Goal: Information Seeking & Learning: Learn about a topic

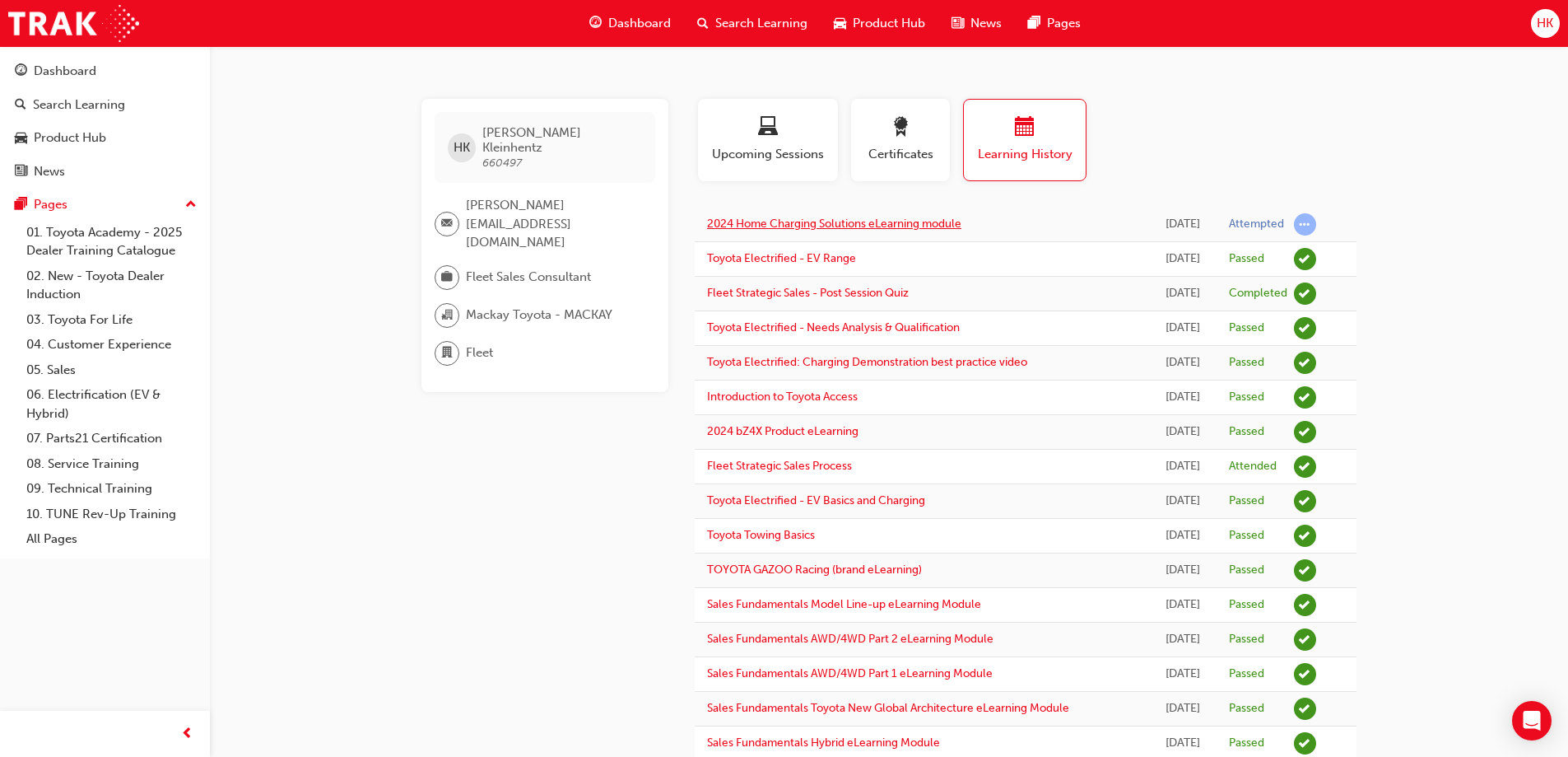
drag, startPoint x: 0, startPoint y: 0, endPoint x: 863, endPoint y: 226, distance: 892.1
click at [863, 226] on link "2024 Home Charging Solutions eLearning module" at bounding box center [834, 223] width 255 height 14
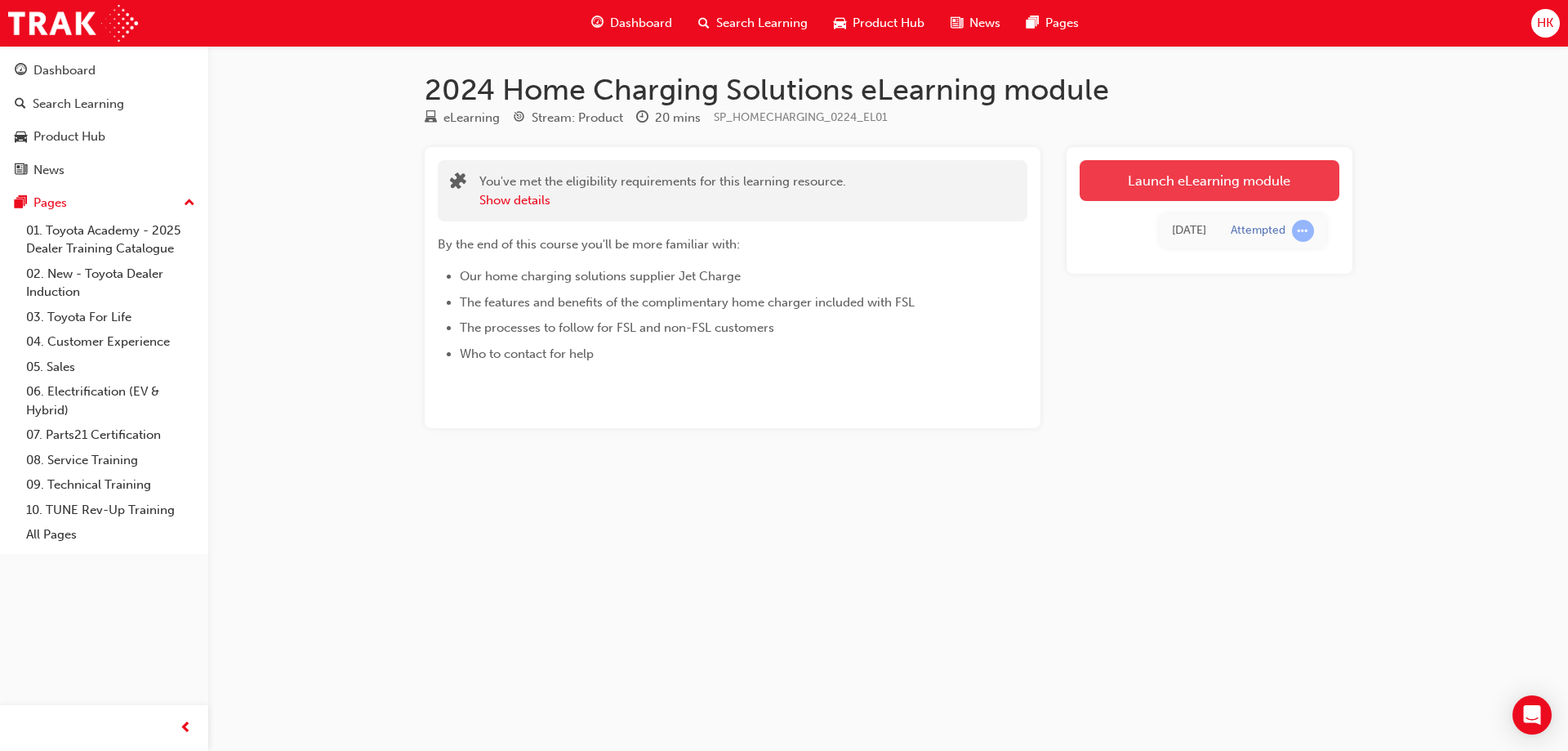
click at [1204, 174] on link "Launch eLearning module" at bounding box center [1209, 180] width 260 height 41
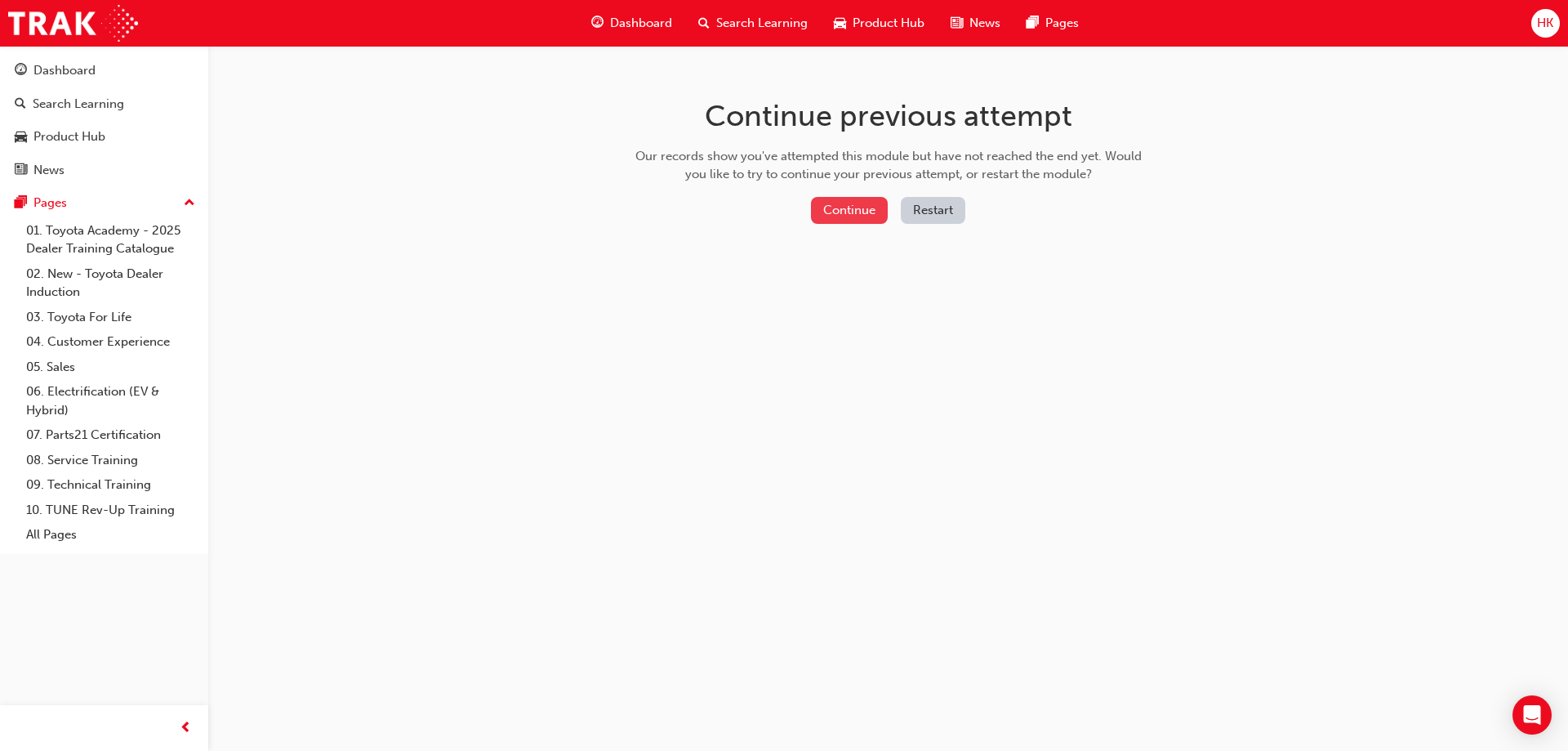
click at [860, 208] on button "Continue" at bounding box center [849, 210] width 76 height 27
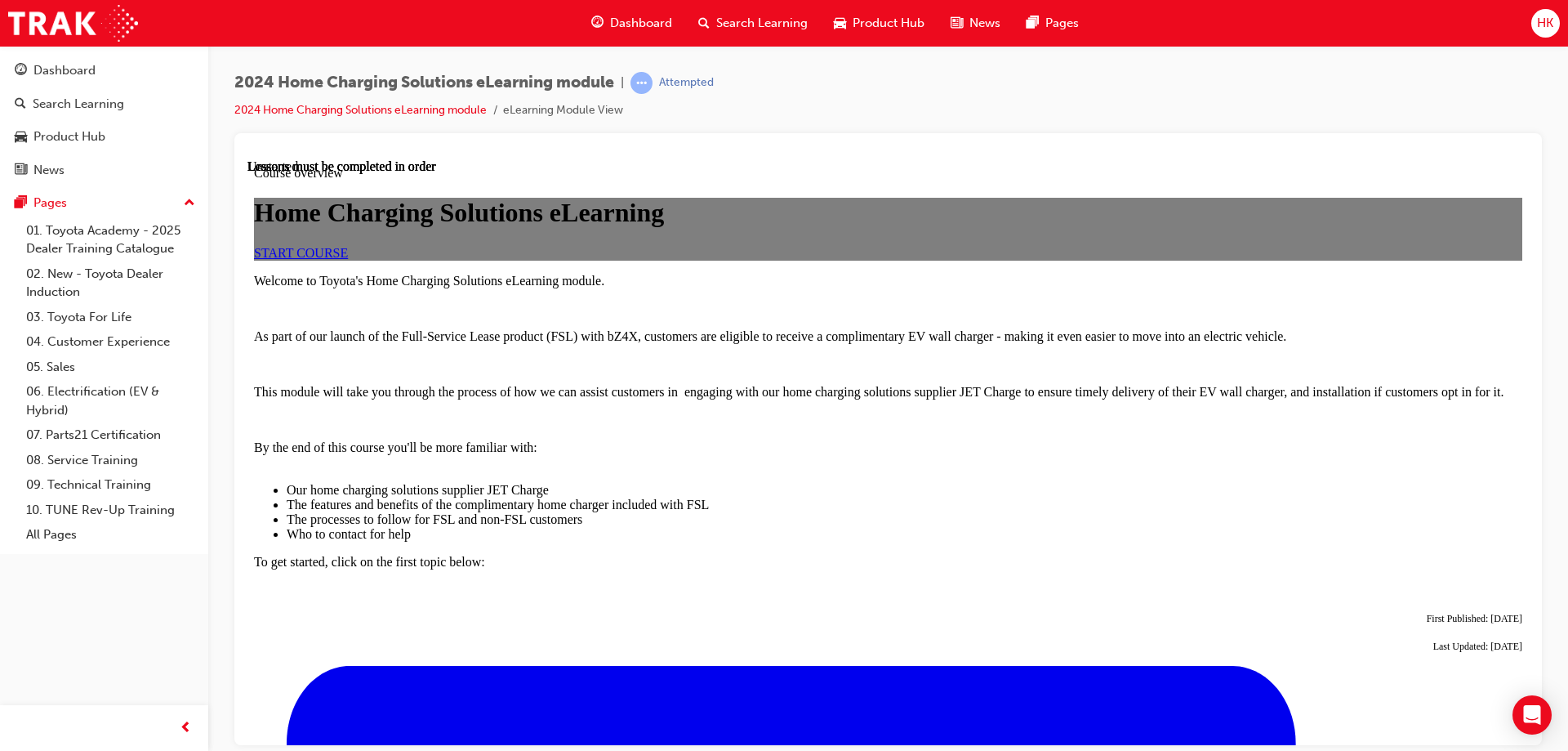
click at [348, 259] on span "START COURSE" at bounding box center [301, 252] width 94 height 14
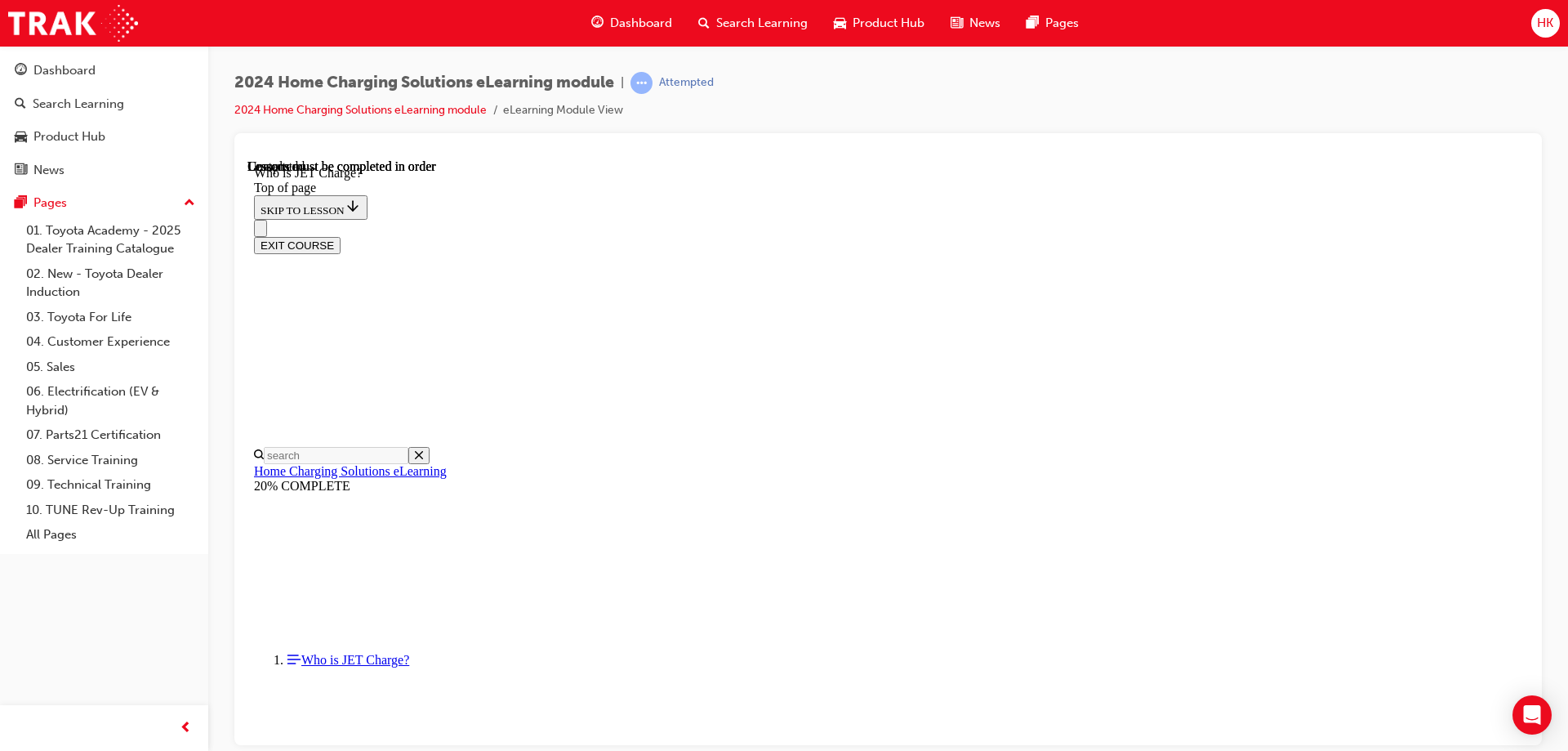
scroll to position [234, 0]
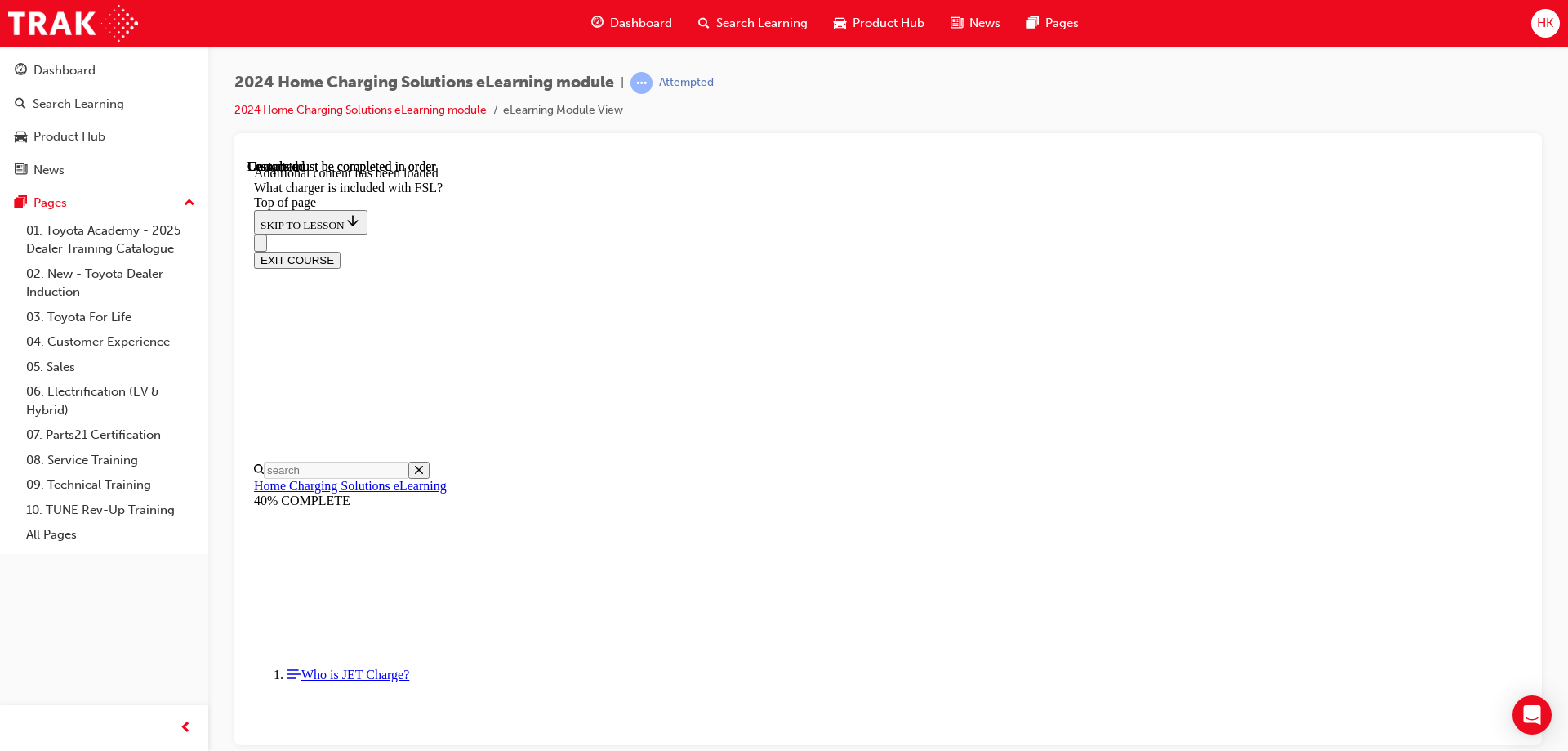
scroll to position [2140, 0]
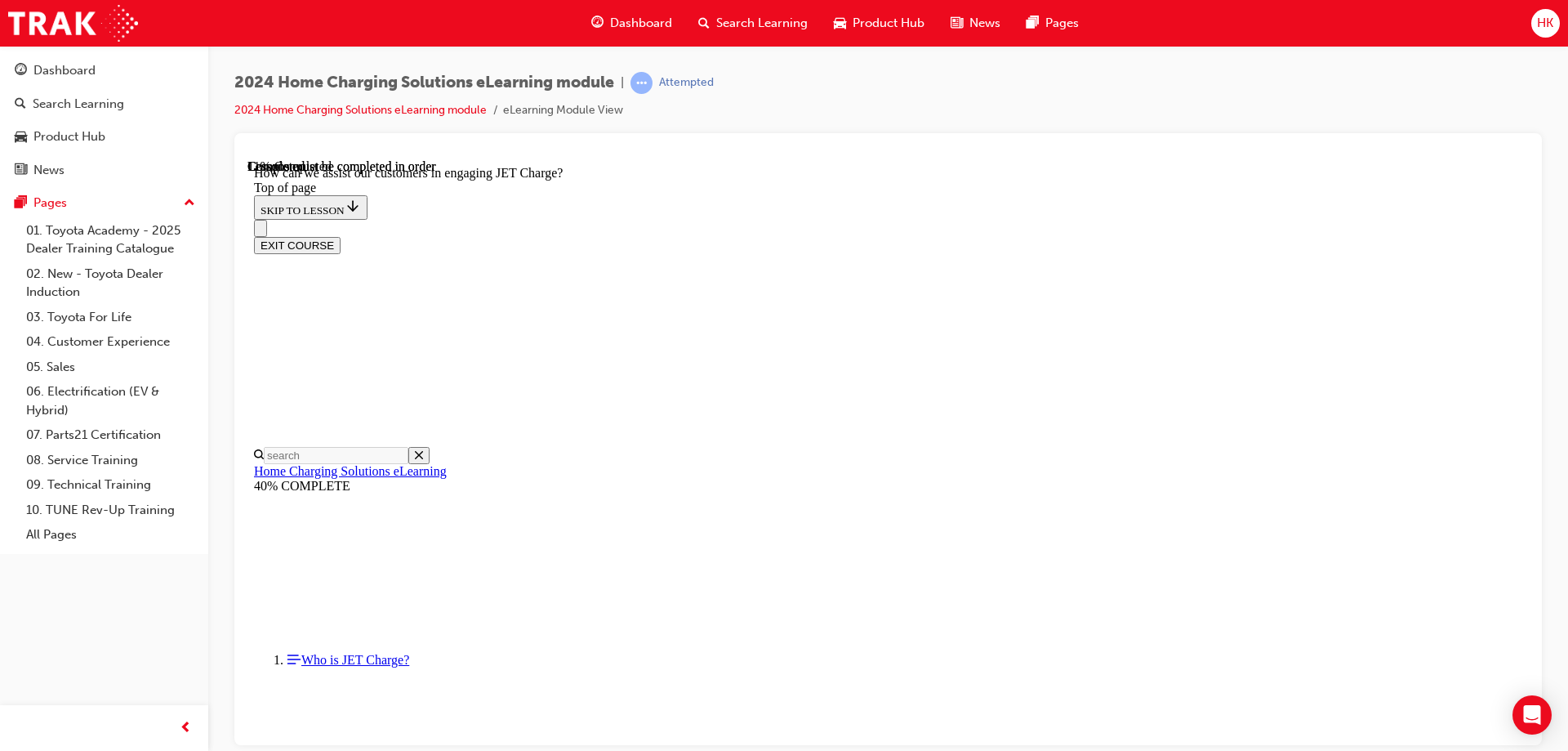
scroll to position [296, 0]
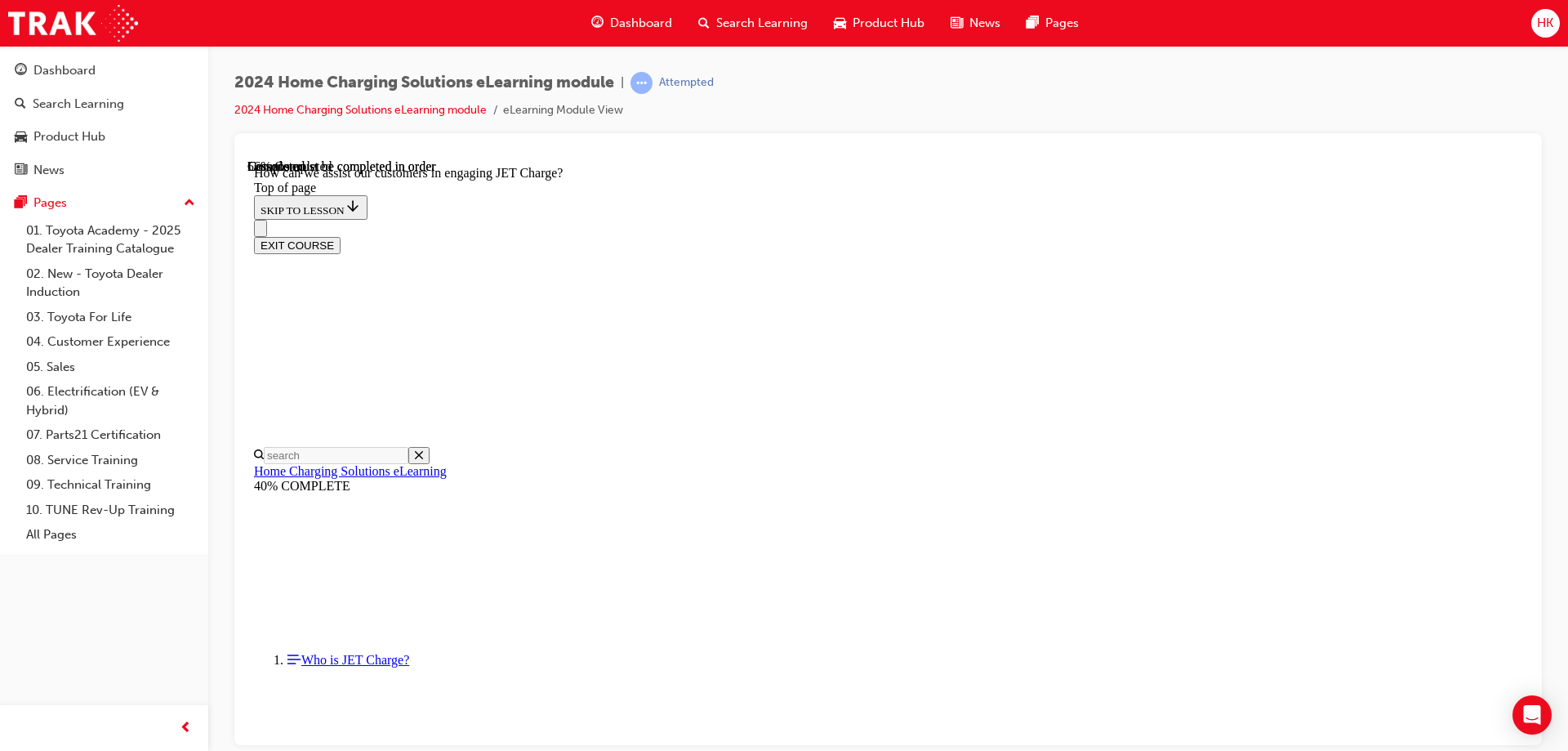
scroll to position [372, 0]
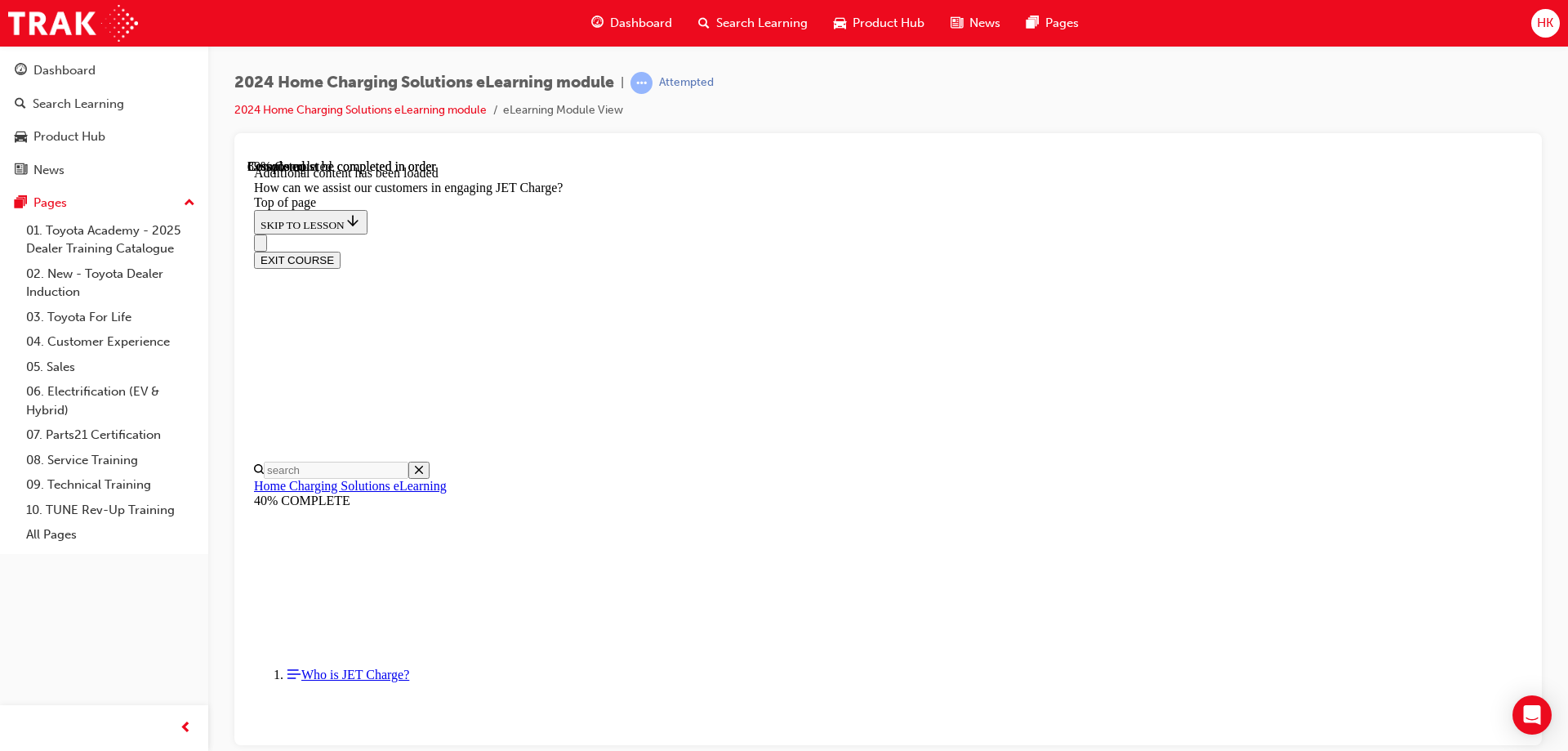
scroll to position [2943, 0]
drag, startPoint x: 1117, startPoint y: 499, endPoint x: 1061, endPoint y: 346, distance: 162.9
drag, startPoint x: 903, startPoint y: 339, endPoint x: 912, endPoint y: 527, distance: 188.2
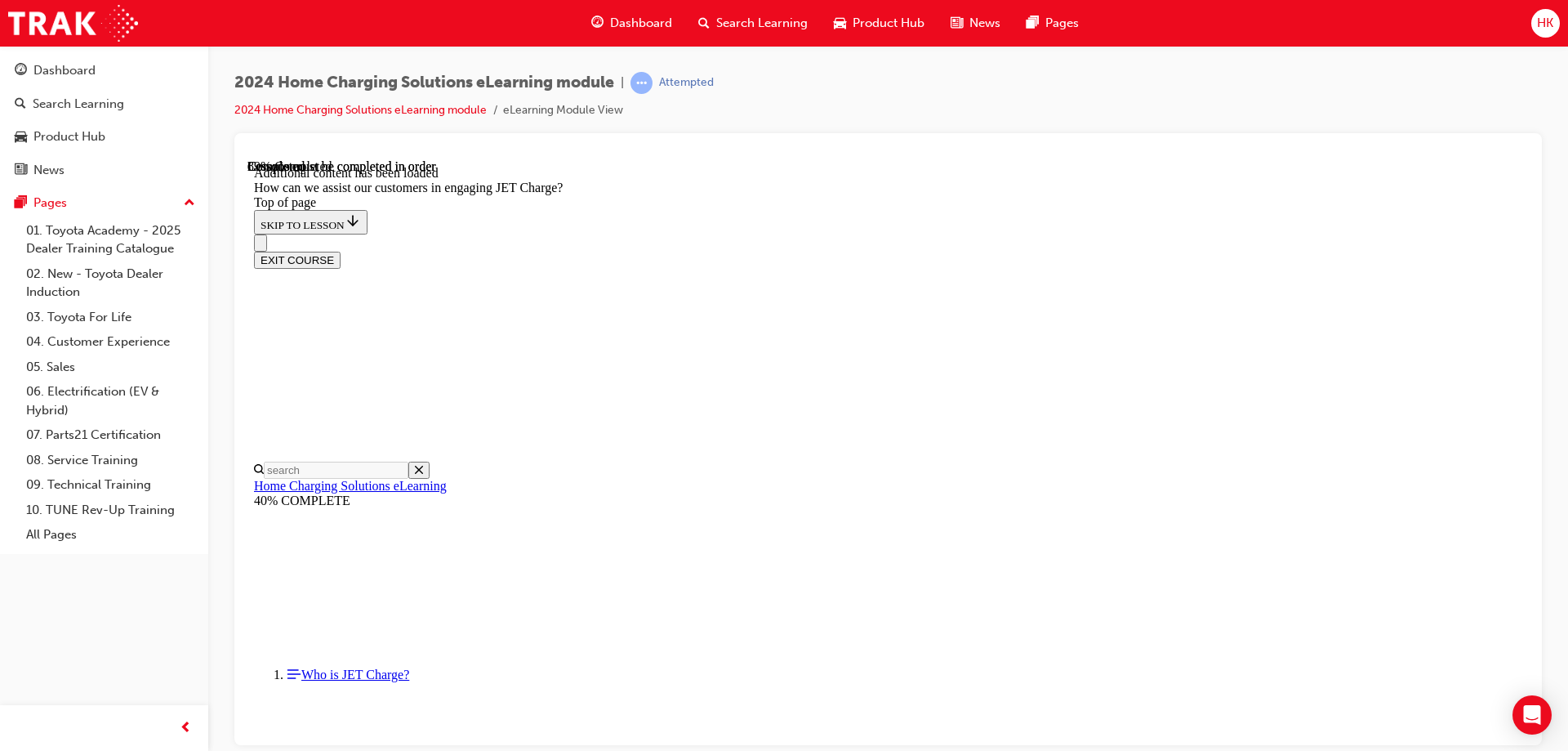
drag, startPoint x: 889, startPoint y: 342, endPoint x: 1041, endPoint y: 543, distance: 252.0
drag, startPoint x: 900, startPoint y: 578, endPoint x: 929, endPoint y: 504, distance: 79.5
drag, startPoint x: 856, startPoint y: 347, endPoint x: 894, endPoint y: 431, distance: 92.2
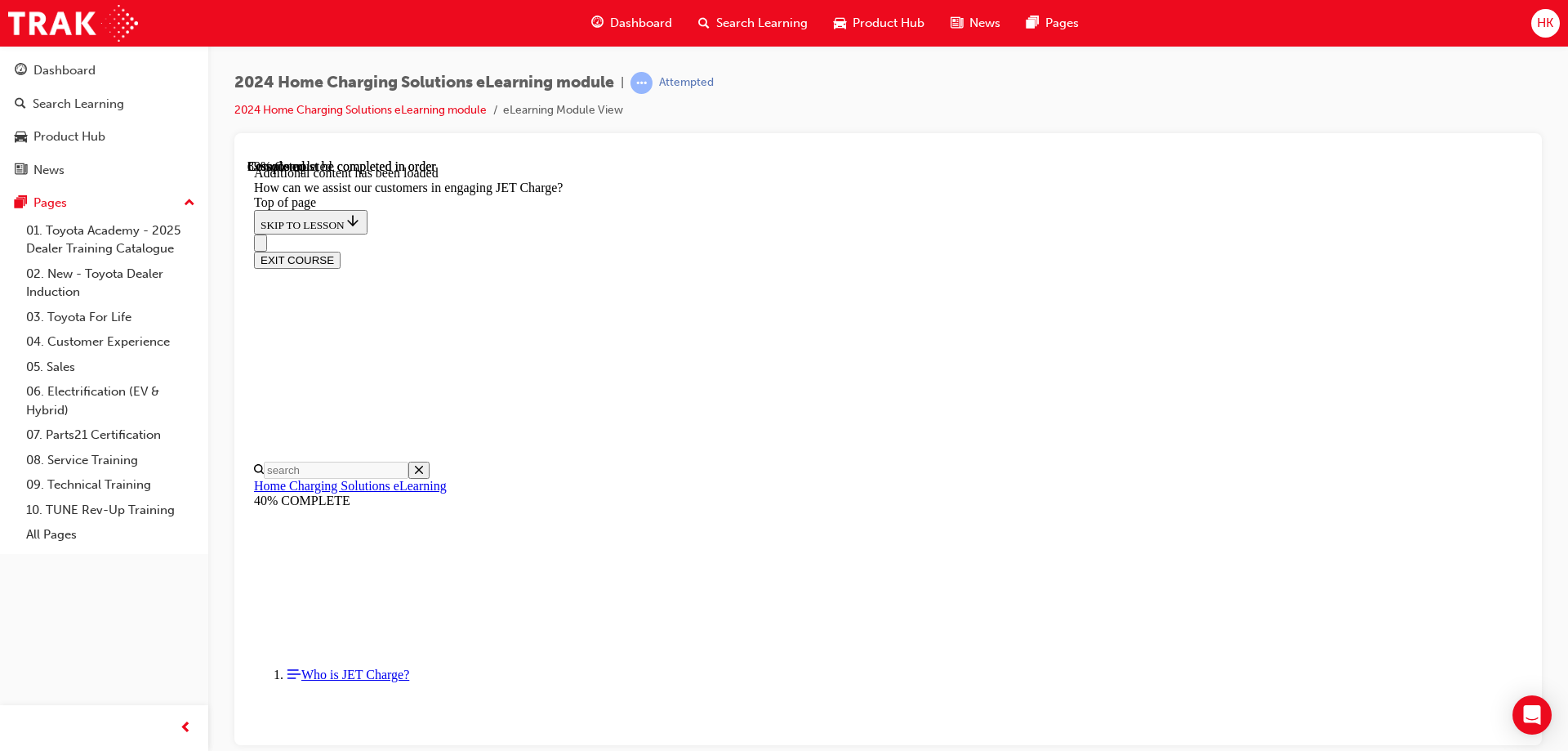
drag, startPoint x: 878, startPoint y: 353, endPoint x: 934, endPoint y: 352, distance: 56.0
drag, startPoint x: 868, startPoint y: 663, endPoint x: 918, endPoint y: 663, distance: 50.0
drag, startPoint x: 863, startPoint y: 590, endPoint x: 919, endPoint y: 590, distance: 56.0
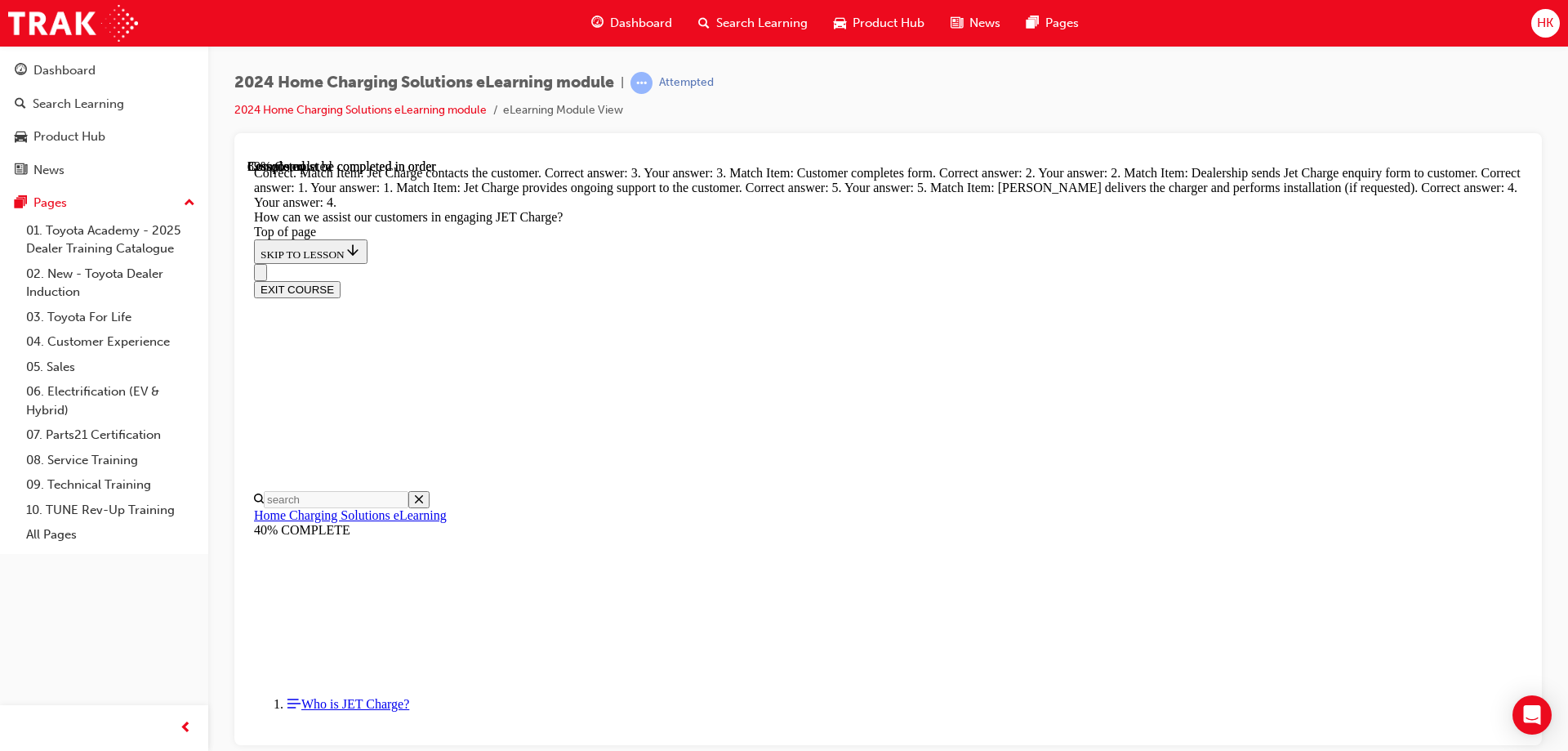
scroll to position [3757, 0]
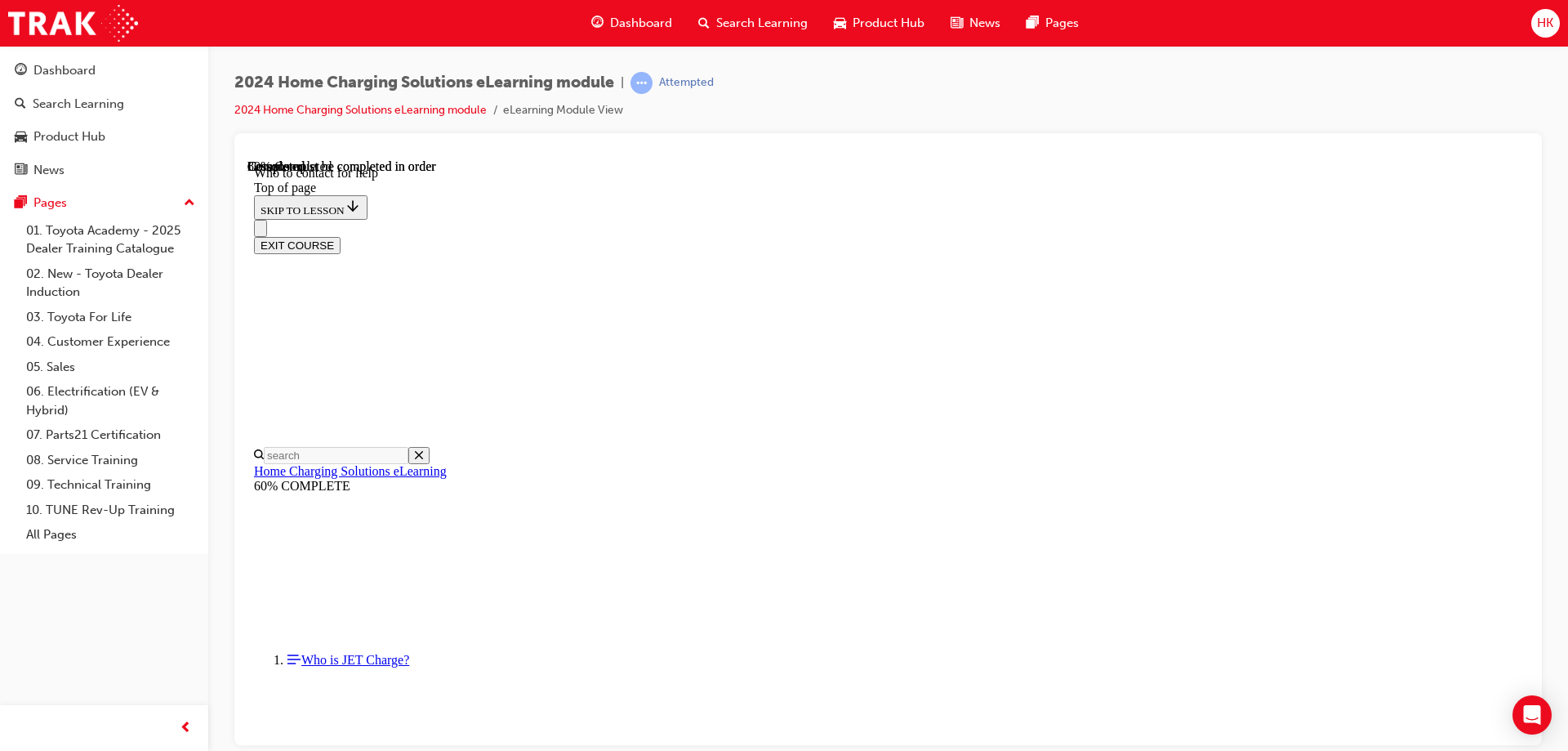
scroll to position [1895, 0]
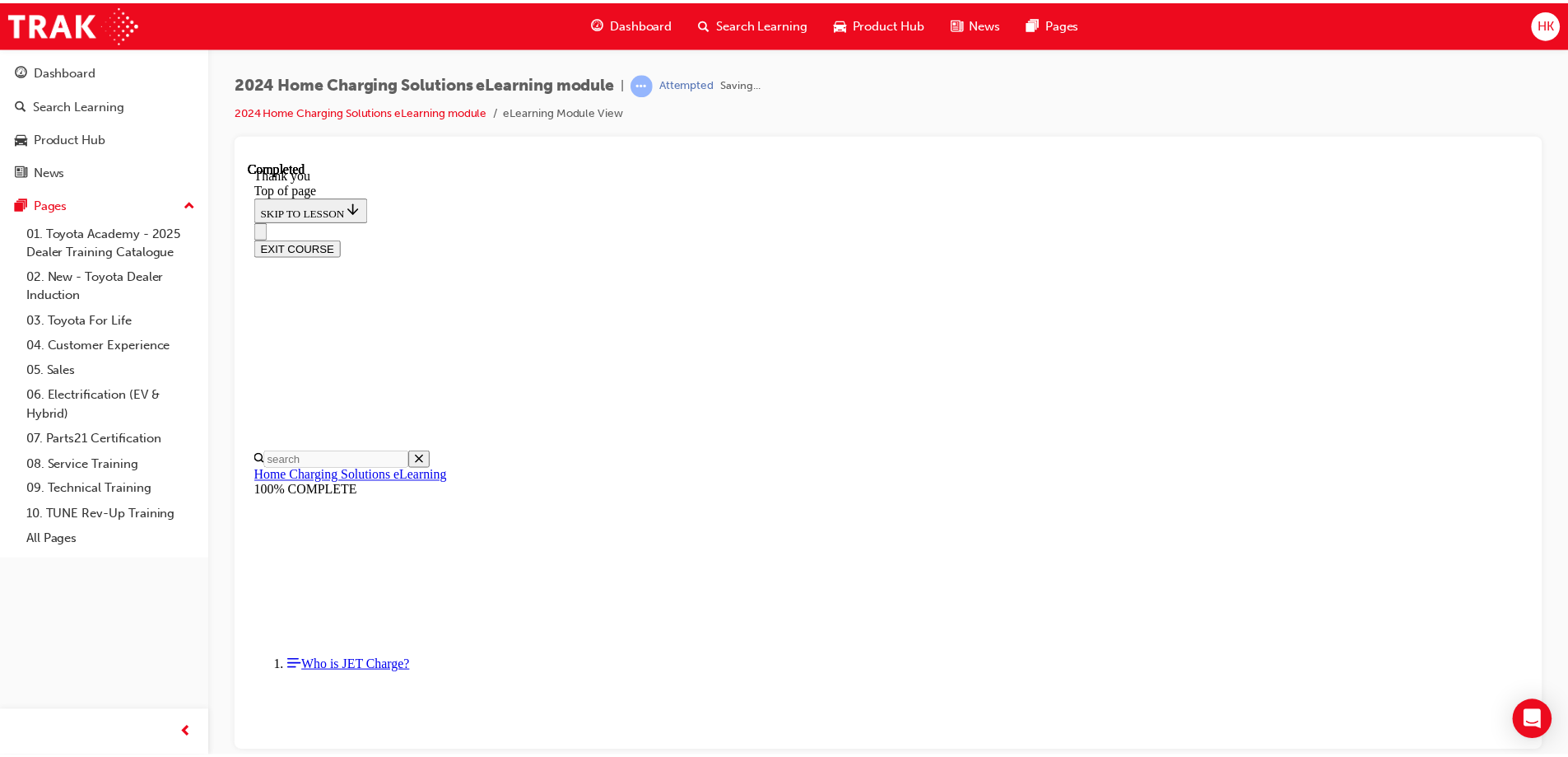
scroll to position [487, 0]
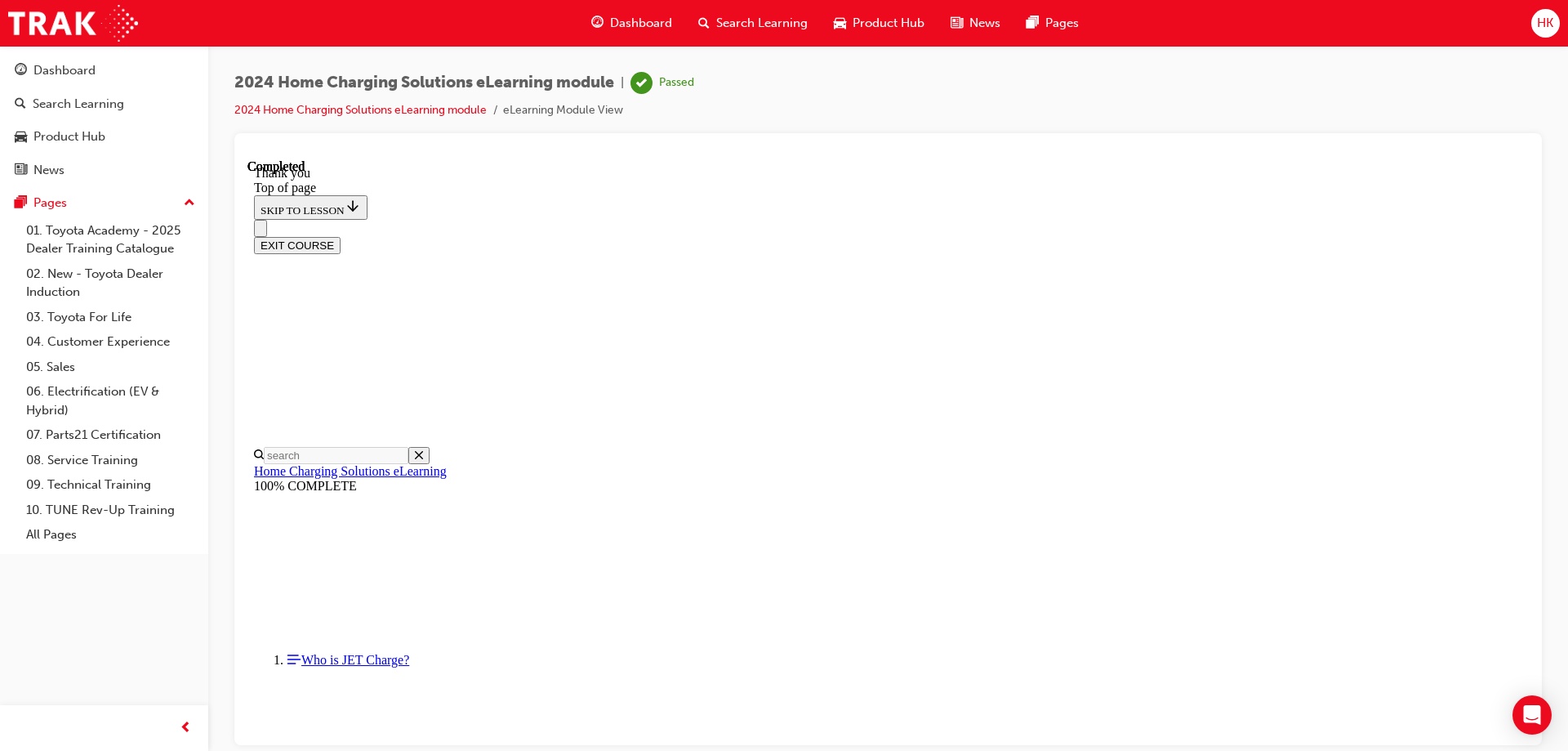
click at [1549, 28] on span "HK" at bounding box center [1545, 23] width 16 height 19
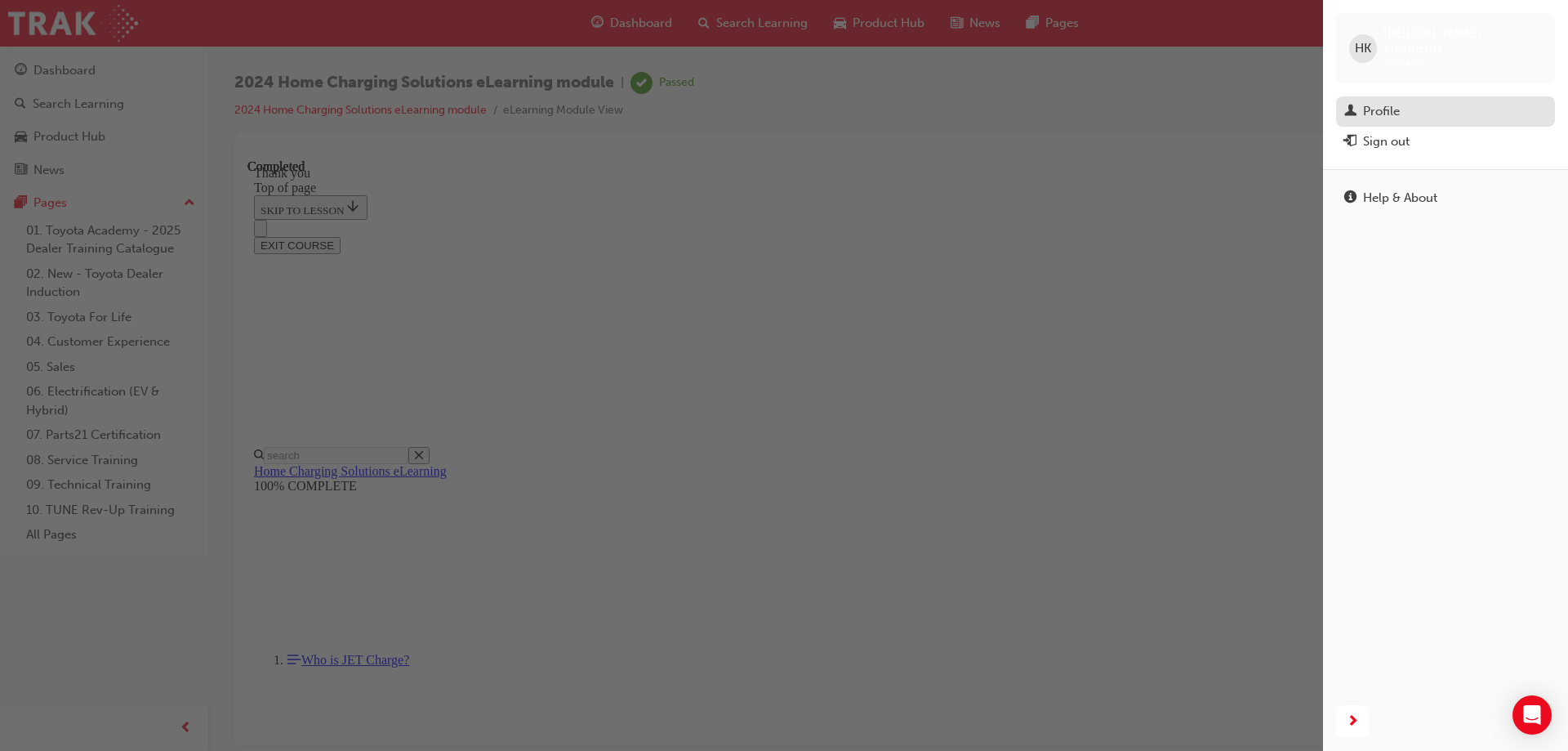
click at [1391, 102] on div "Profile" at bounding box center [1381, 112] width 36 height 19
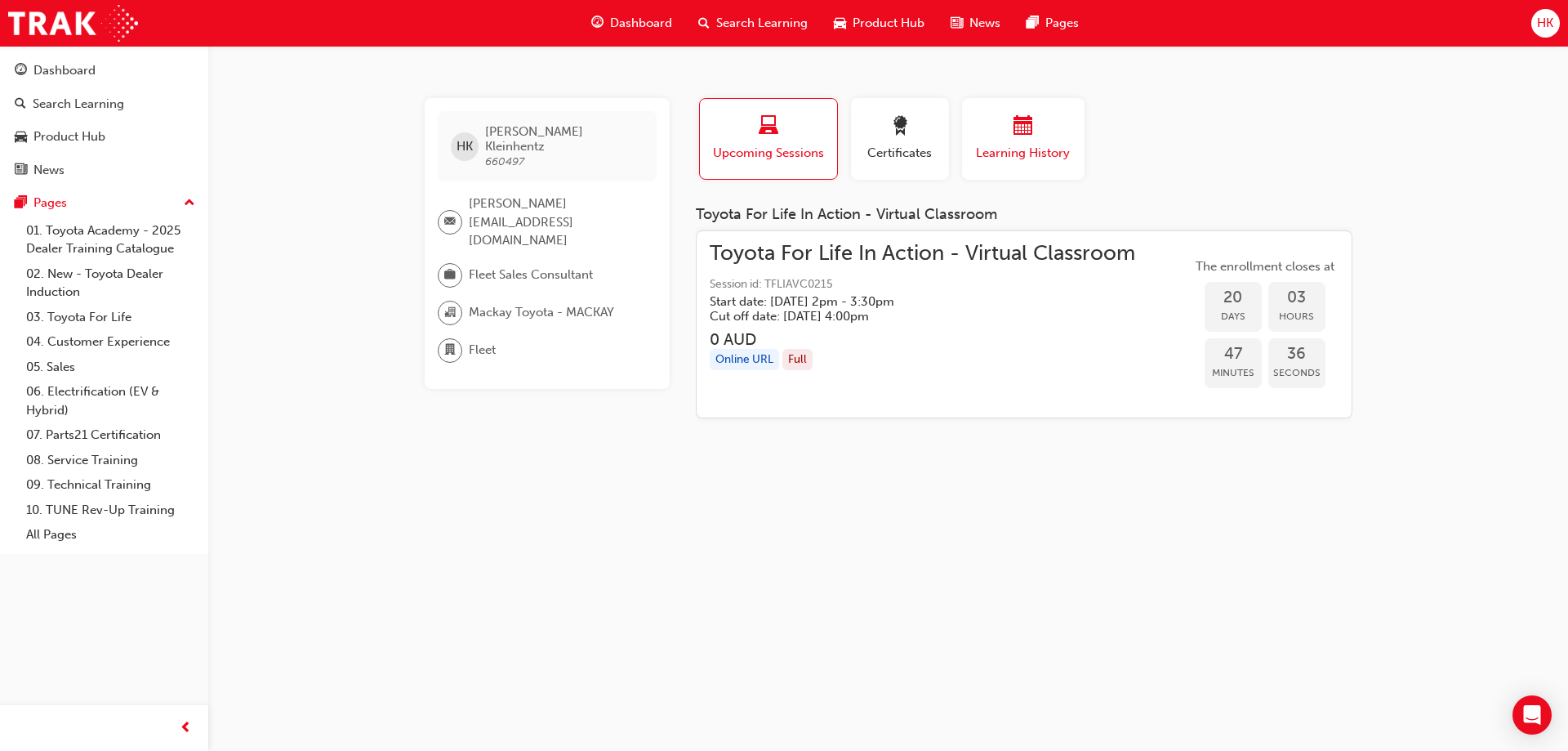
click at [1016, 128] on span "calendar-icon" at bounding box center [1023, 127] width 20 height 22
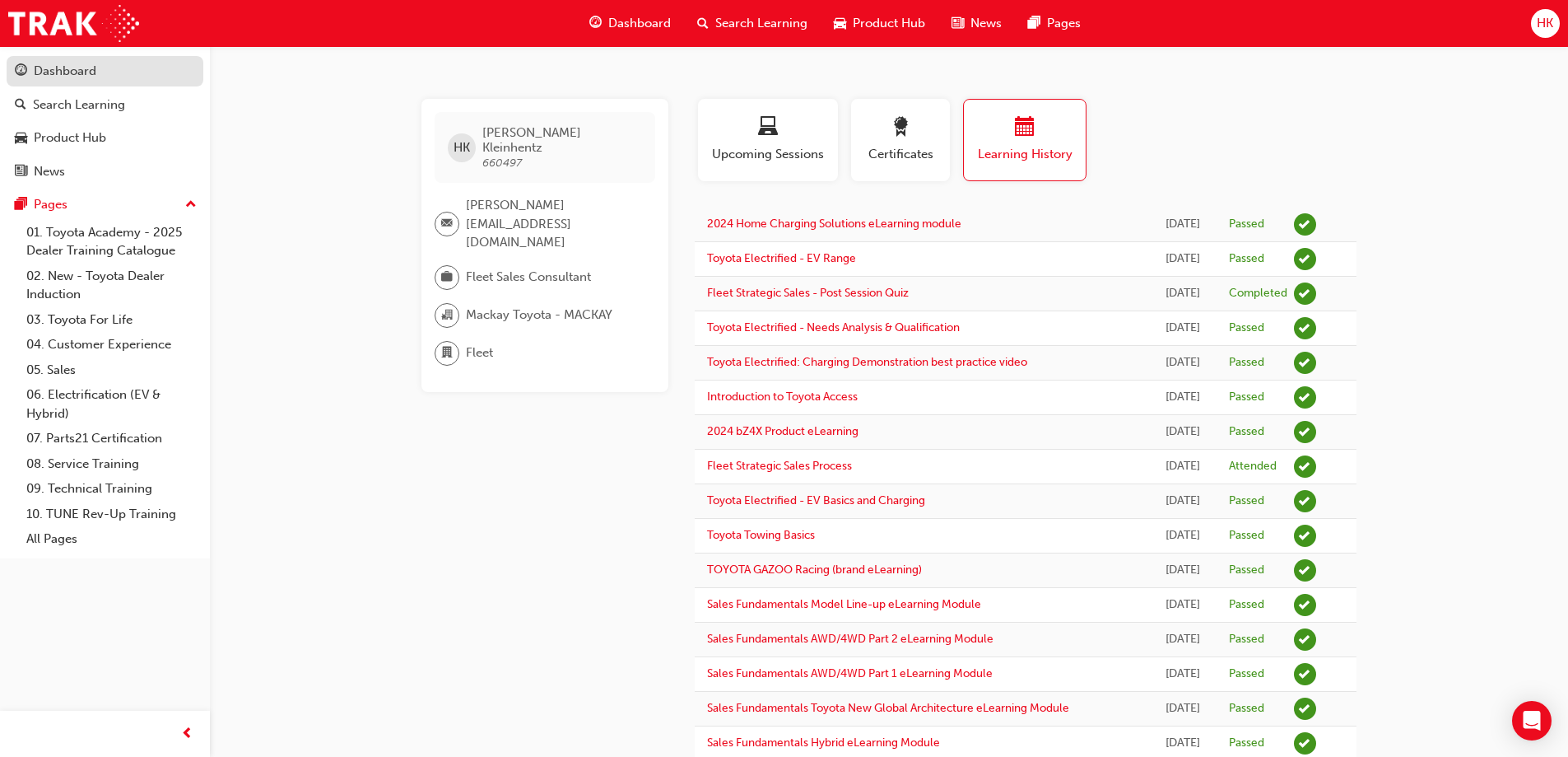
click at [70, 69] on div "Dashboard" at bounding box center [65, 72] width 62 height 19
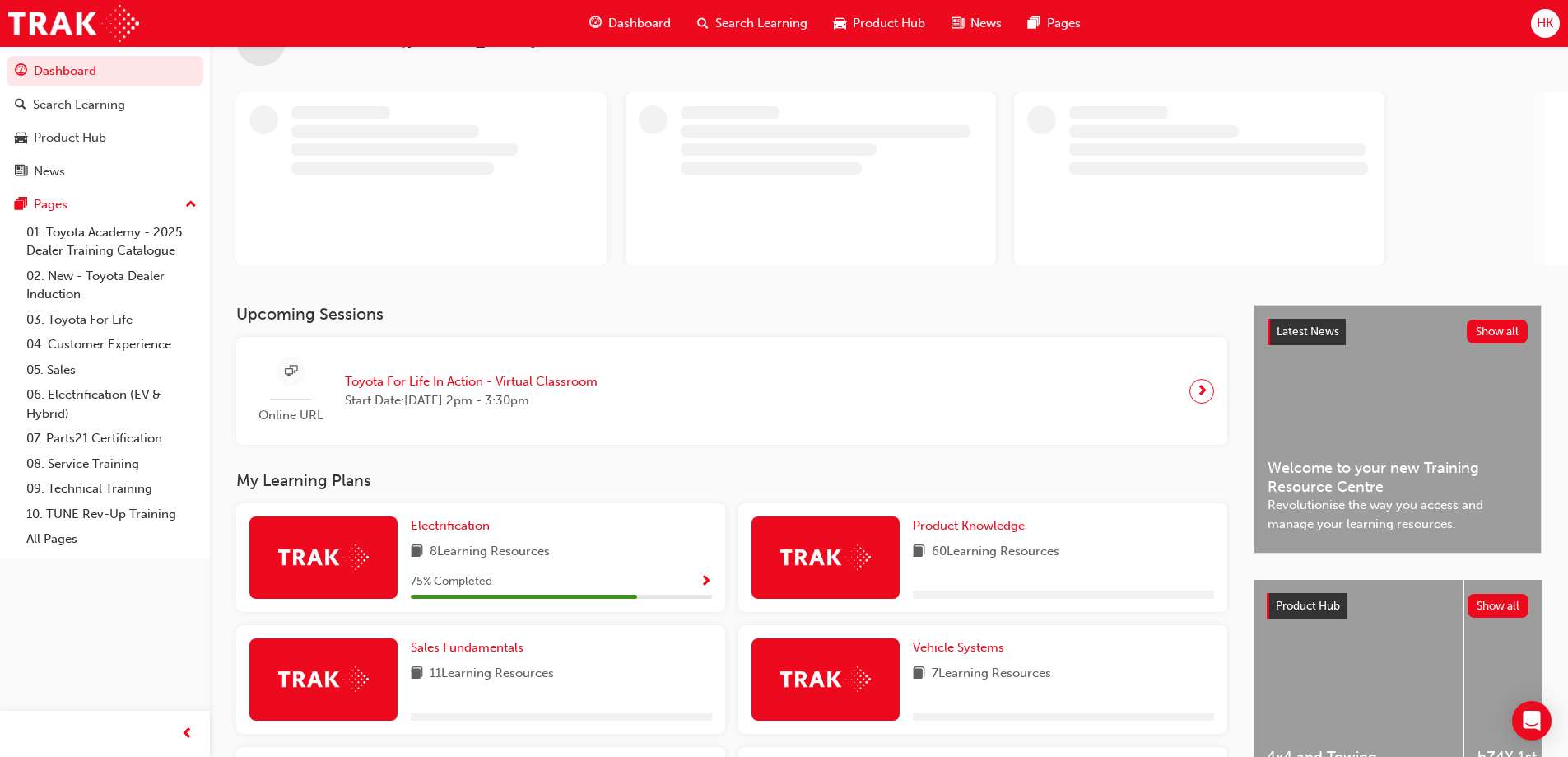
scroll to position [165, 0]
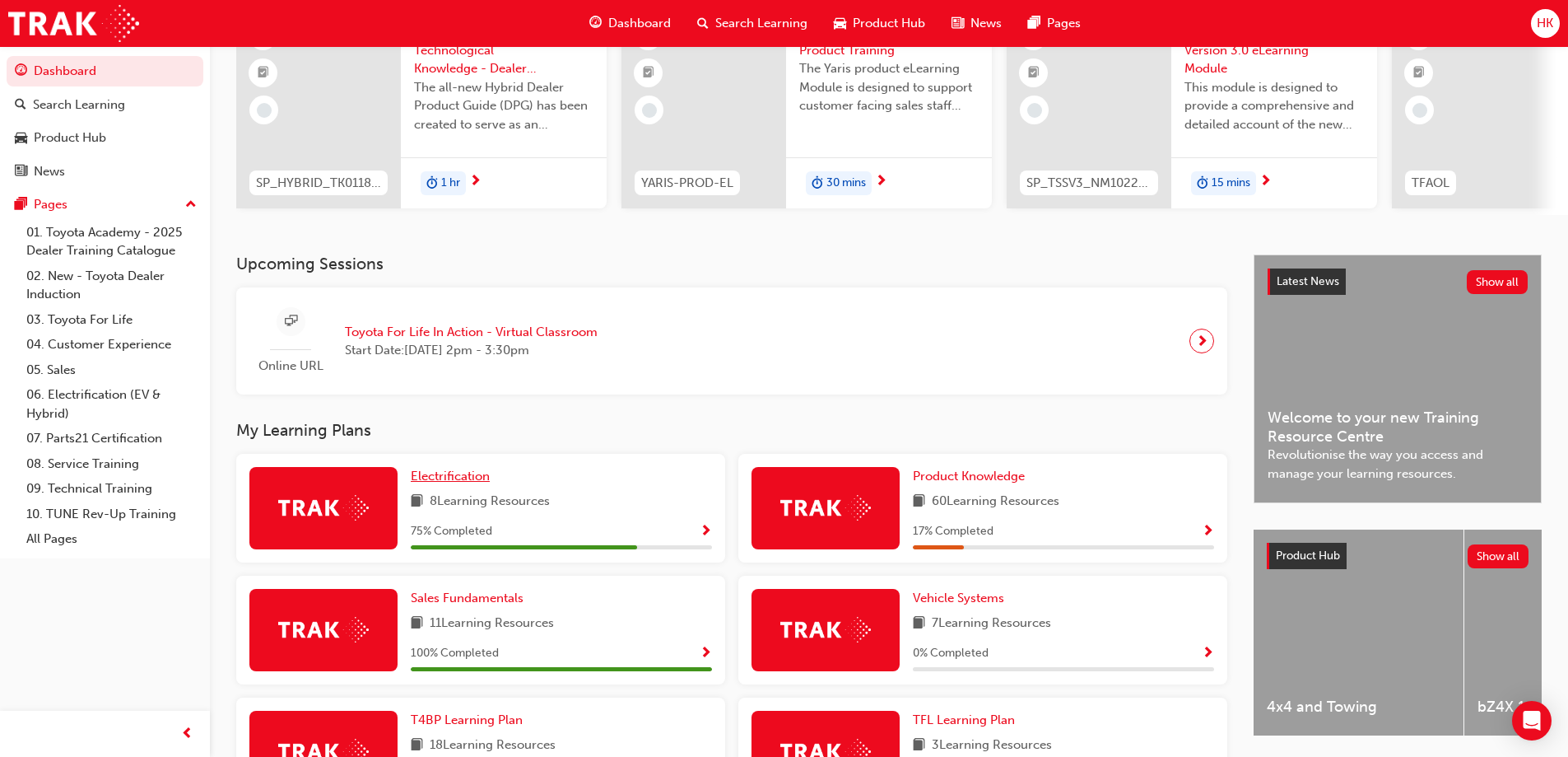
click at [457, 480] on span "Electrification" at bounding box center [450, 475] width 79 height 15
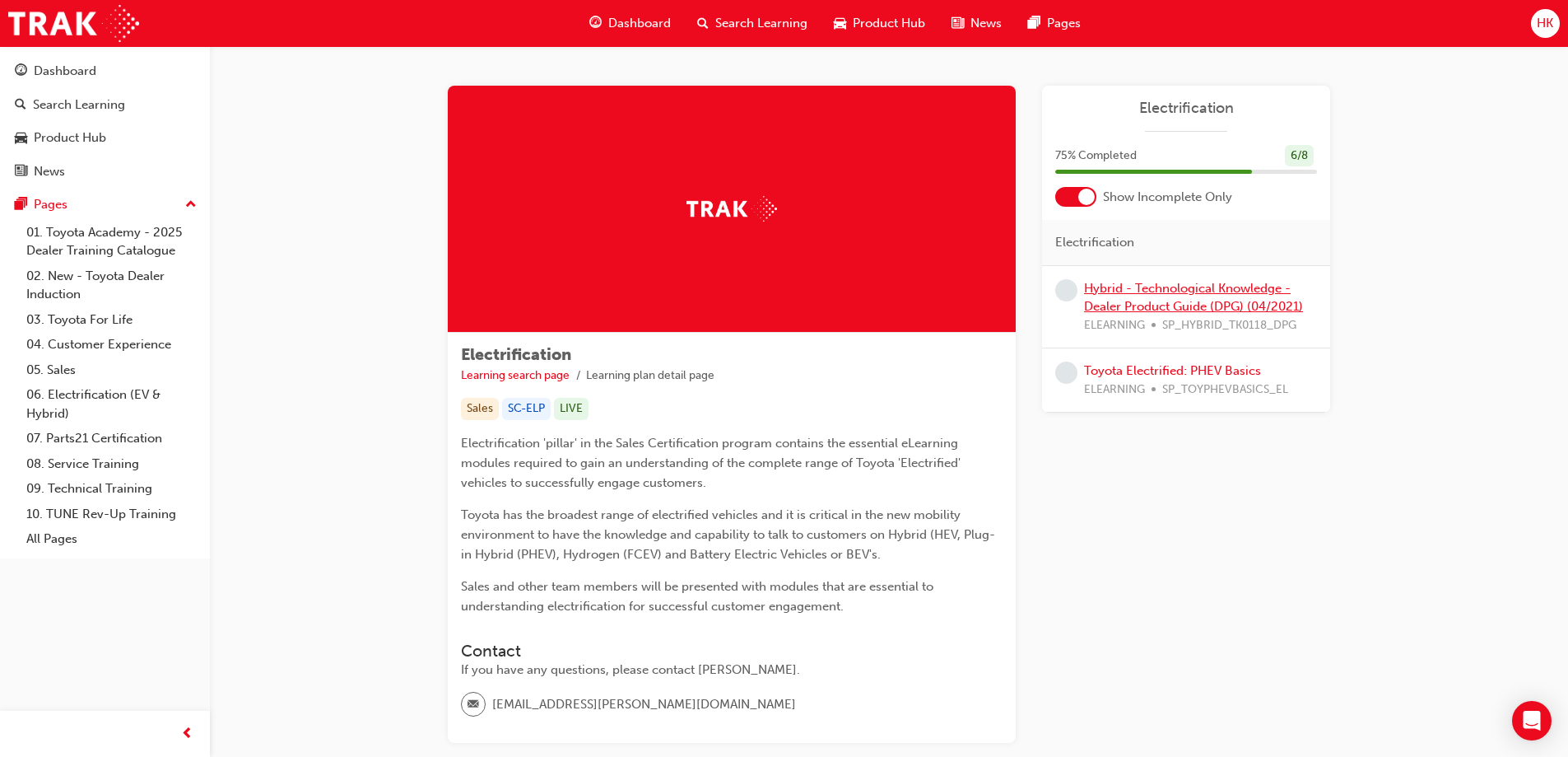
click at [1187, 290] on link "Hybrid - Technological Knowledge - Dealer Product Guide (DPG) (04/2021)" at bounding box center [1194, 298] width 219 height 34
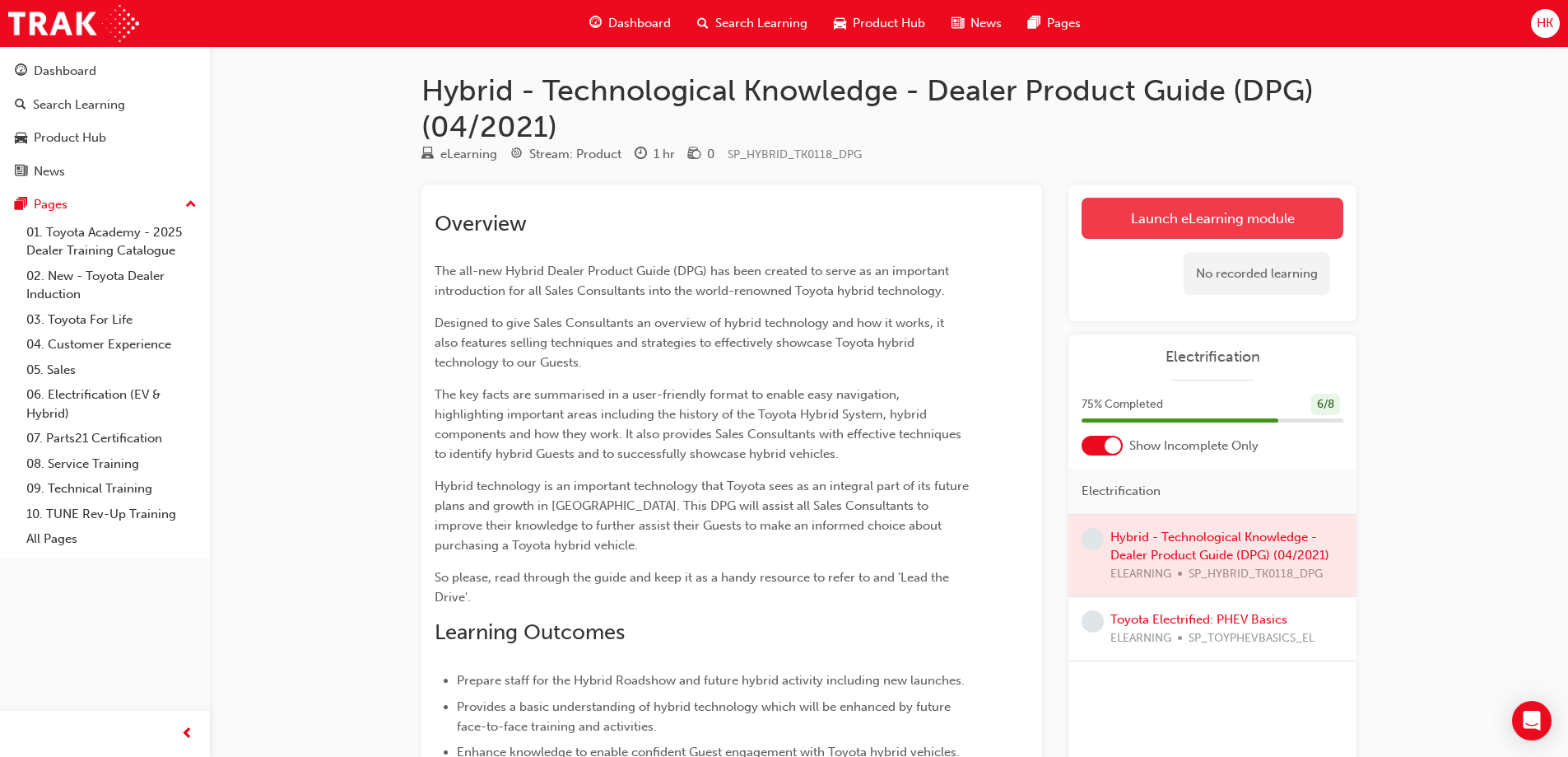
click at [1236, 217] on link "Launch eLearning module" at bounding box center [1212, 218] width 262 height 41
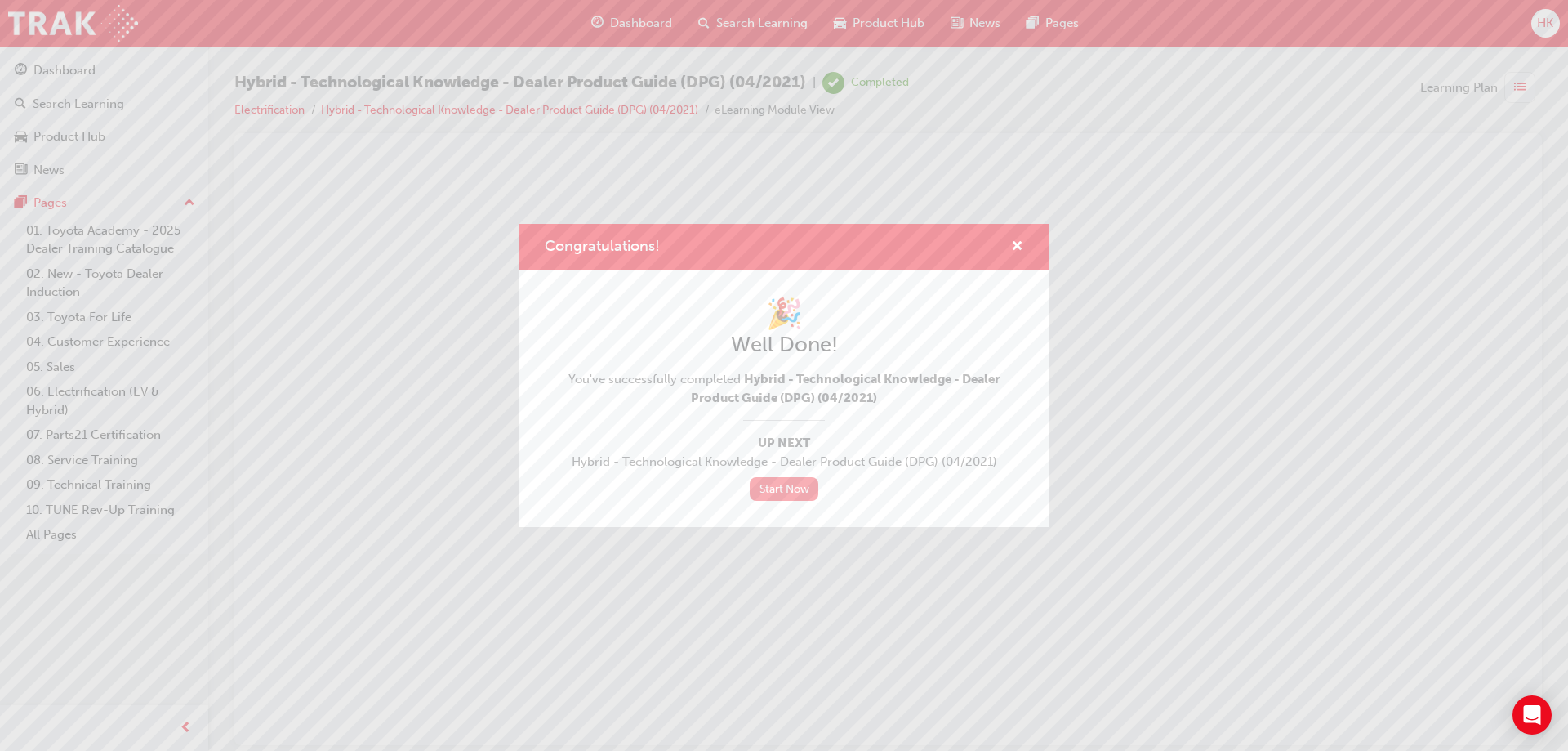
click at [780, 489] on link "Start Now" at bounding box center [784, 488] width 69 height 23
click at [788, 492] on link "Start Now" at bounding box center [784, 488] width 69 height 23
click at [786, 482] on link "Start Now" at bounding box center [784, 488] width 69 height 23
click at [90, 75] on div "Congratulations! 🎉 Well Done! You've successfully completed Hybrid - Technologi…" at bounding box center [784, 375] width 1568 height 751
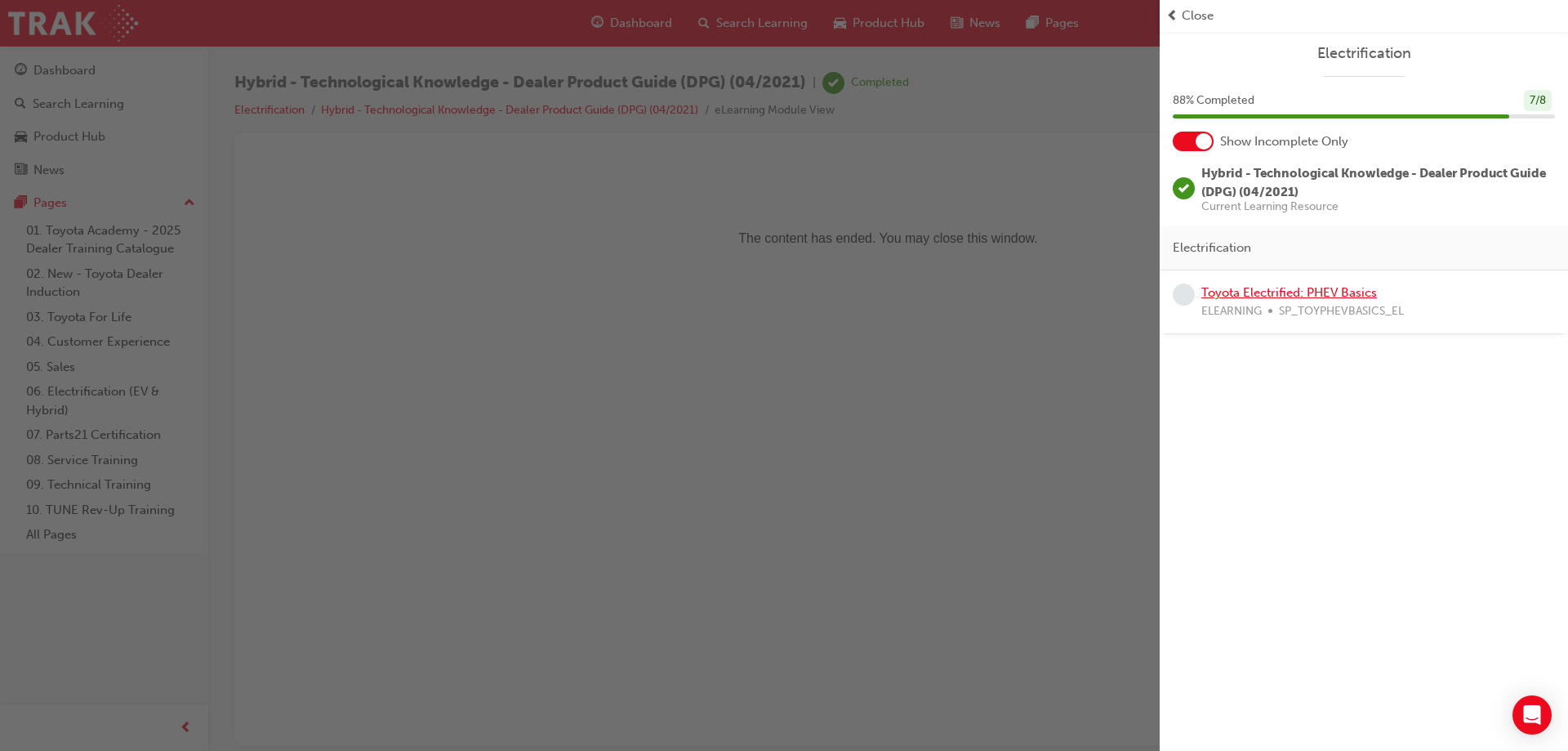
click at [1256, 292] on link "Toyota Electrified: PHEV Basics" at bounding box center [1289, 292] width 175 height 15
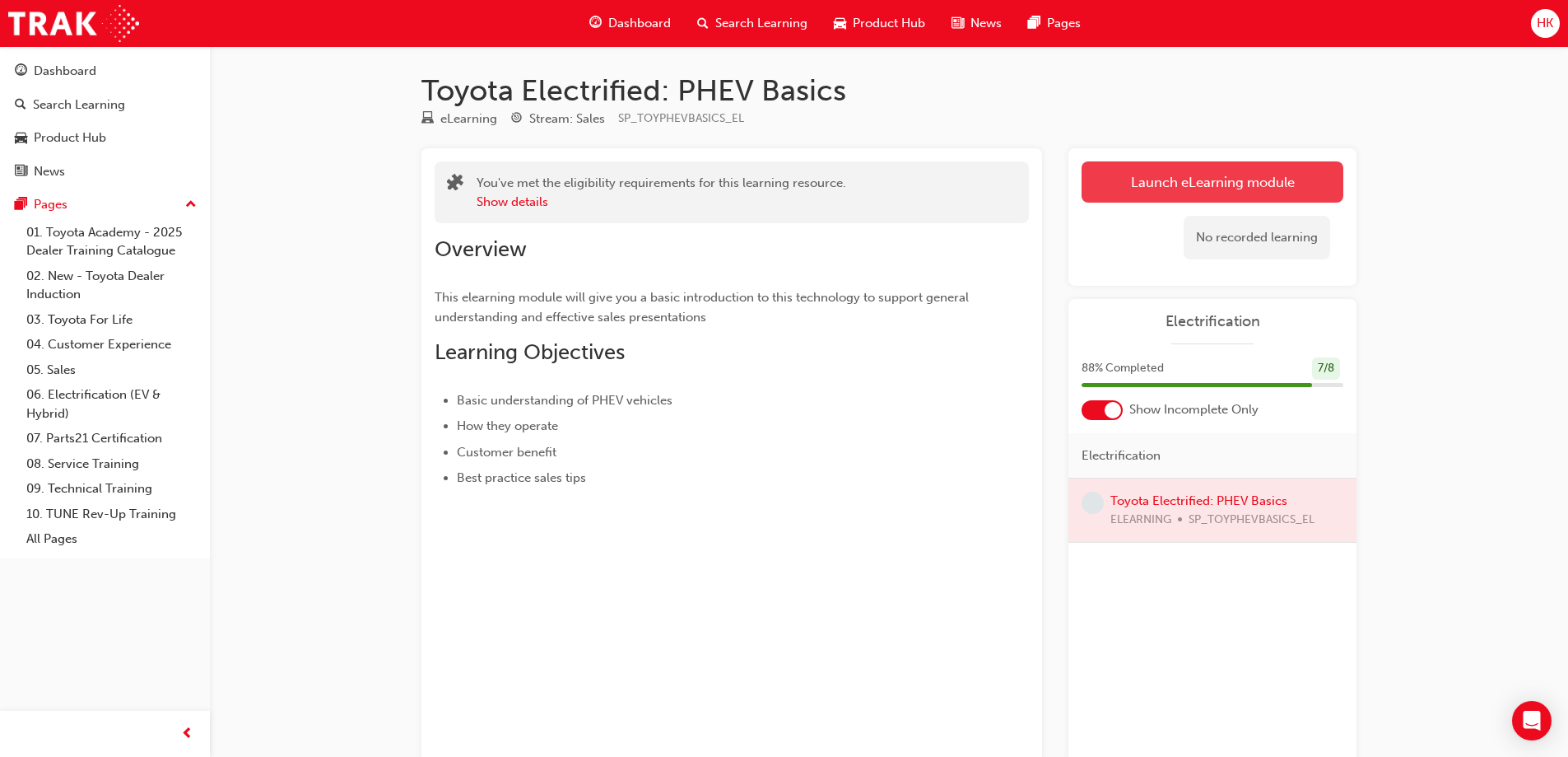
click at [1230, 179] on link "Launch eLearning module" at bounding box center [1212, 181] width 262 height 41
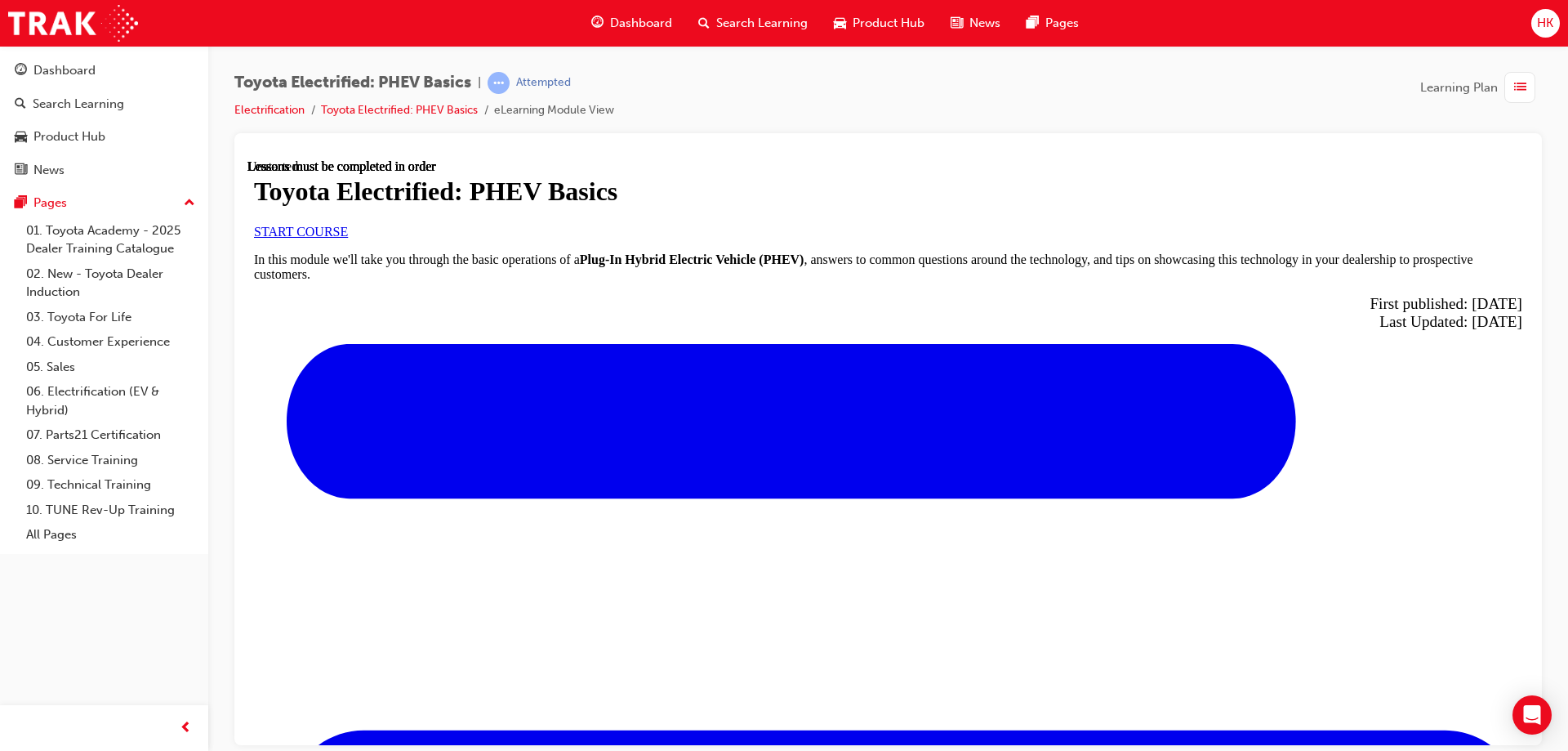
click at [348, 238] on link "START COURSE" at bounding box center [301, 231] width 94 height 14
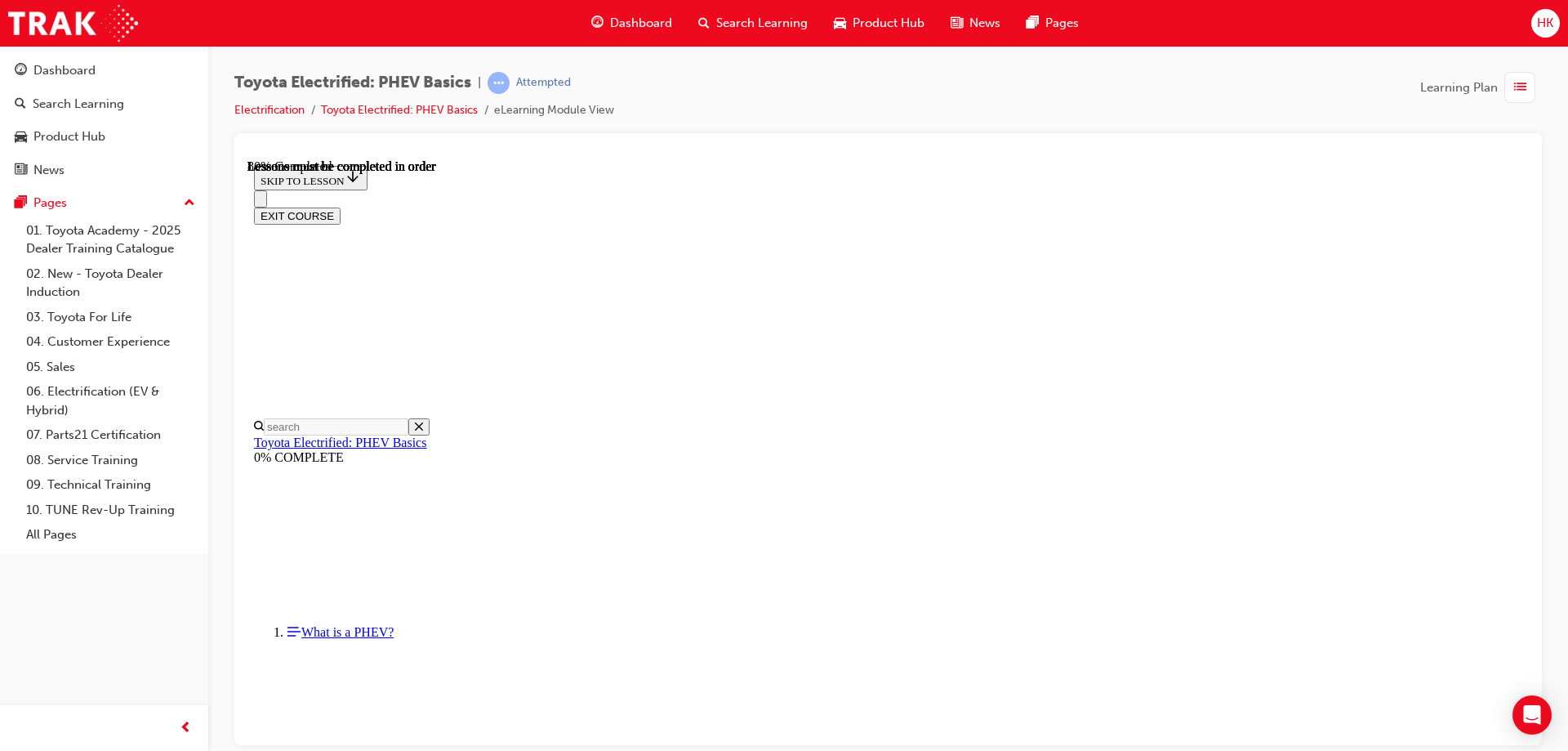
scroll to position [1112, 0]
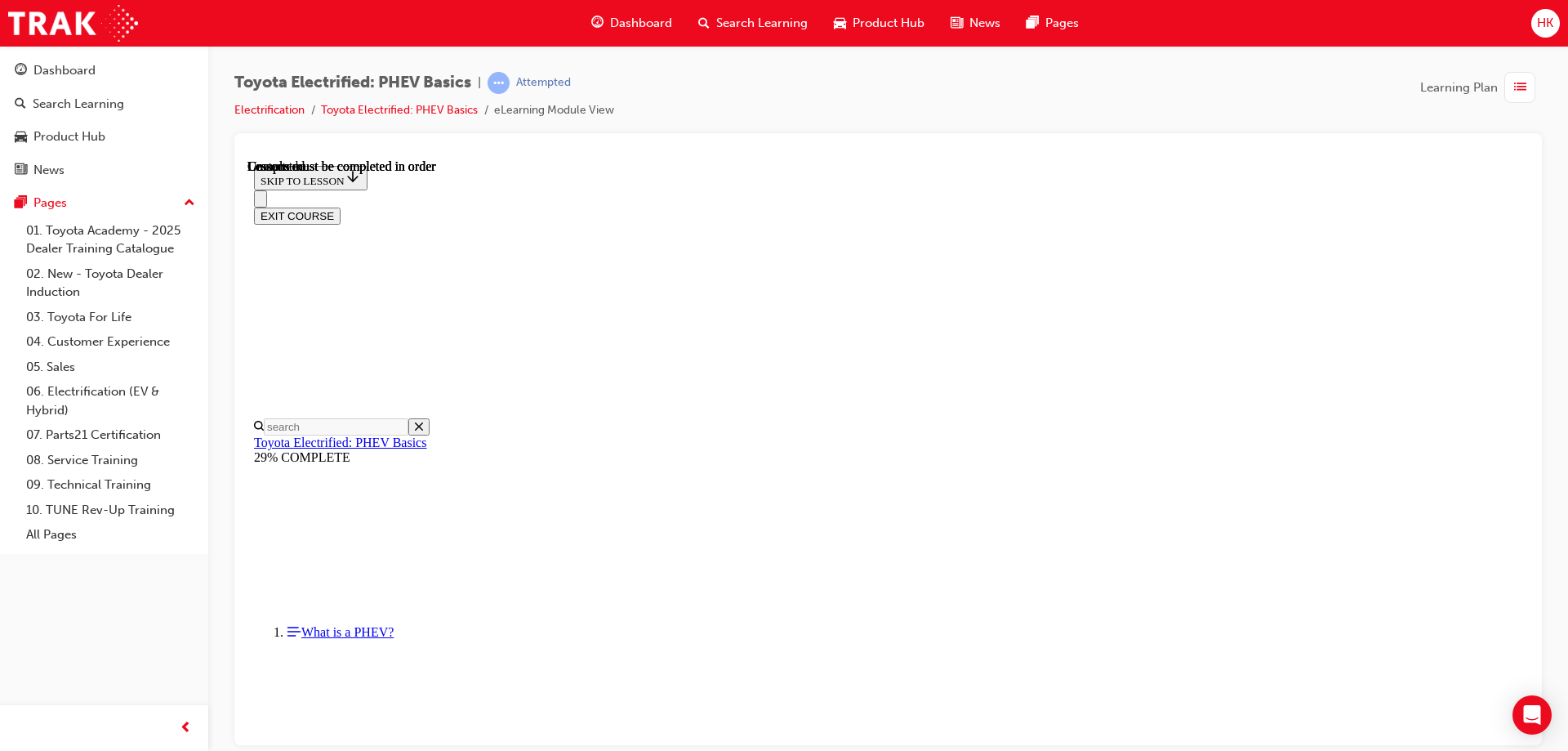
scroll to position [502, 0]
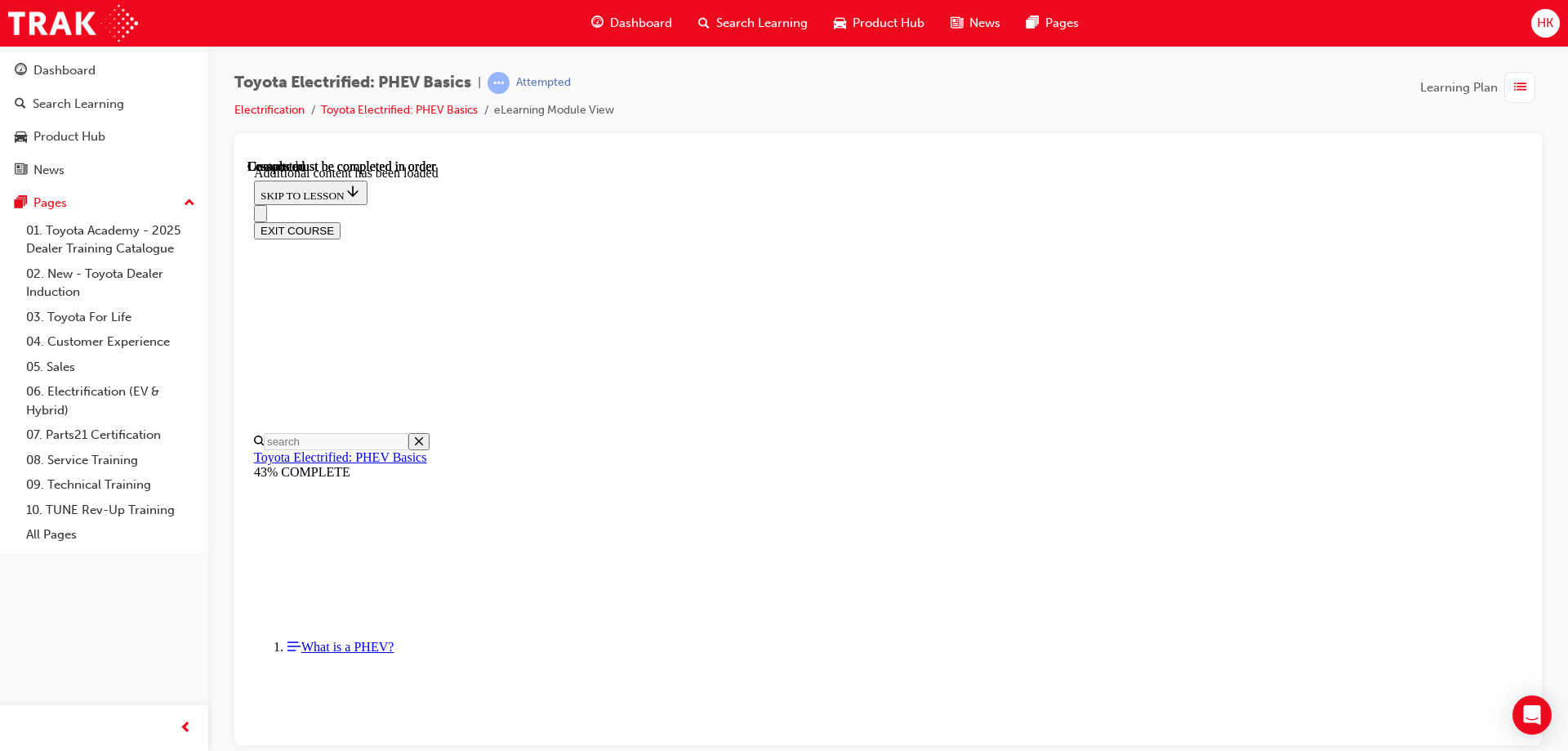
scroll to position [343, 0]
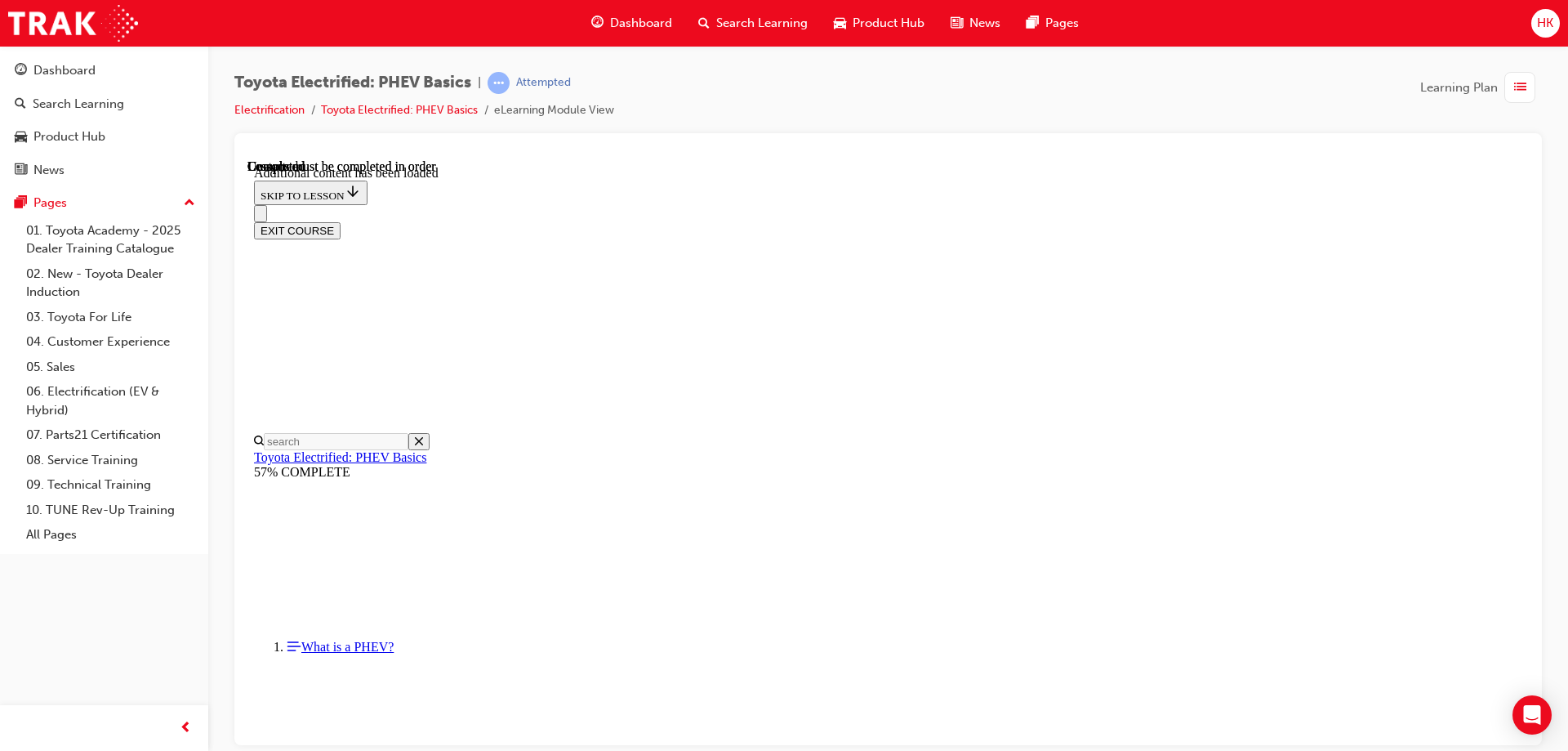
scroll to position [2306, 0]
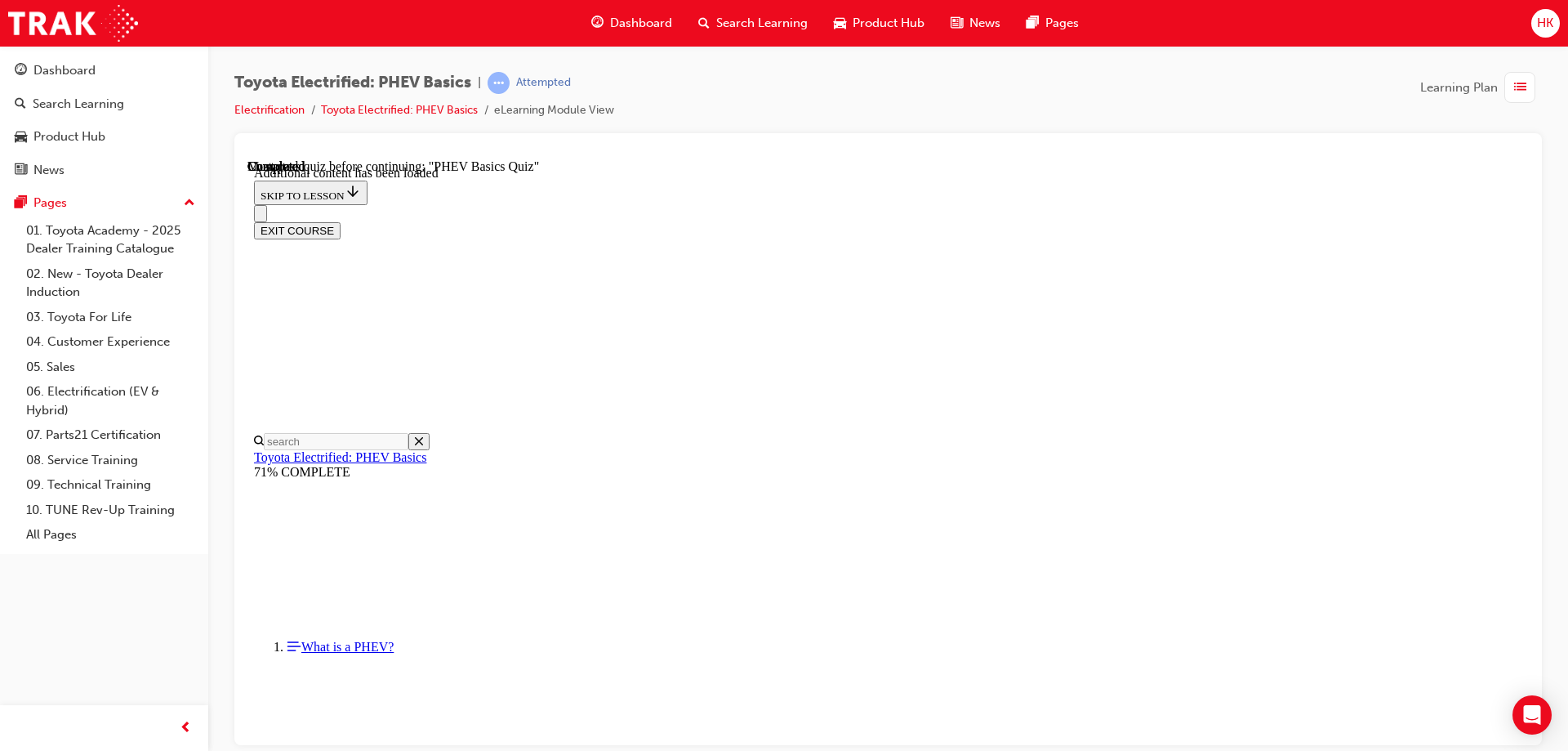
scroll to position [50, 0]
radio input "true"
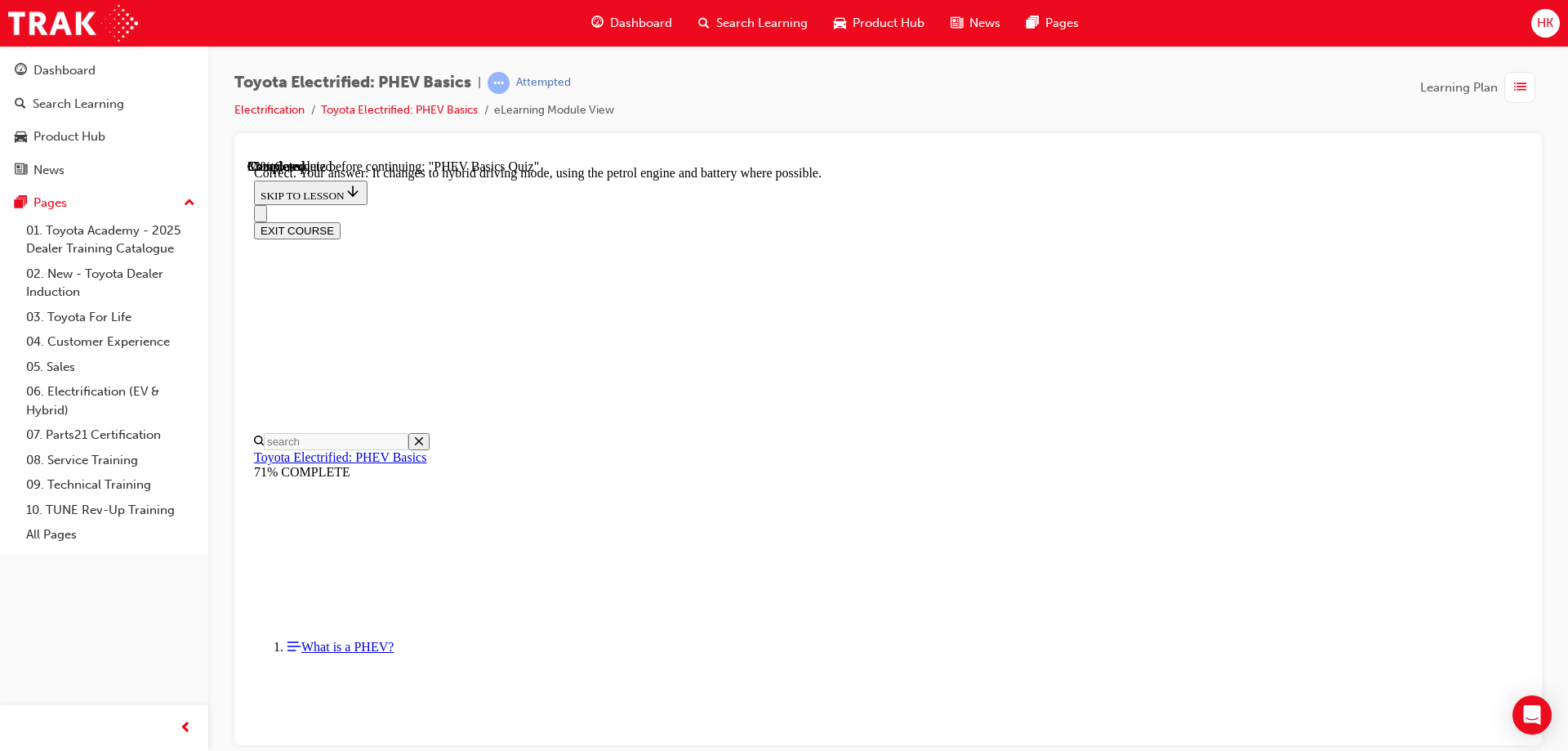
radio input "true"
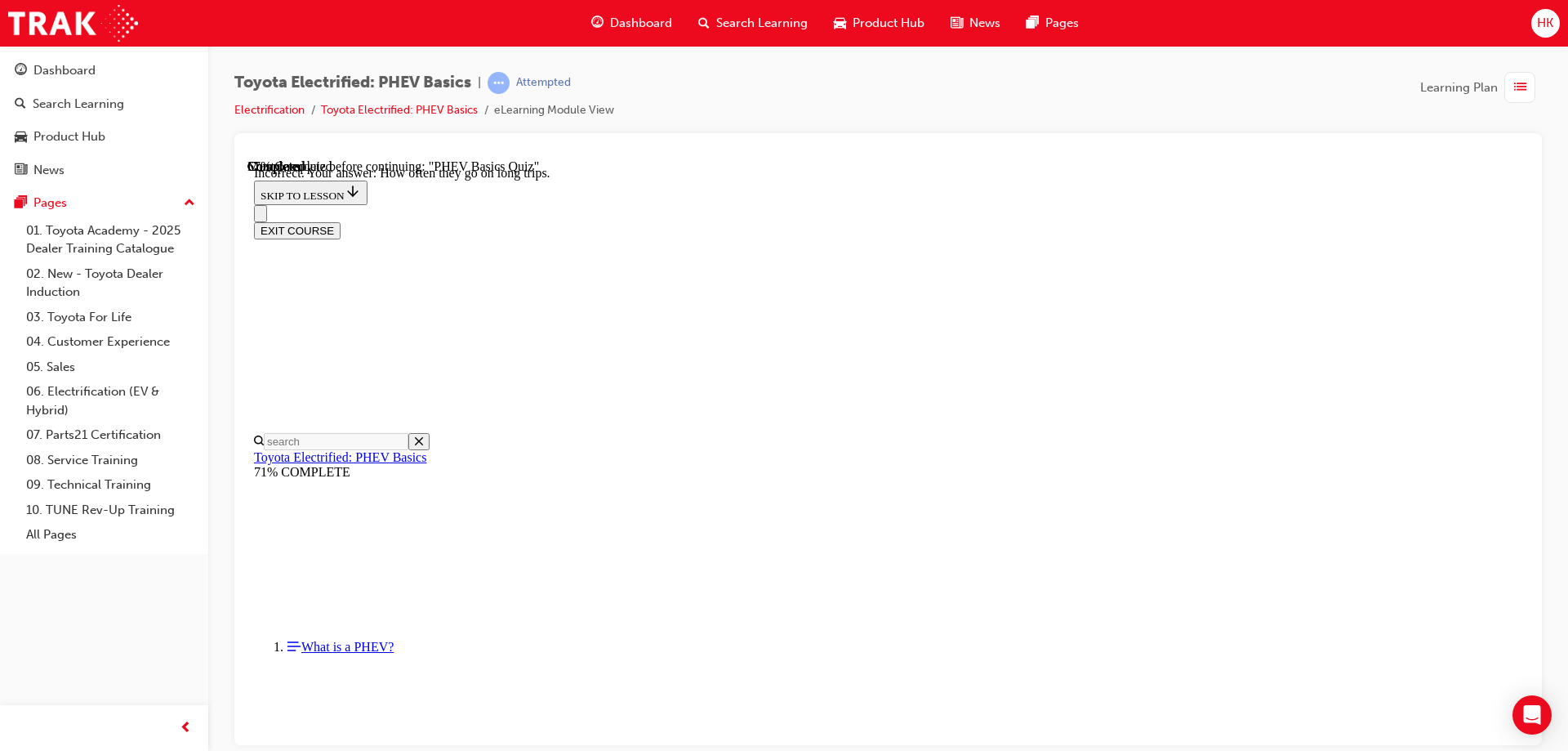
scroll to position [168, 0]
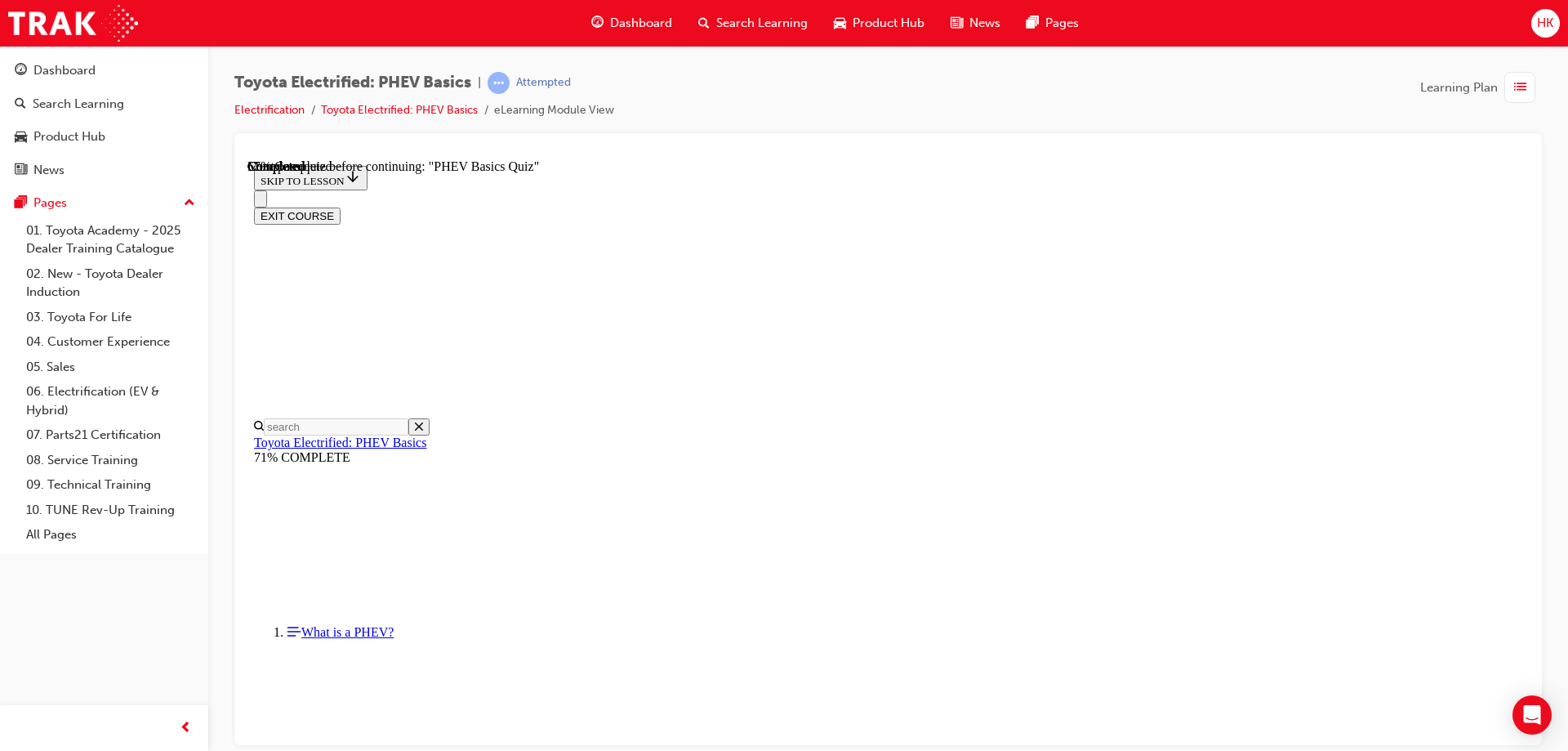
radio input "true"
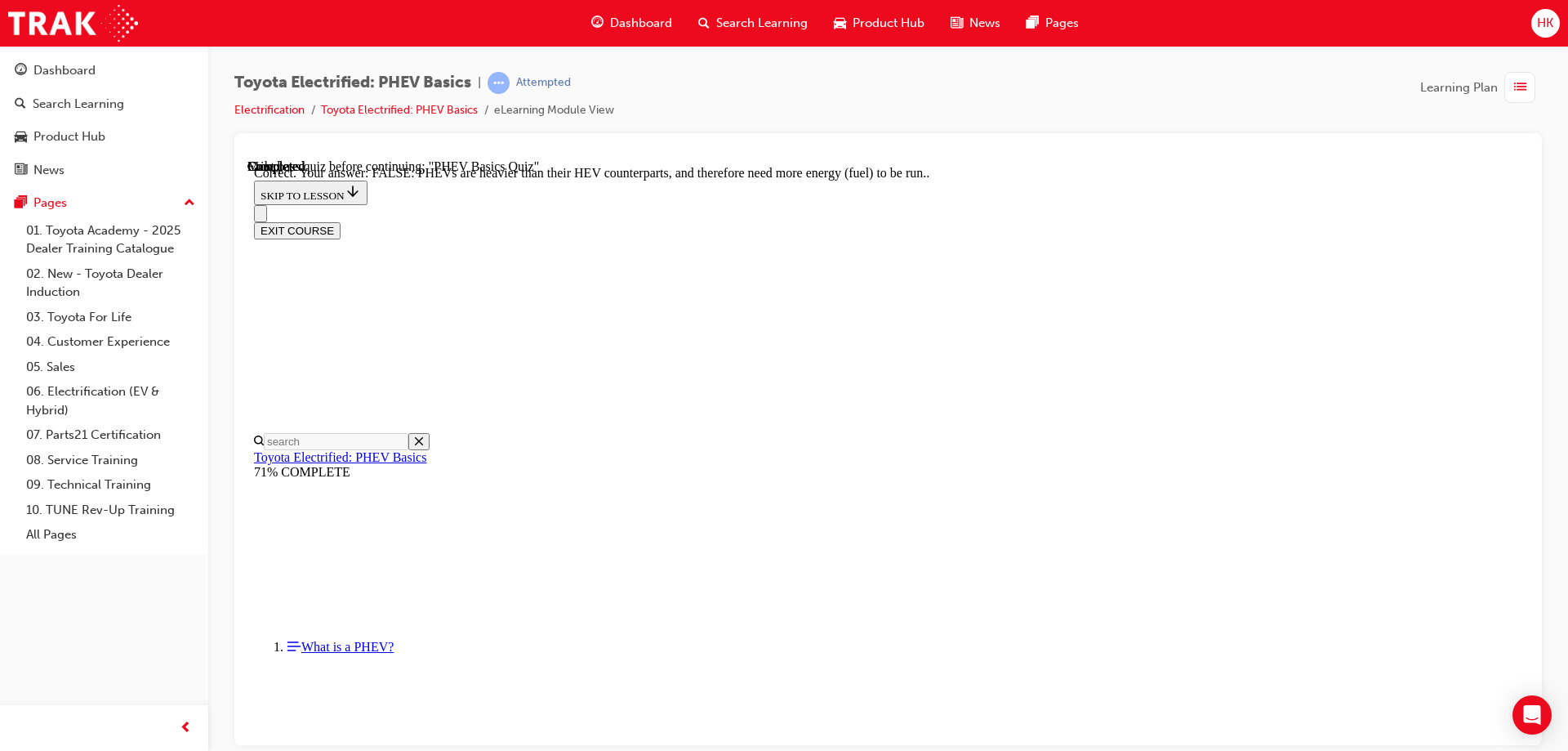
scroll to position [281, 0]
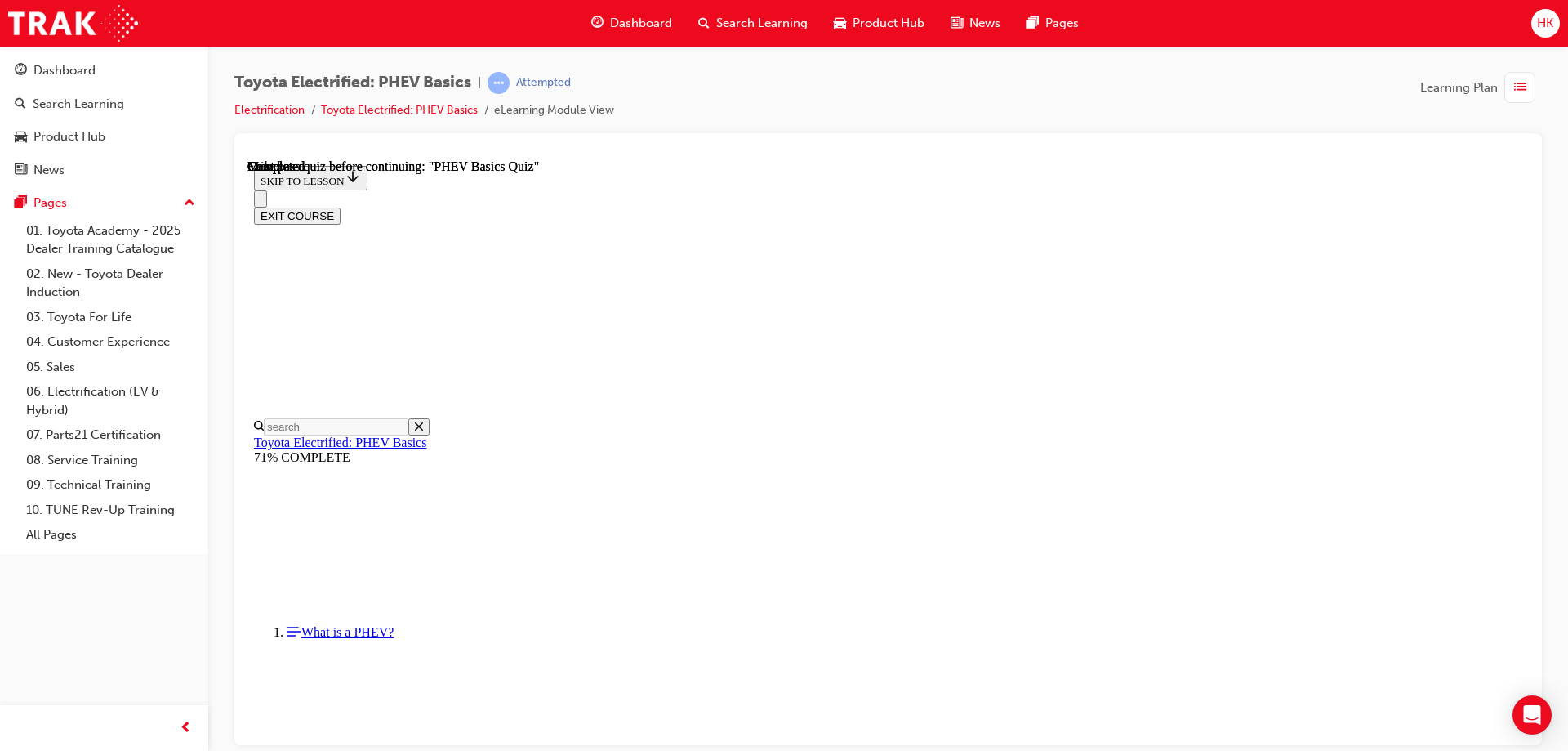
scroll to position [301, 0]
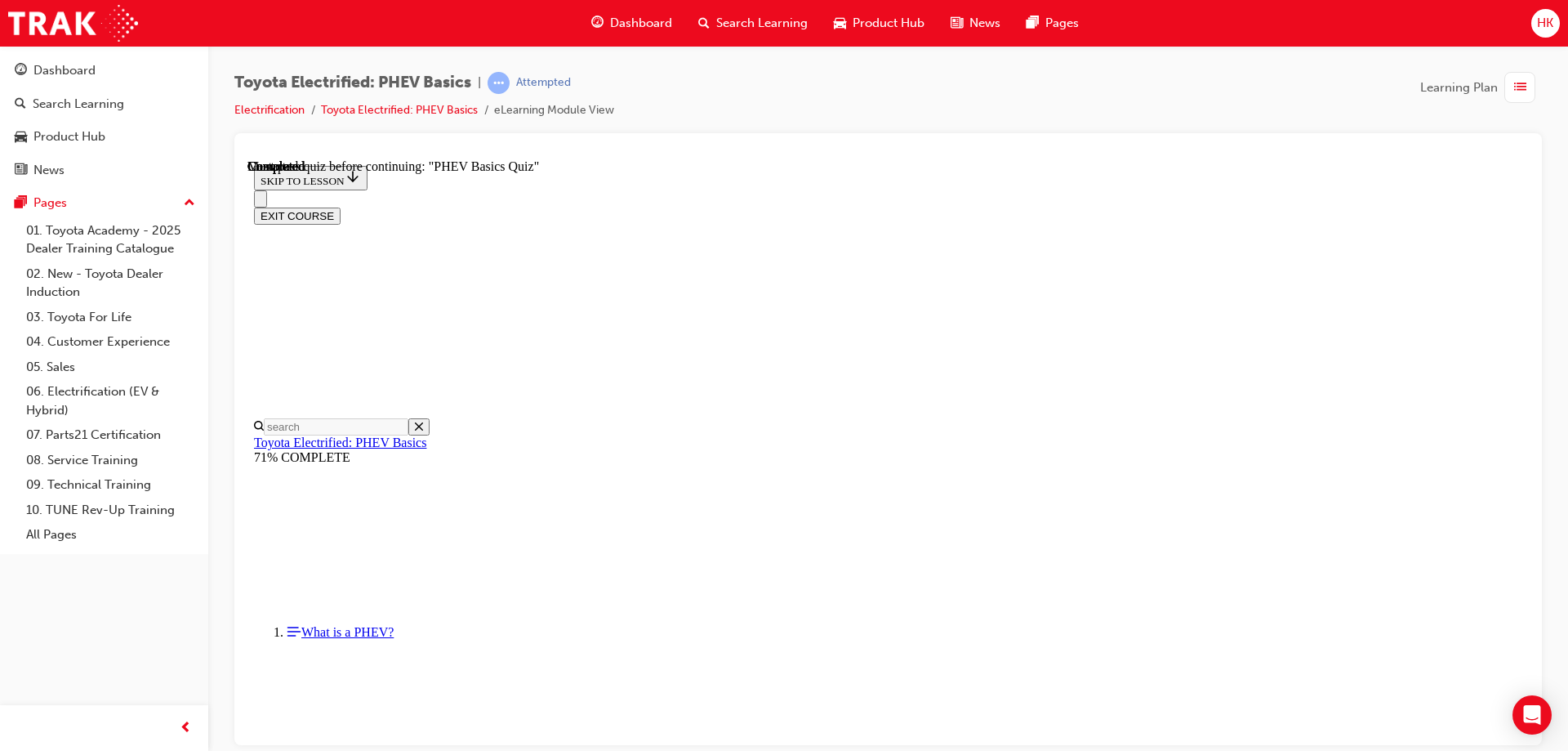
radio input "true"
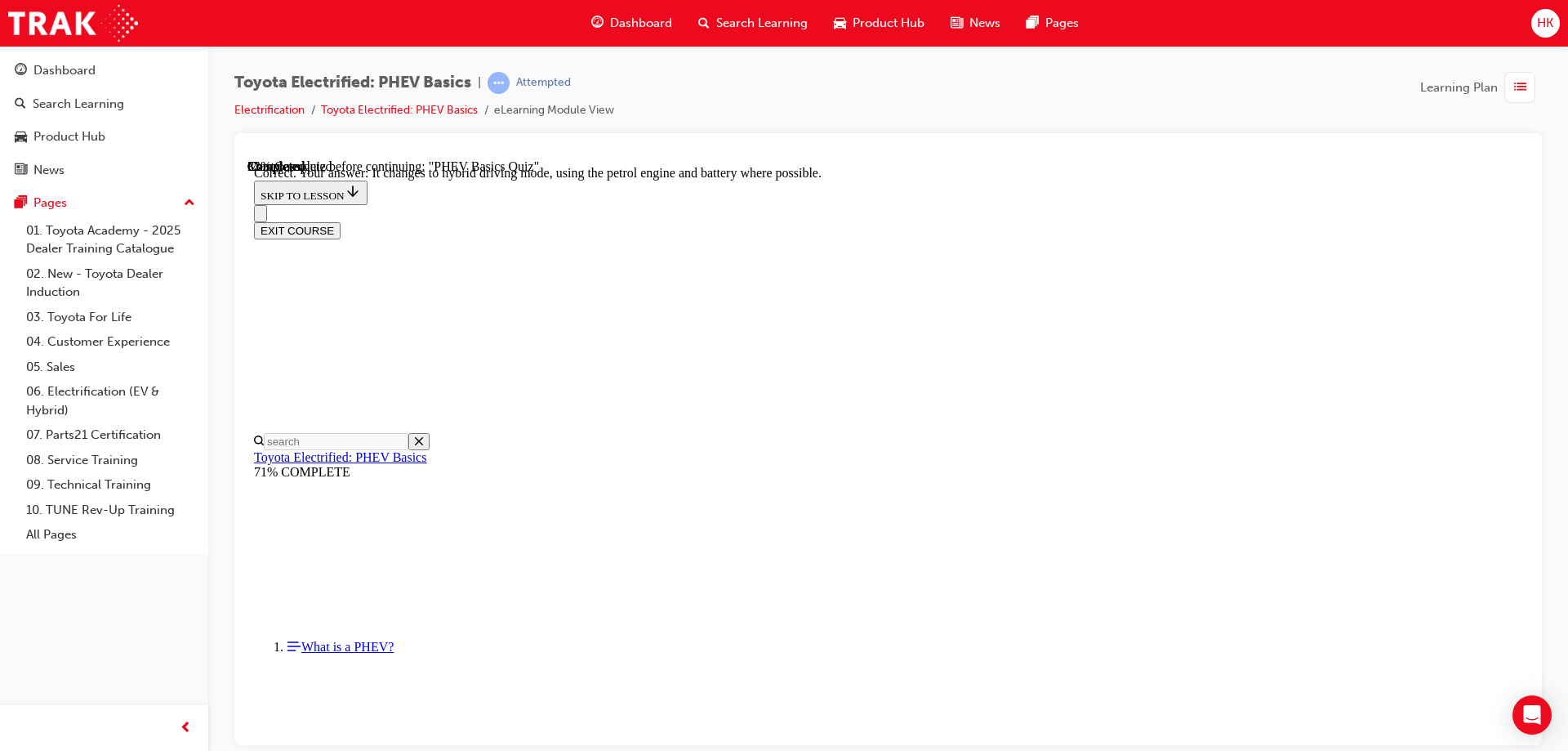
scroll to position [175, 0]
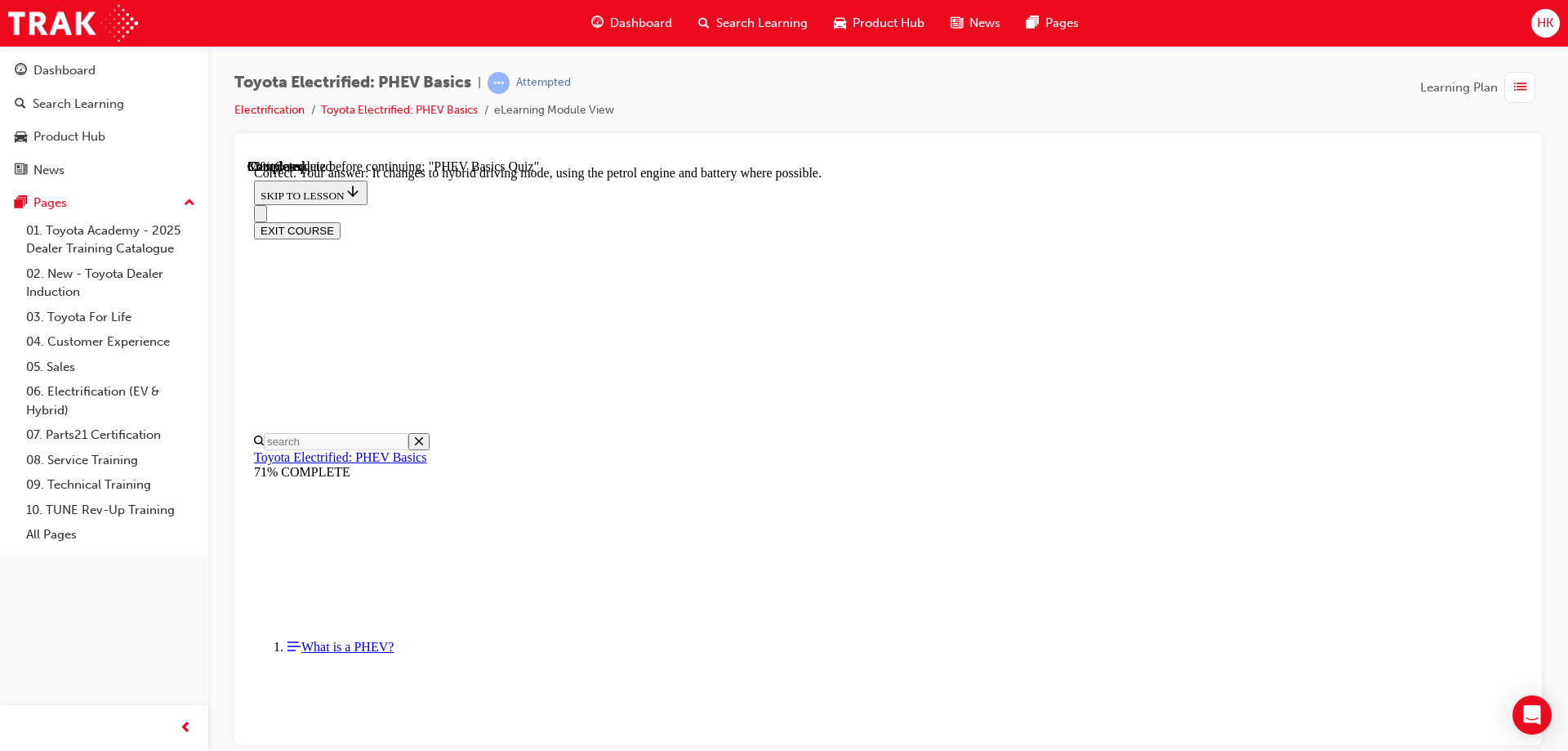
radio input "true"
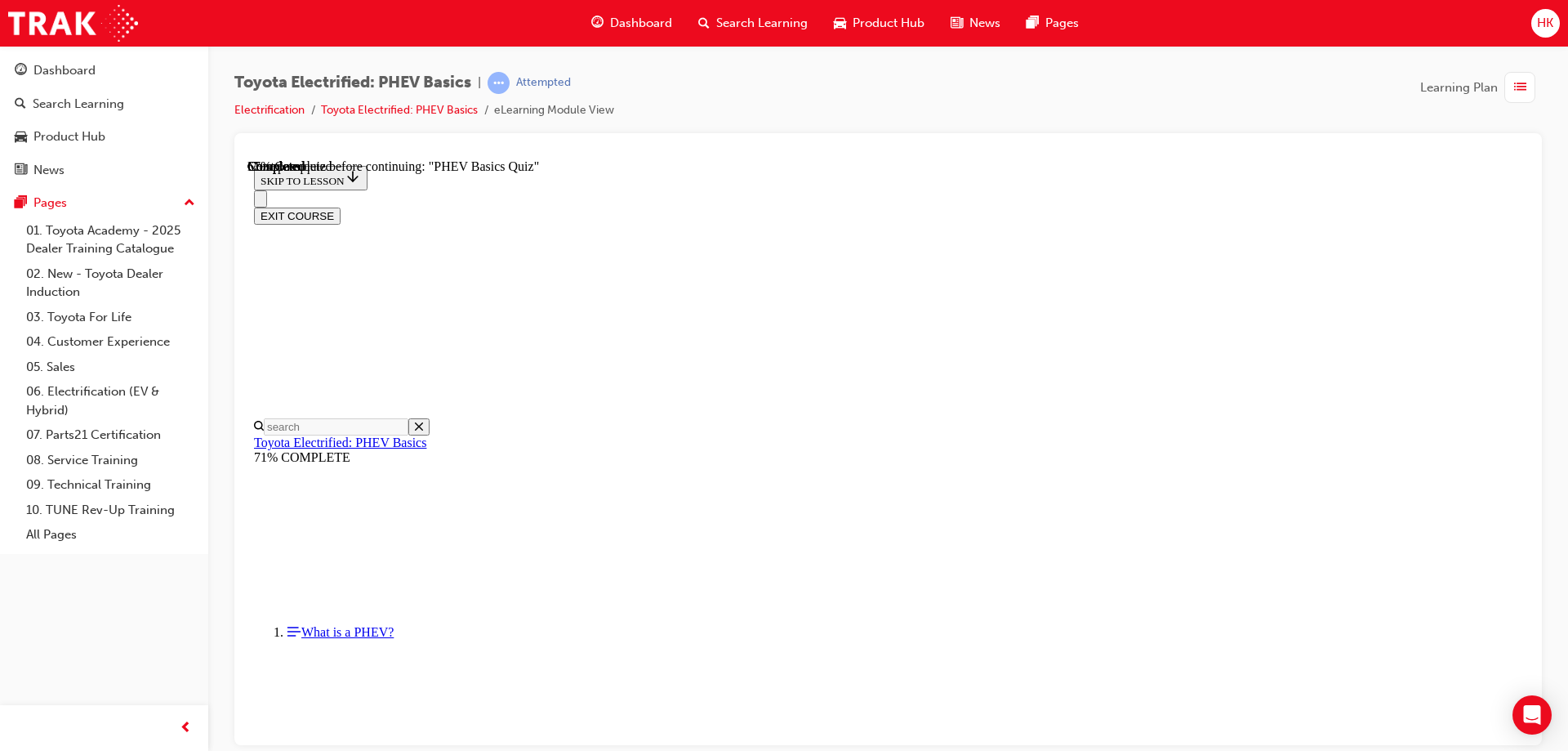
radio input "true"
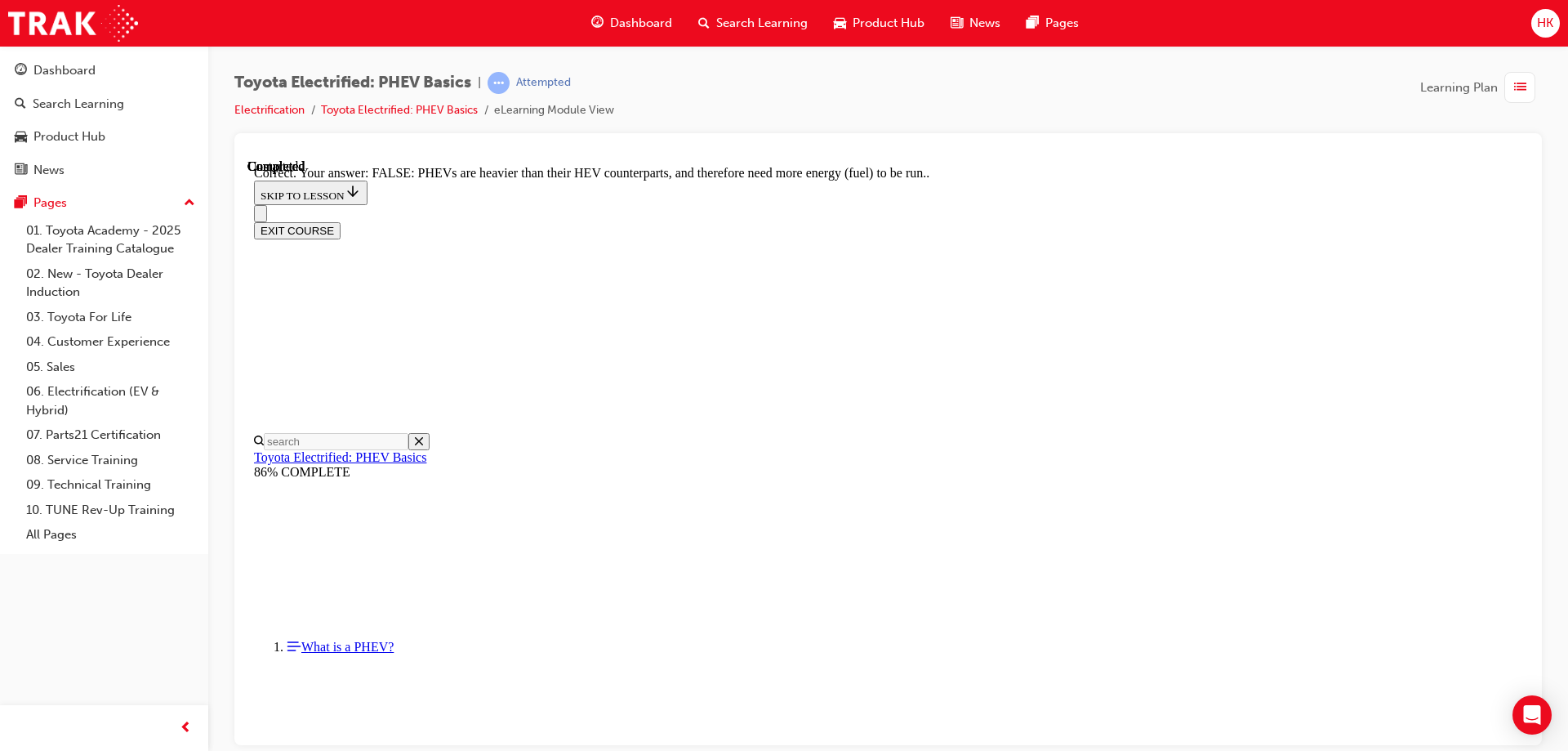
scroll to position [281, 0]
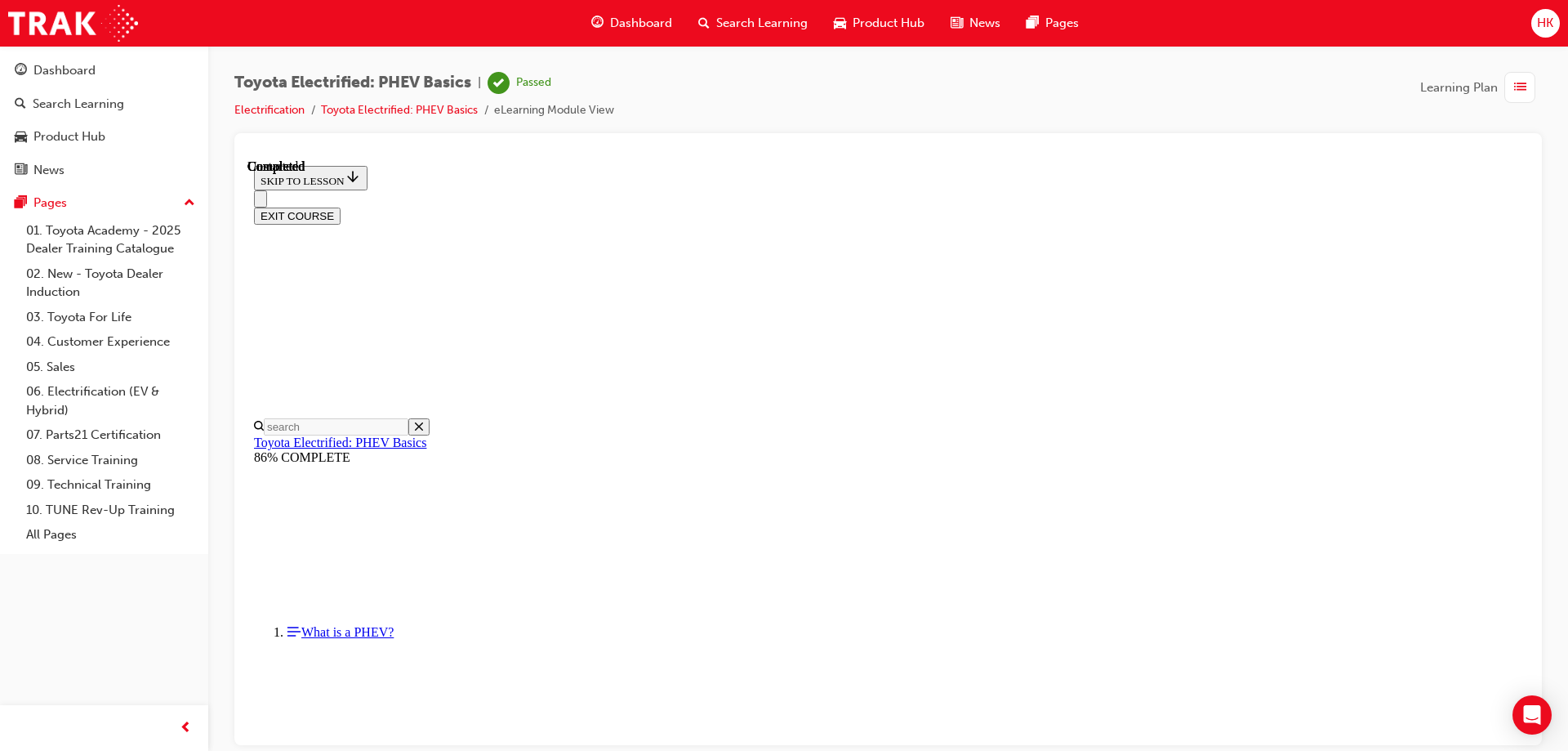
scroll to position [301, 0]
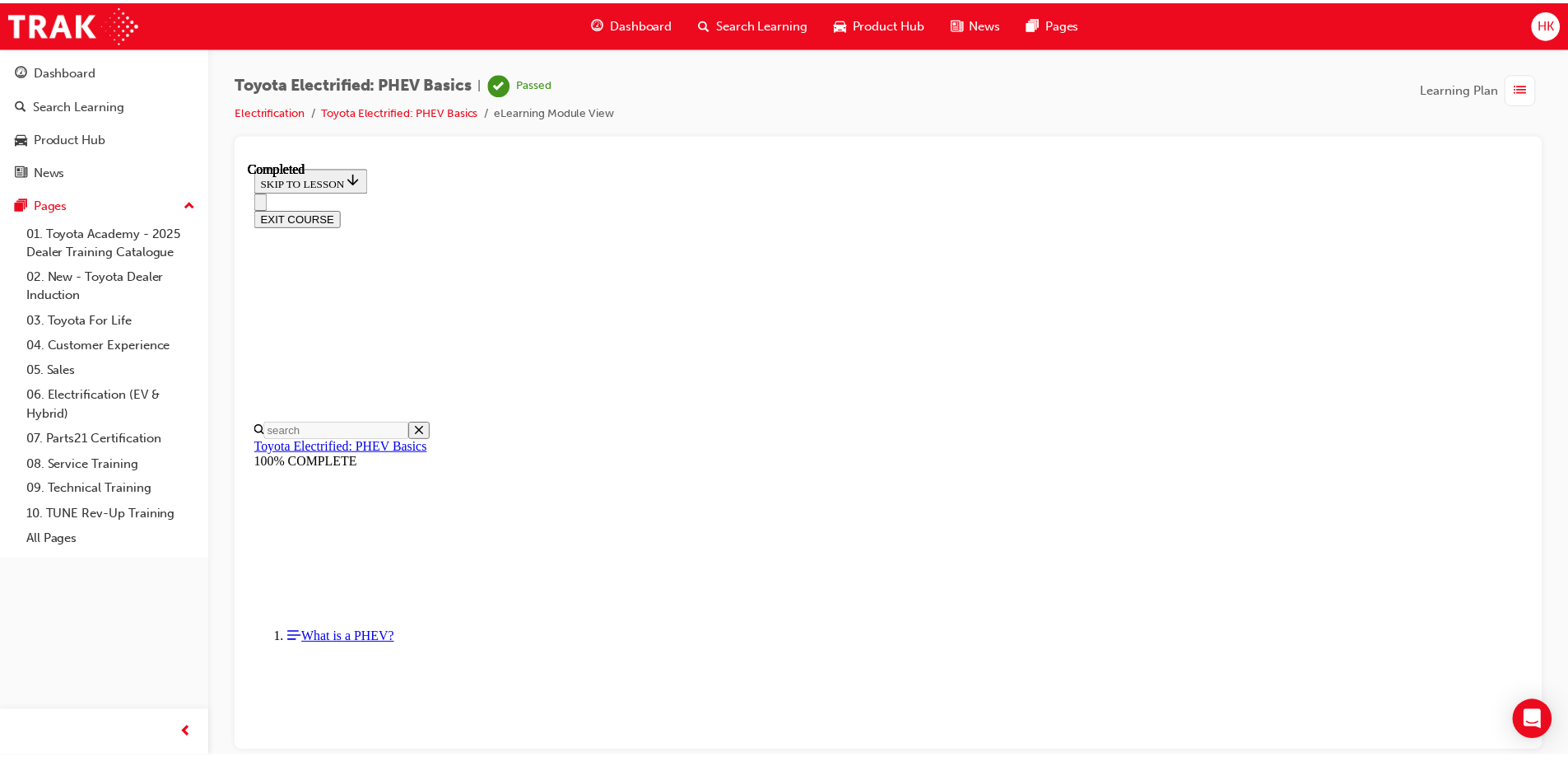
scroll to position [152, 0]
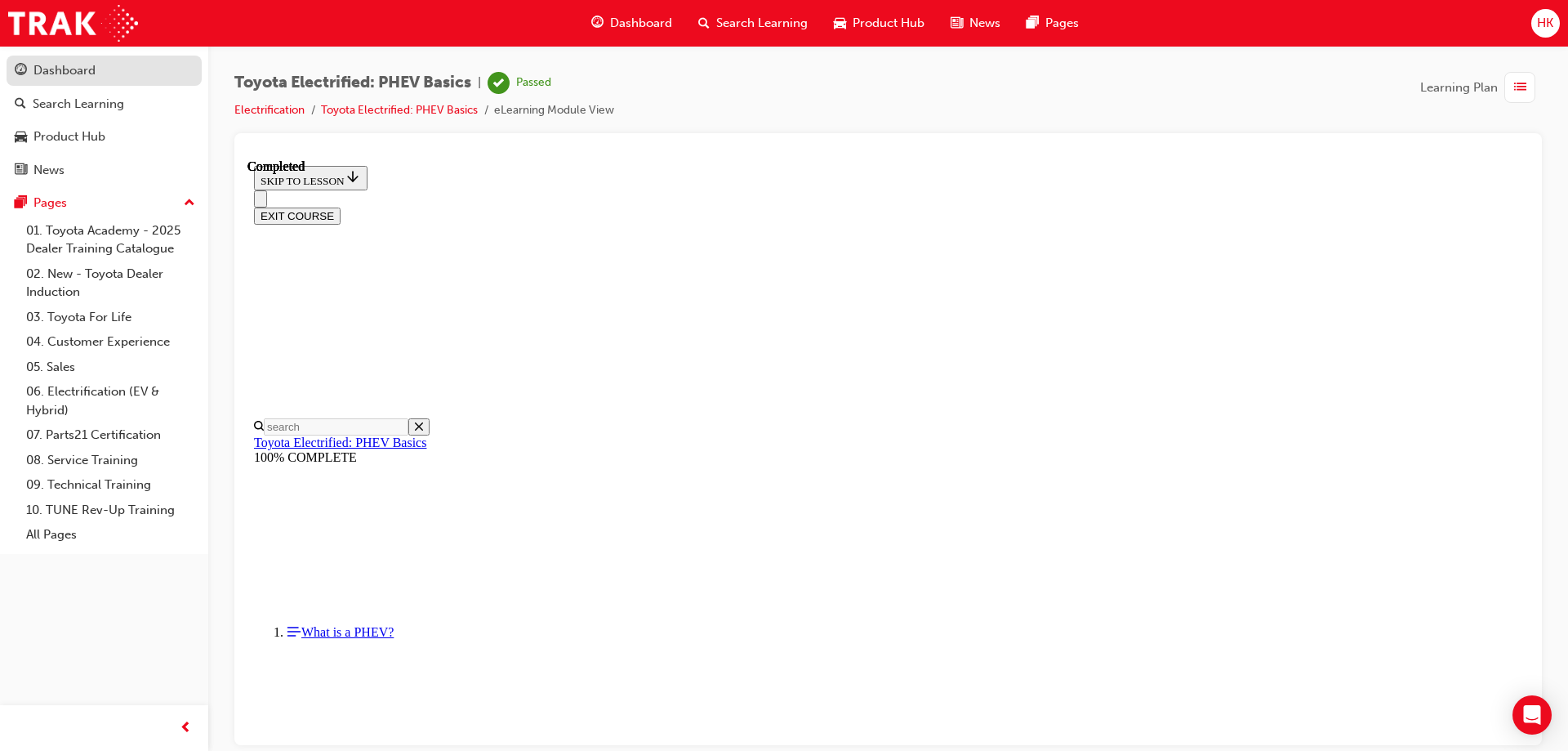
click at [64, 75] on div "Dashboard" at bounding box center [64, 71] width 62 height 19
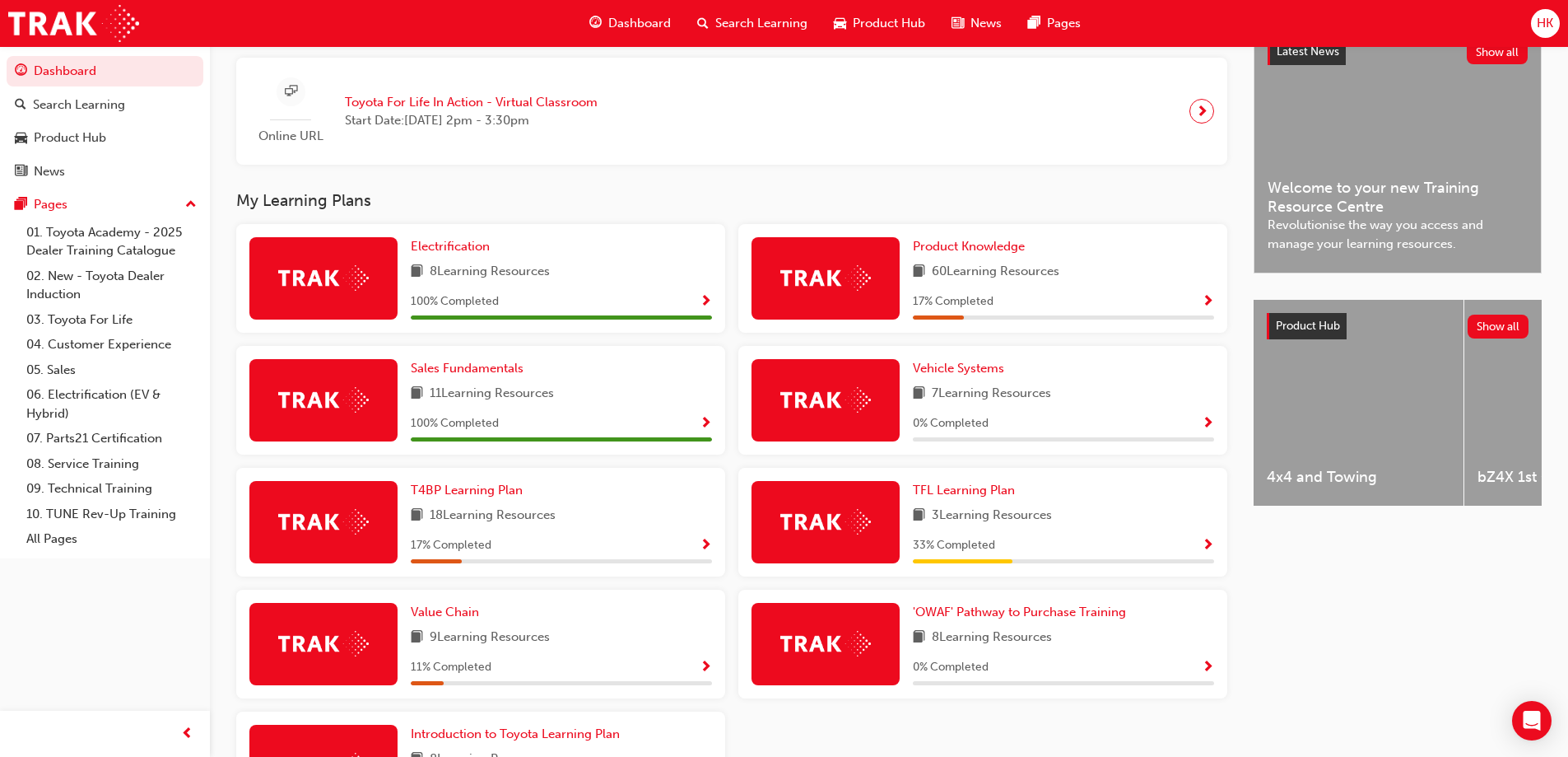
scroll to position [411, 0]
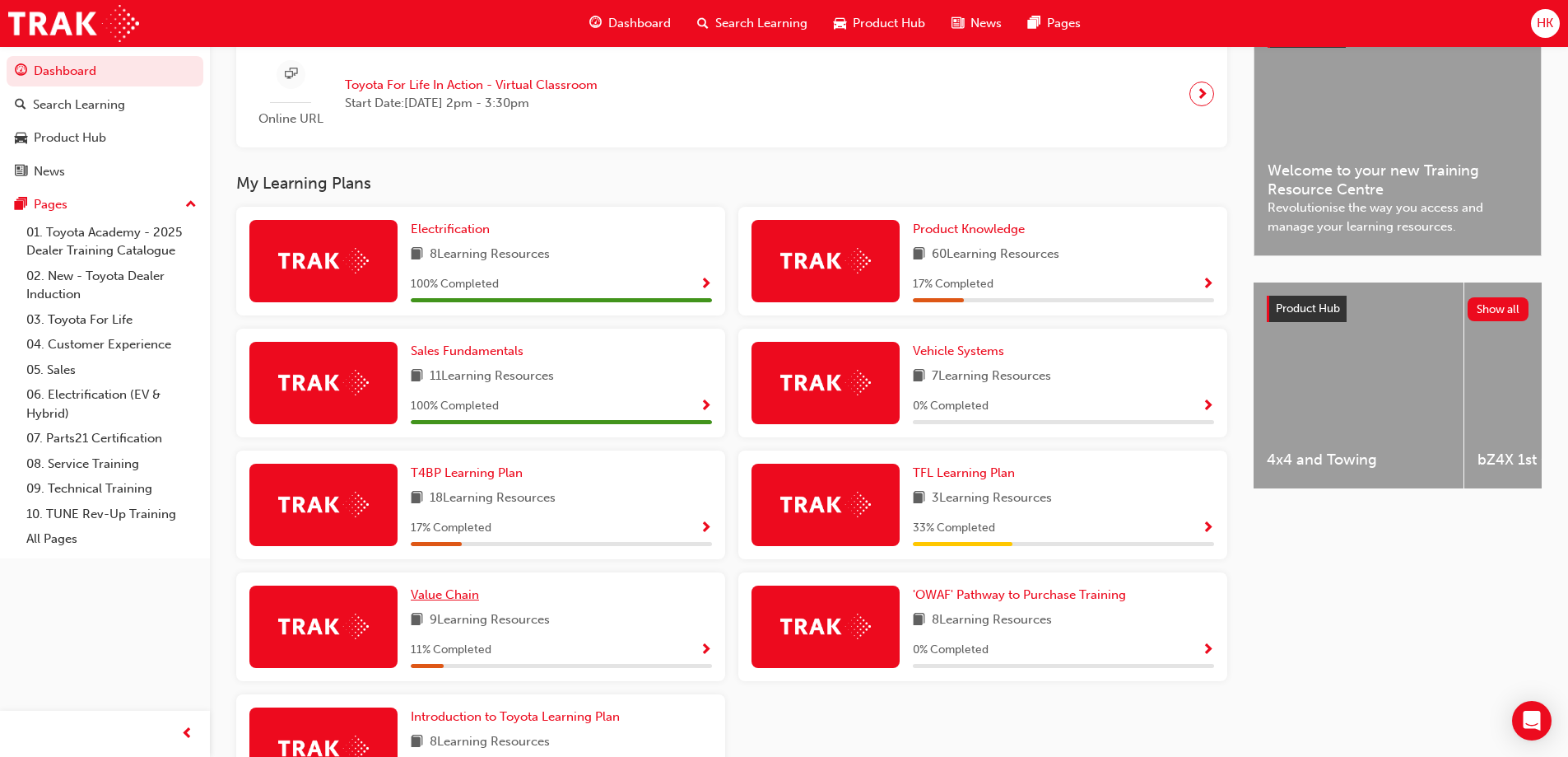
click at [434, 602] on span "Value Chain" at bounding box center [444, 594] width 68 height 15
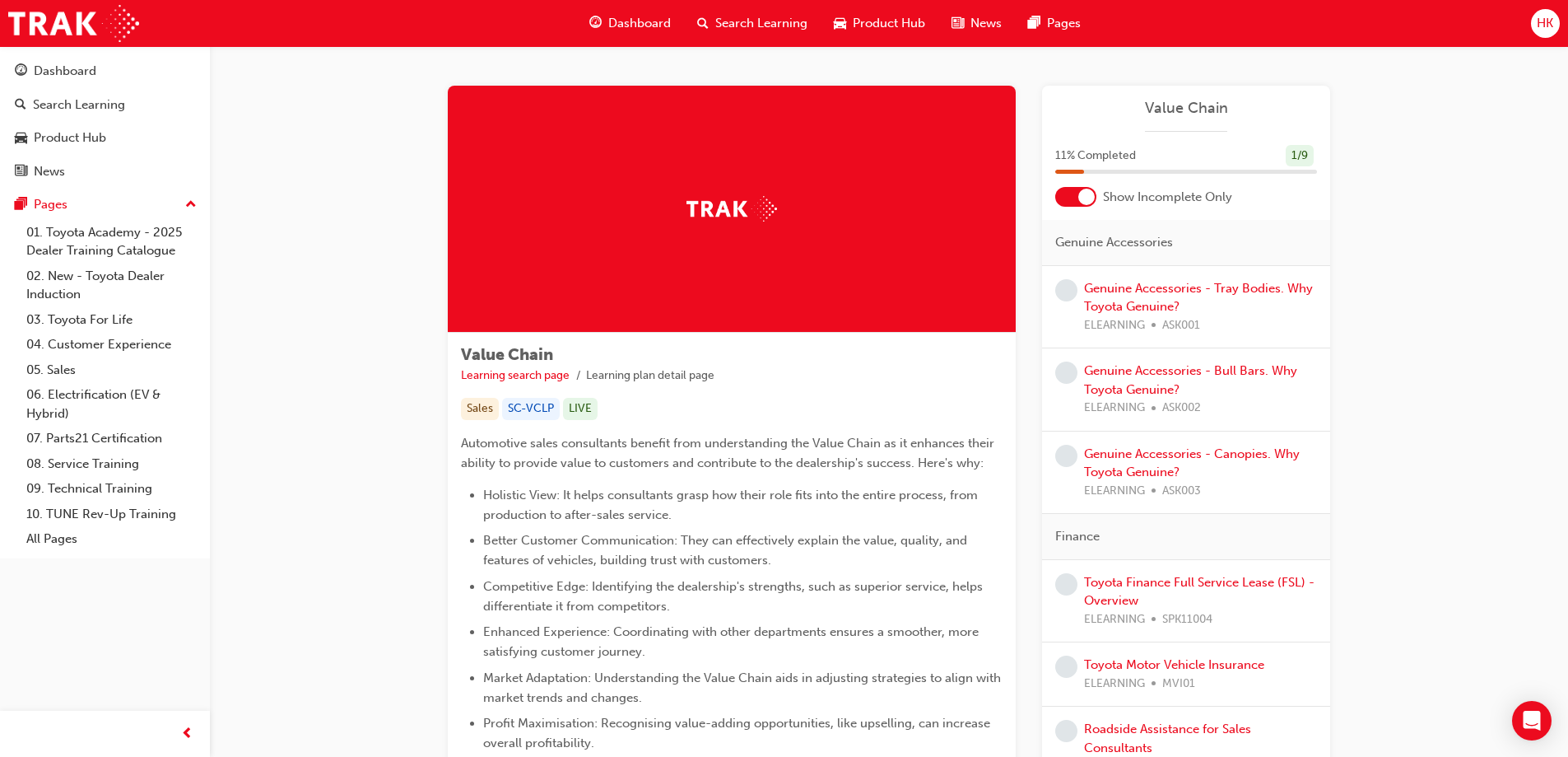
click at [1549, 27] on span "HK" at bounding box center [1544, 24] width 17 height 19
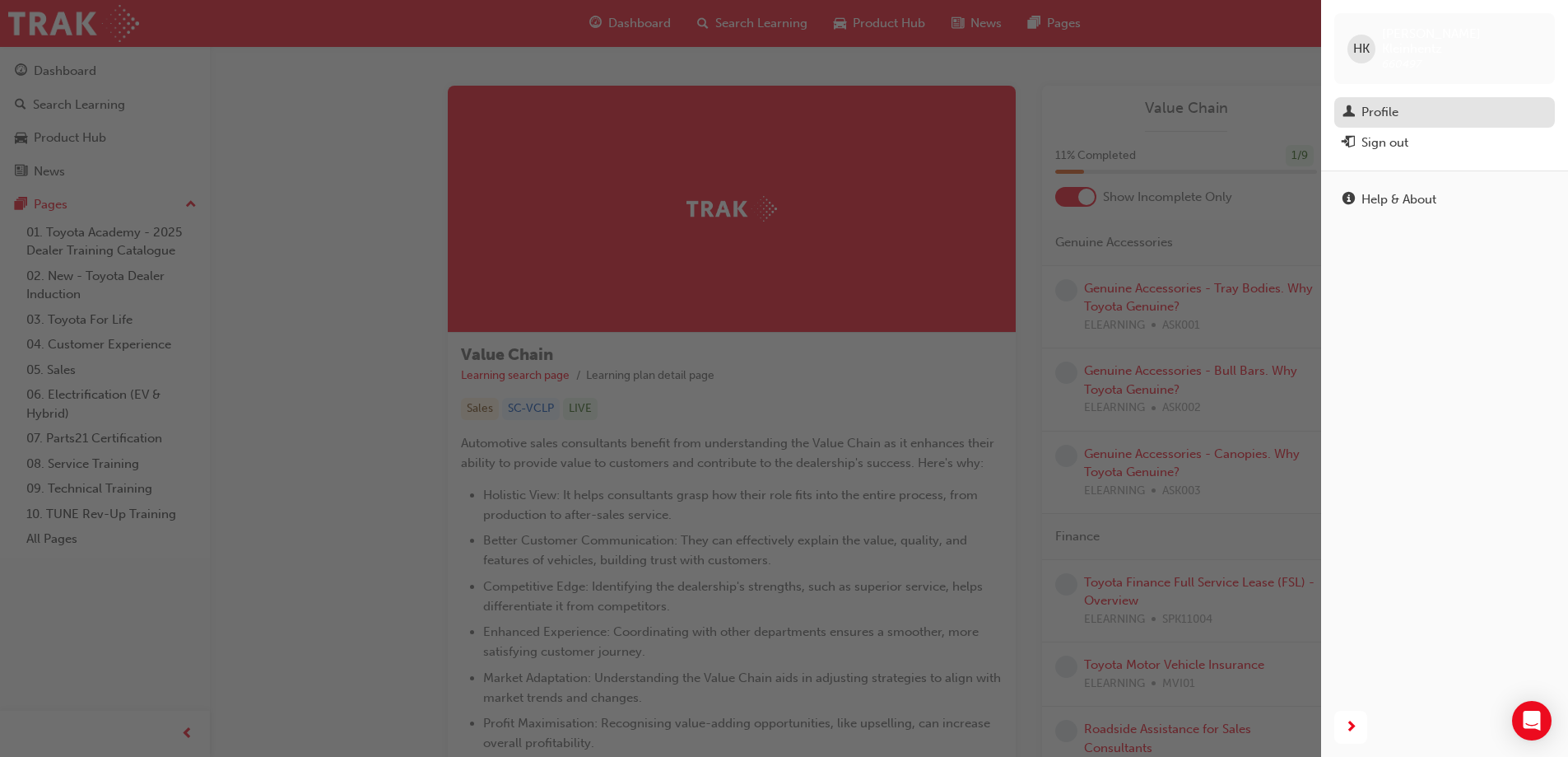
click at [1389, 104] on div "Profile" at bounding box center [1380, 113] width 37 height 19
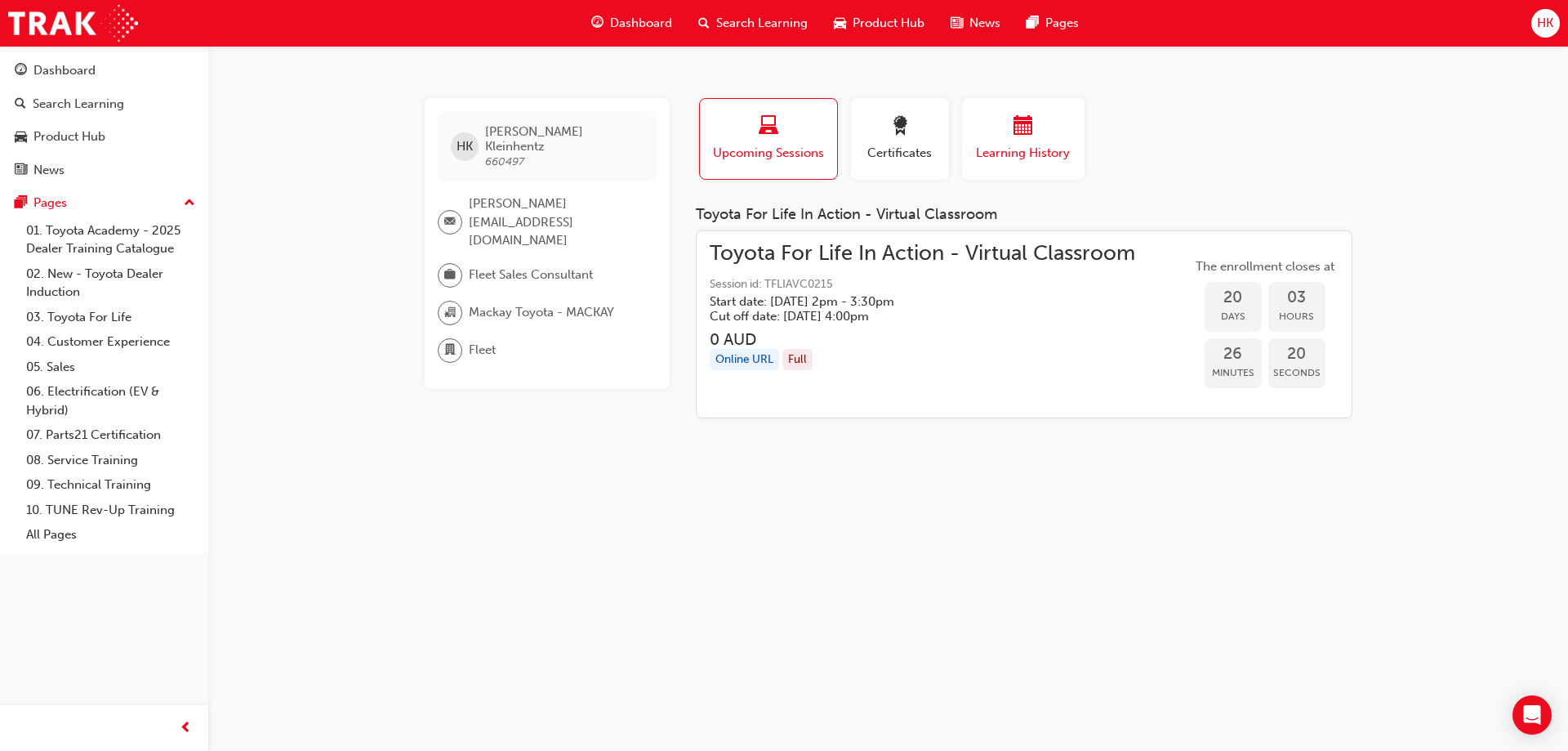
click at [1029, 138] on span "calendar-icon" at bounding box center [1023, 127] width 20 height 22
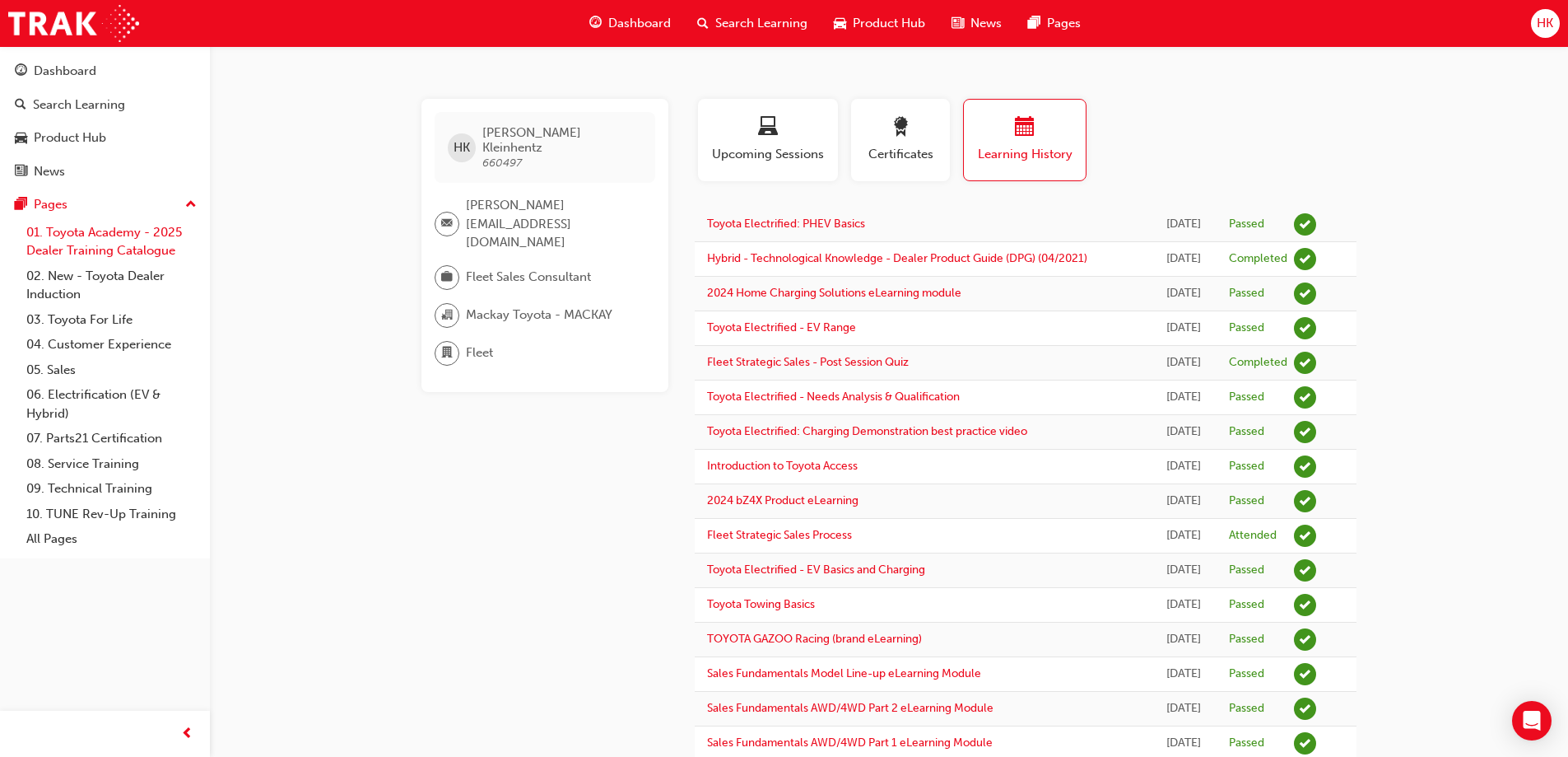
click at [96, 233] on link "01. Toyota Academy - 2025 Dealer Training Catalogue" at bounding box center [112, 242] width 184 height 44
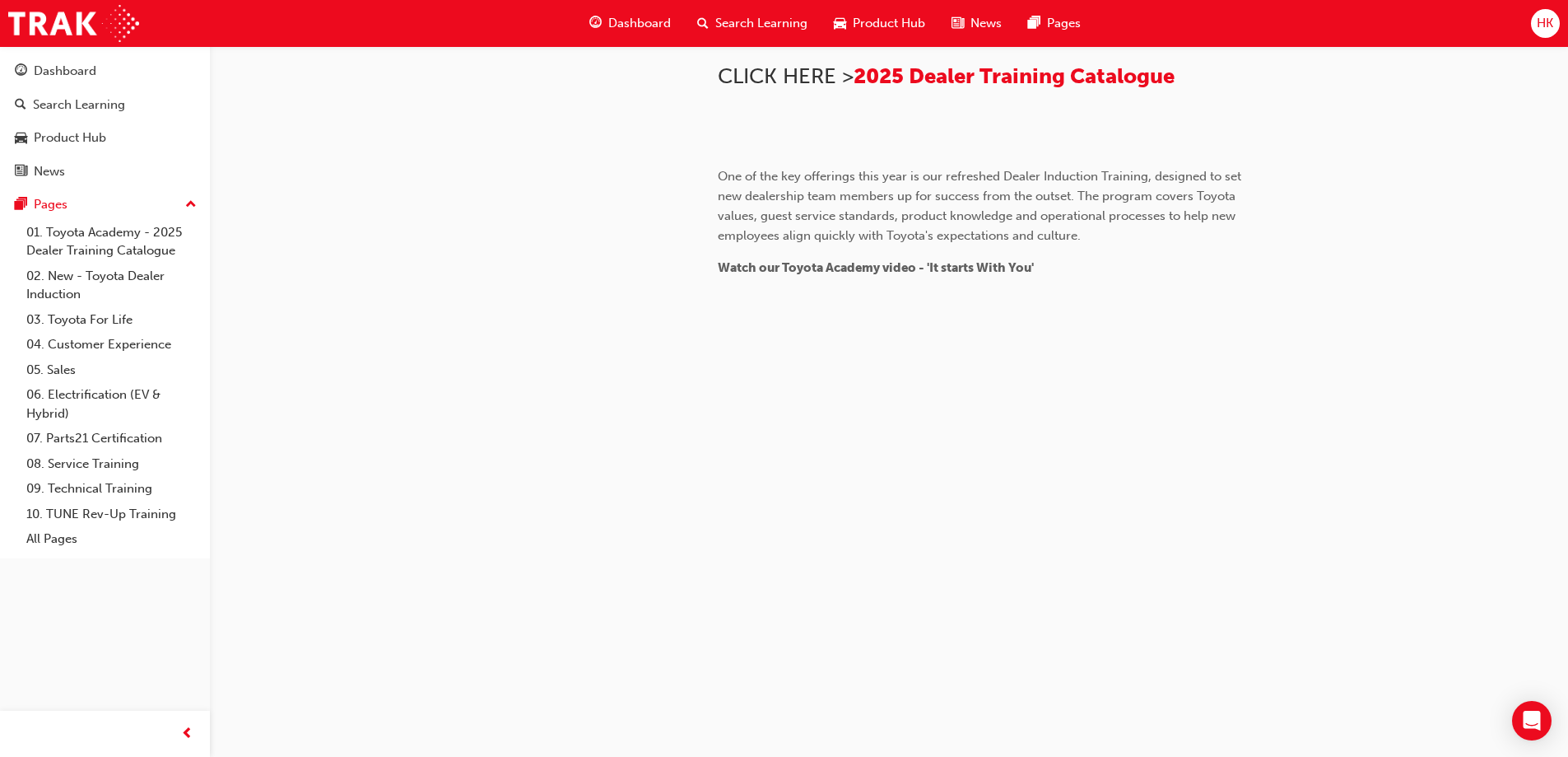
scroll to position [1513, 0]
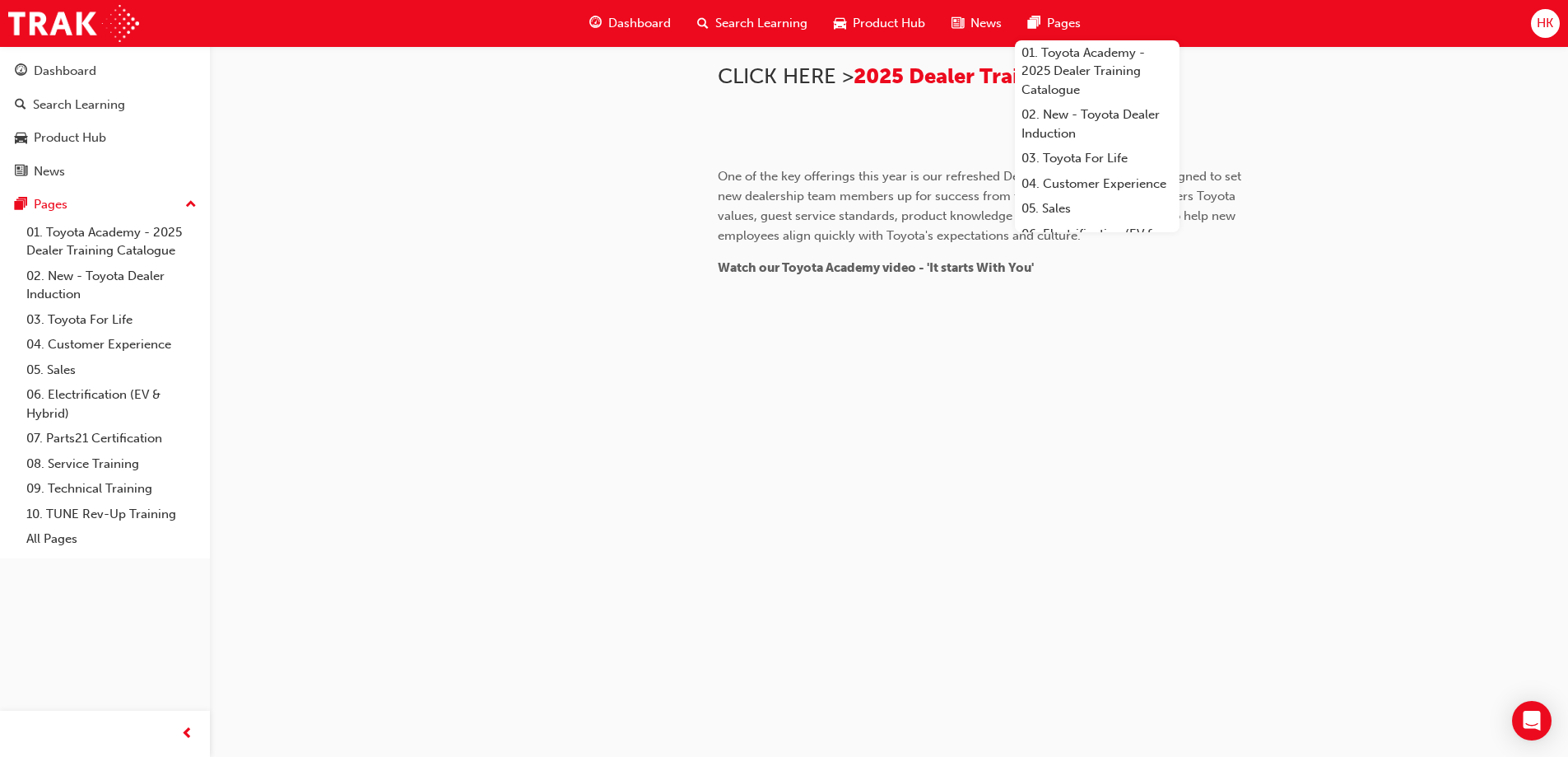
click at [1552, 26] on span "HK" at bounding box center [1544, 24] width 17 height 19
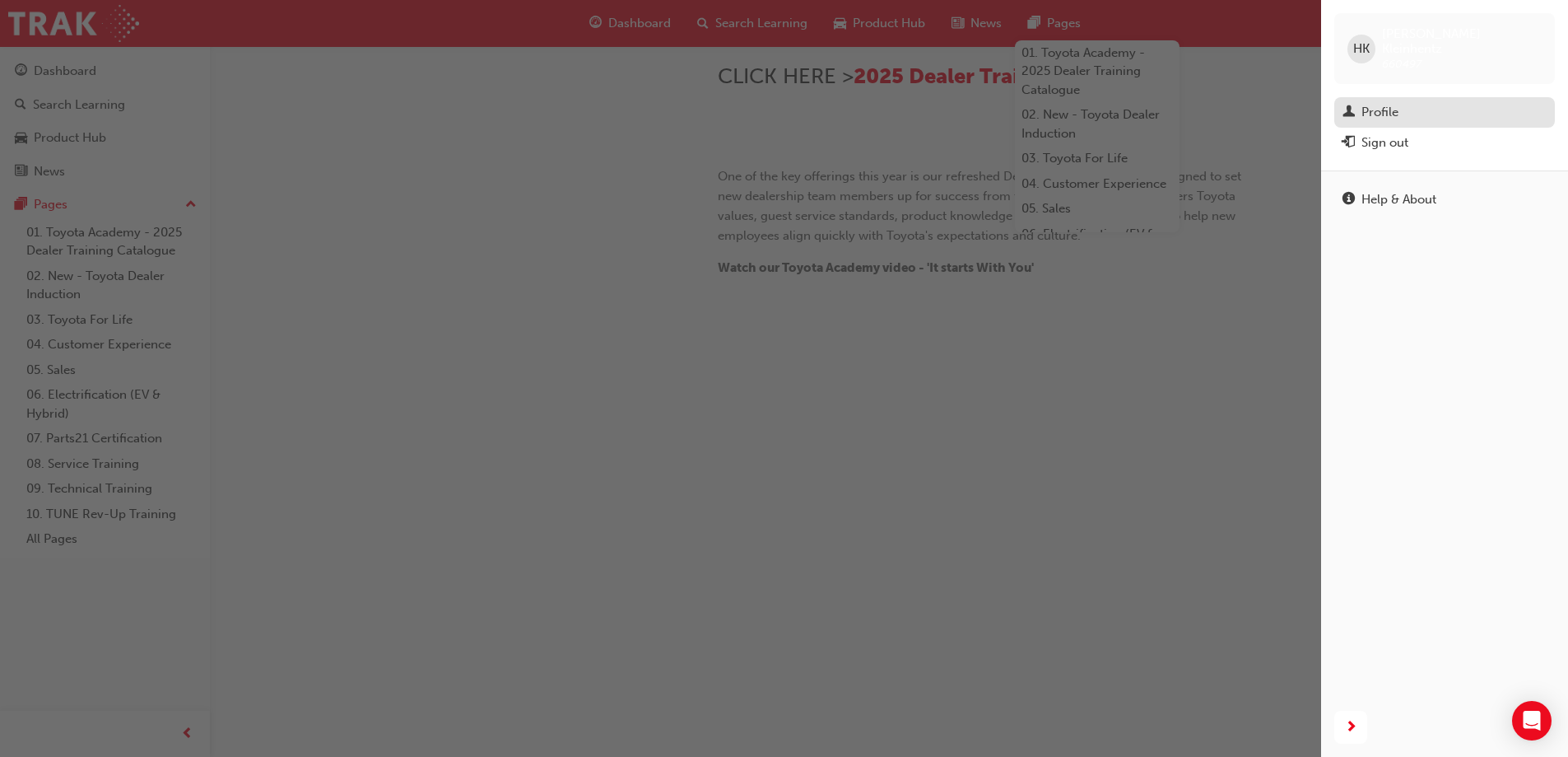
click at [1392, 103] on div "Profile" at bounding box center [1380, 113] width 37 height 19
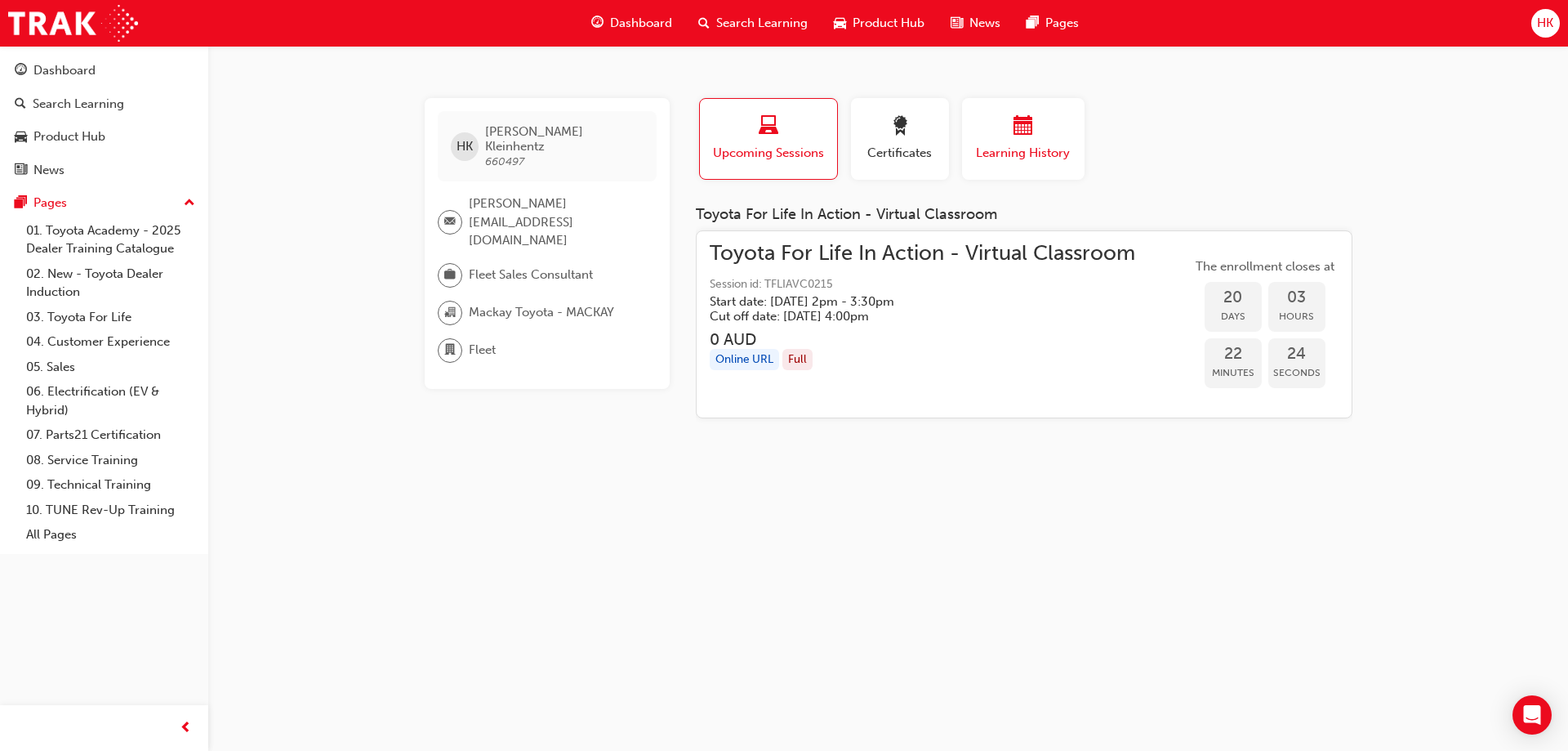
click at [1038, 142] on div "Learning History" at bounding box center [1023, 140] width 98 height 47
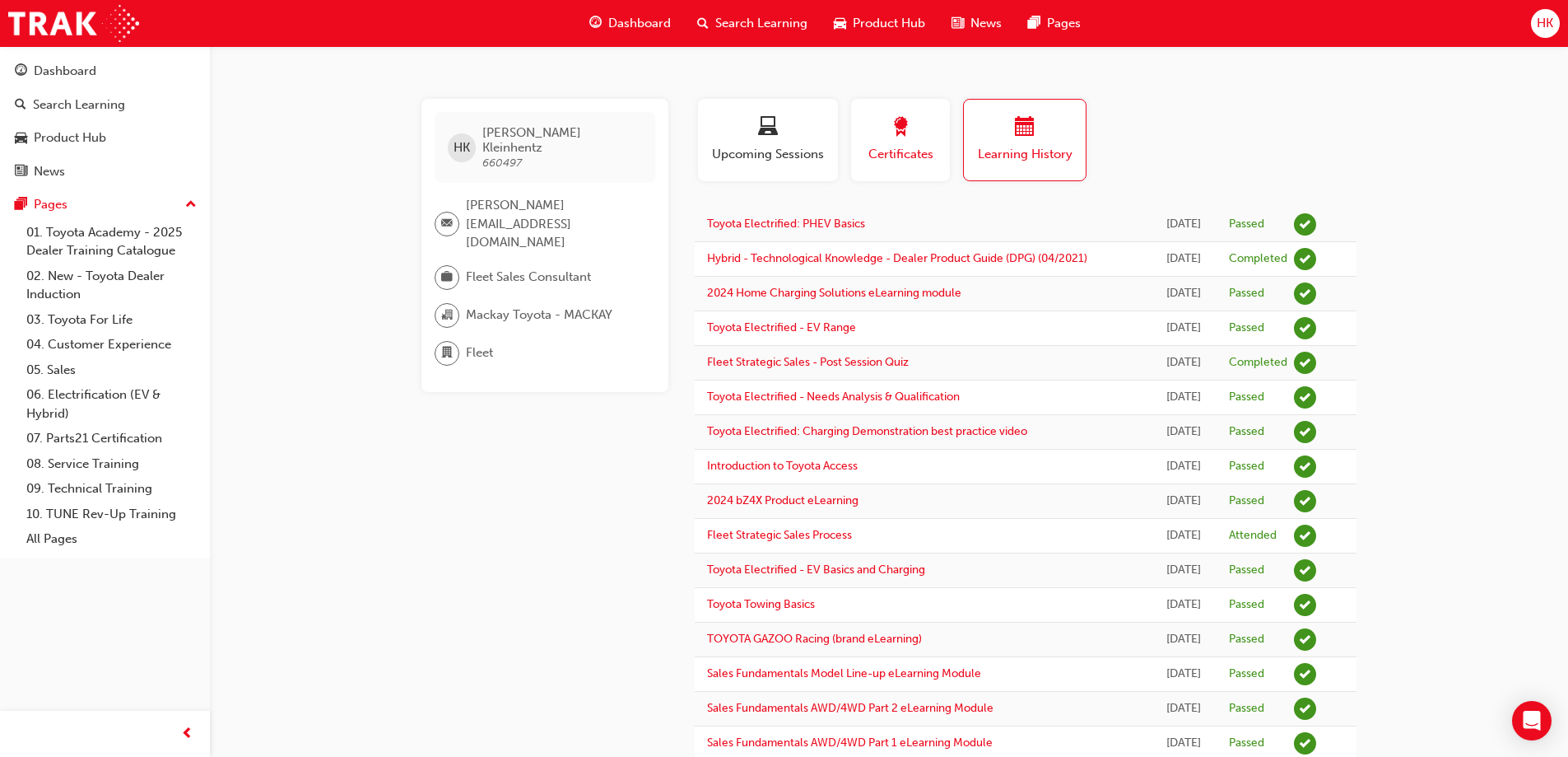
click at [906, 135] on span "award-icon" at bounding box center [900, 128] width 20 height 22
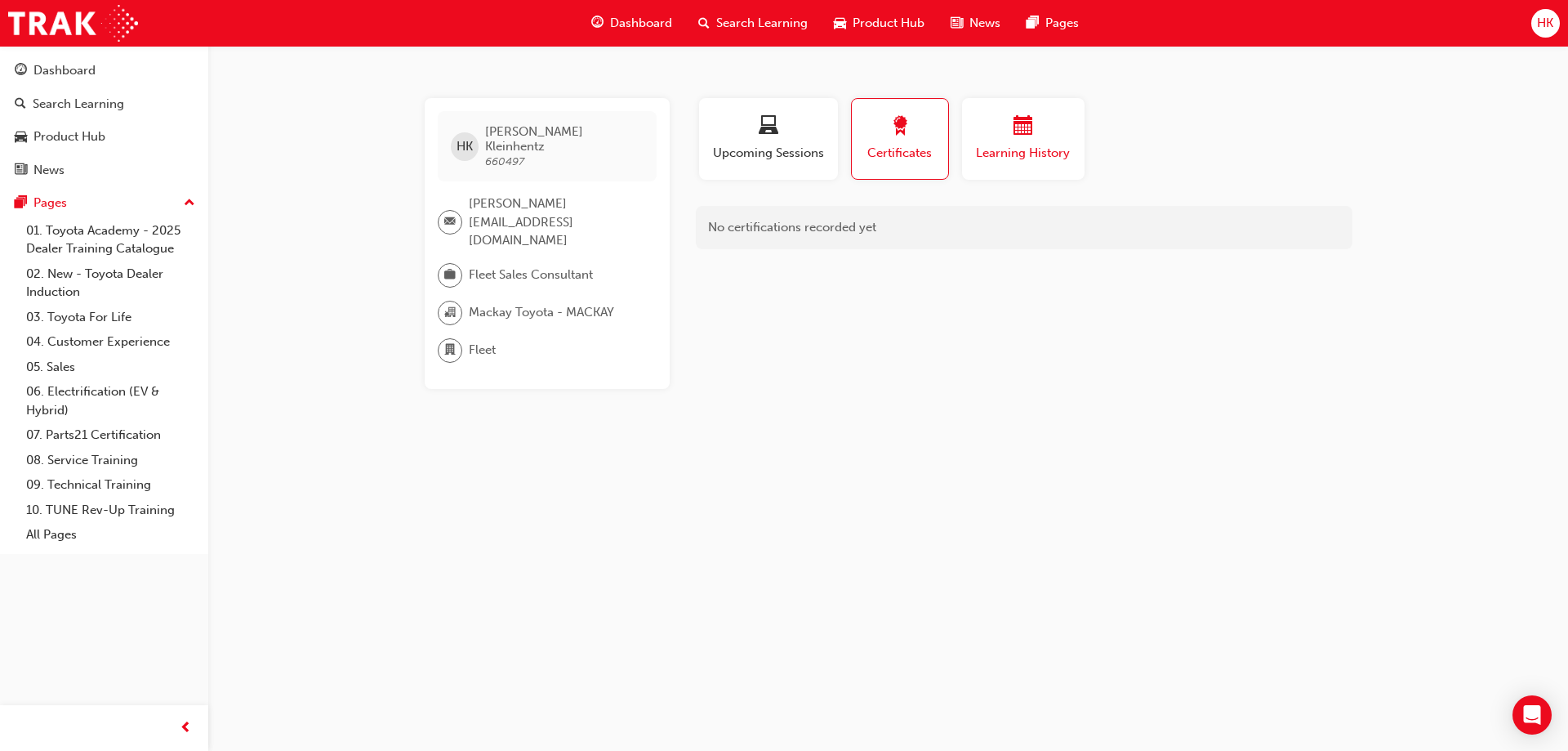
click at [975, 131] on div "button" at bounding box center [1023, 128] width 98 height 25
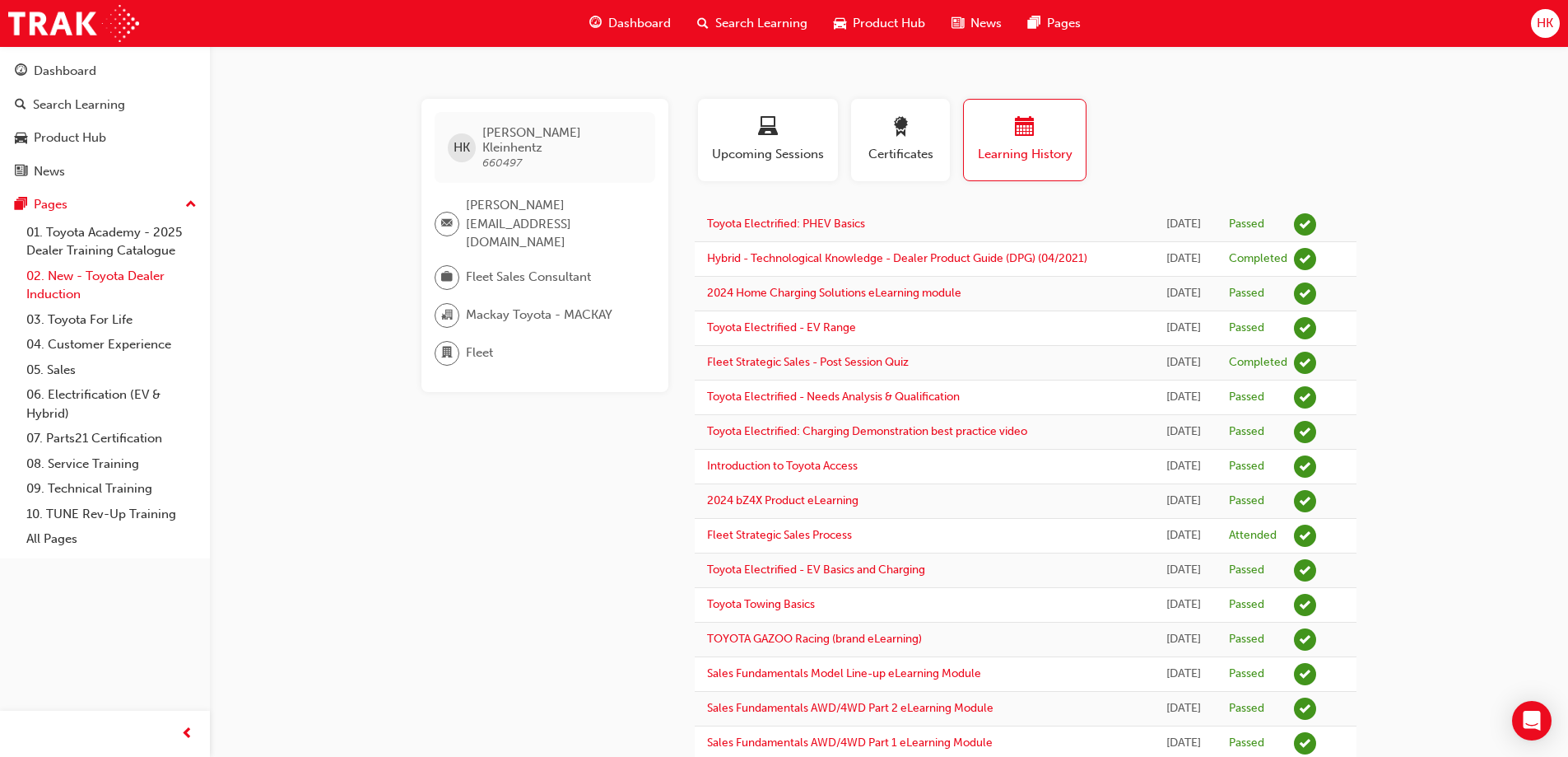
click at [92, 274] on link "02. New - Toyota Dealer Induction" at bounding box center [112, 285] width 184 height 44
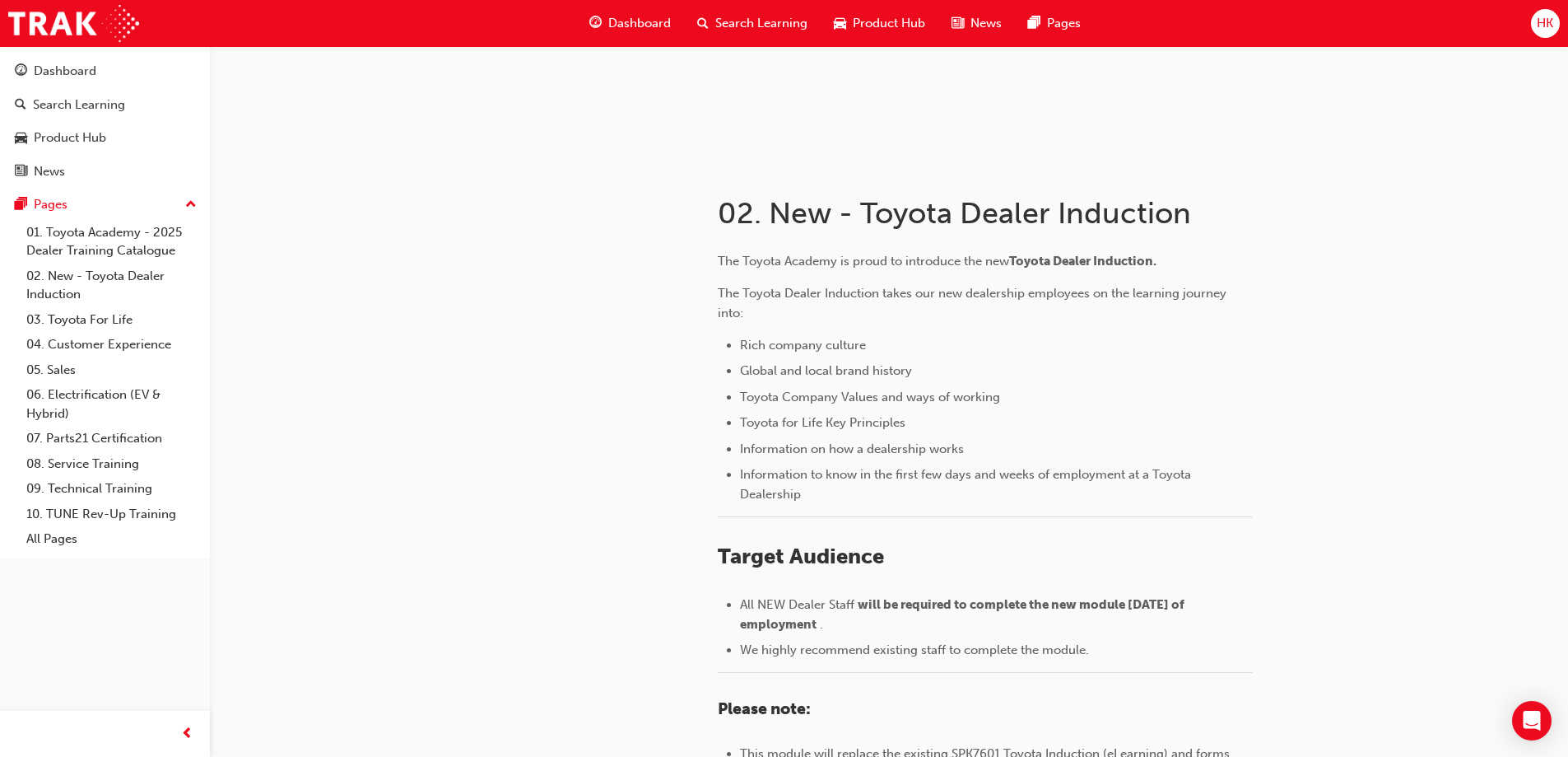
scroll to position [718, 0]
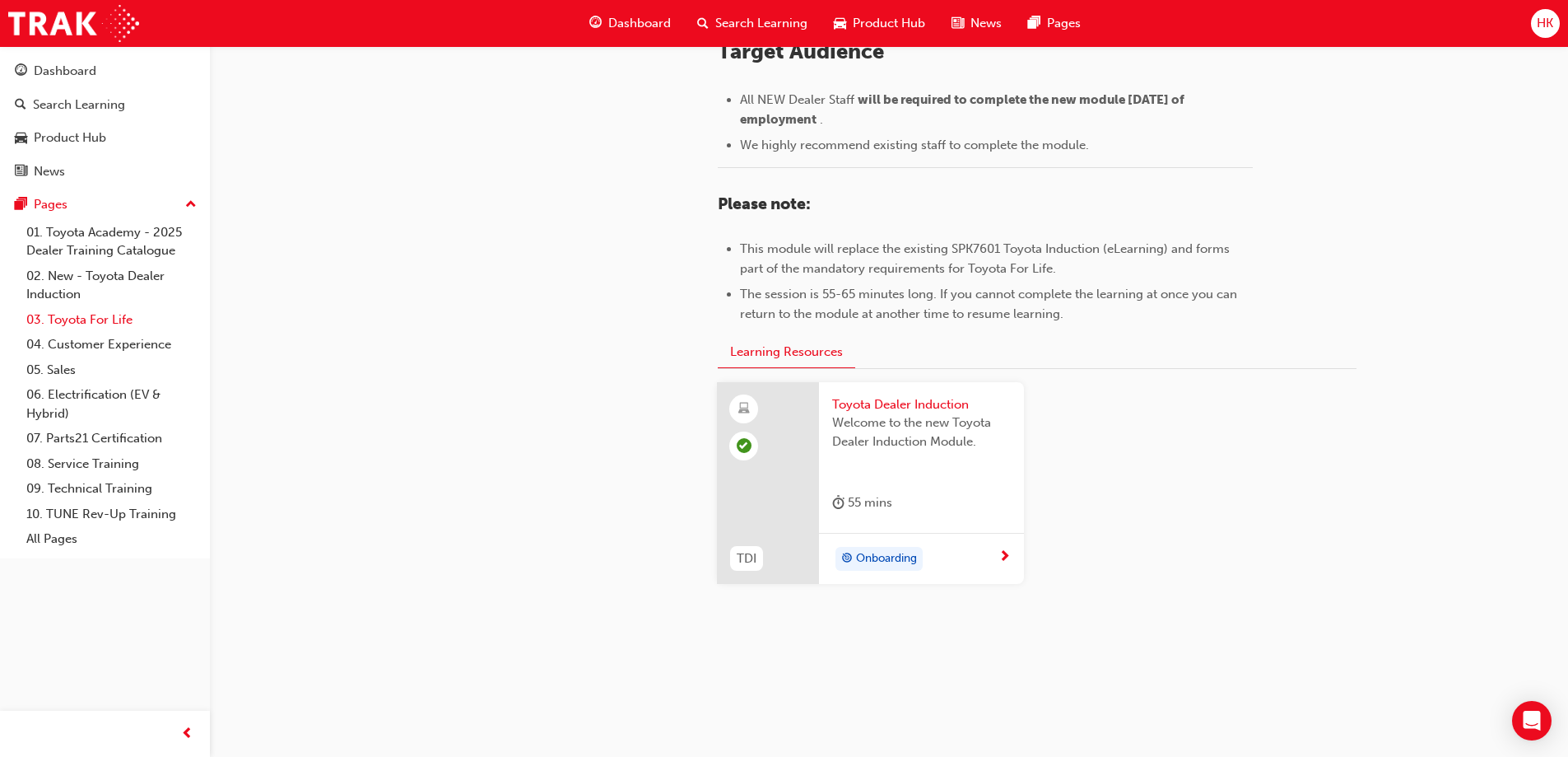
click at [76, 318] on link "03. Toyota For Life" at bounding box center [112, 319] width 184 height 25
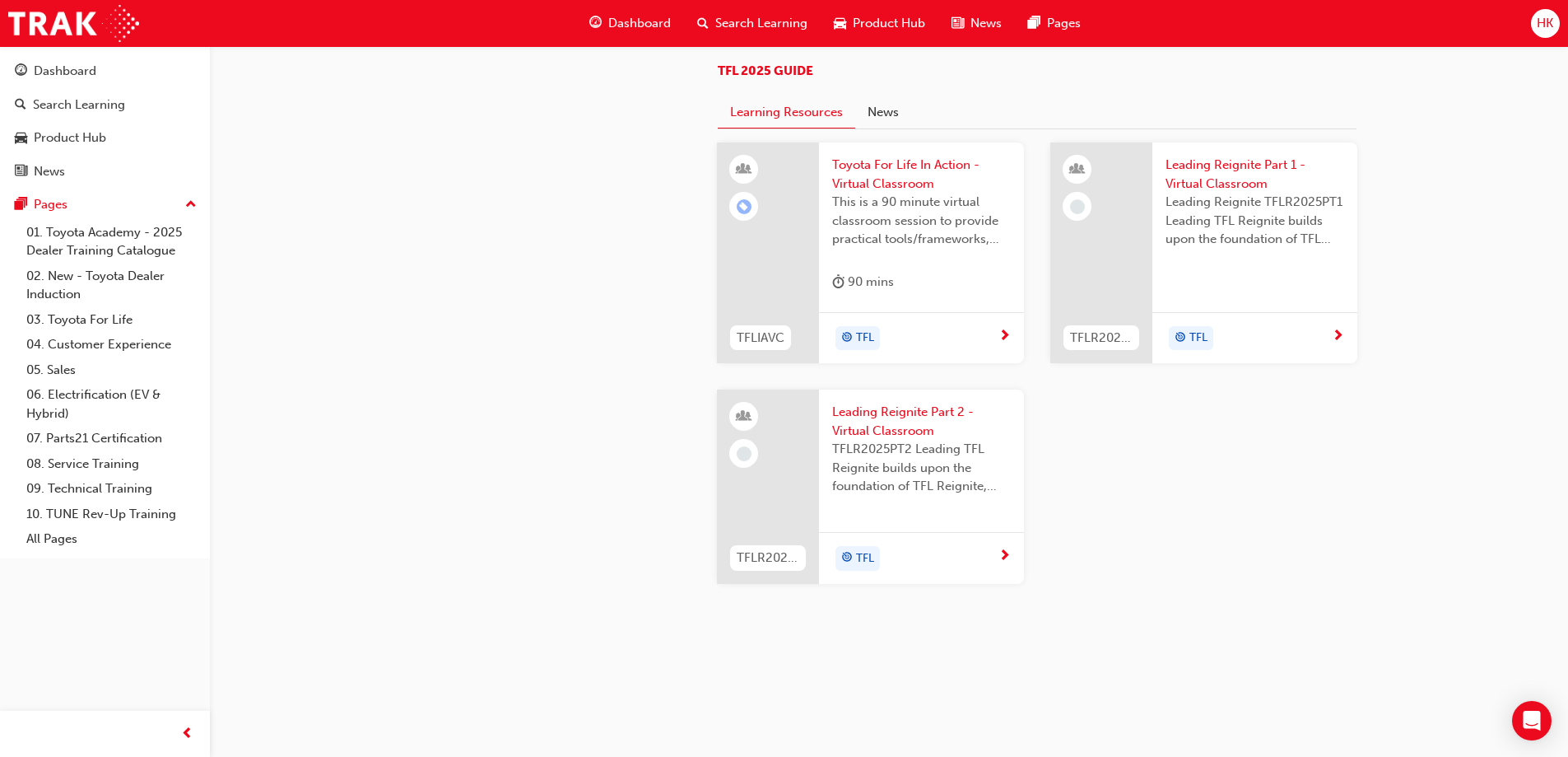
scroll to position [1744, 0]
click at [76, 340] on link "04. Customer Experience" at bounding box center [112, 344] width 184 height 25
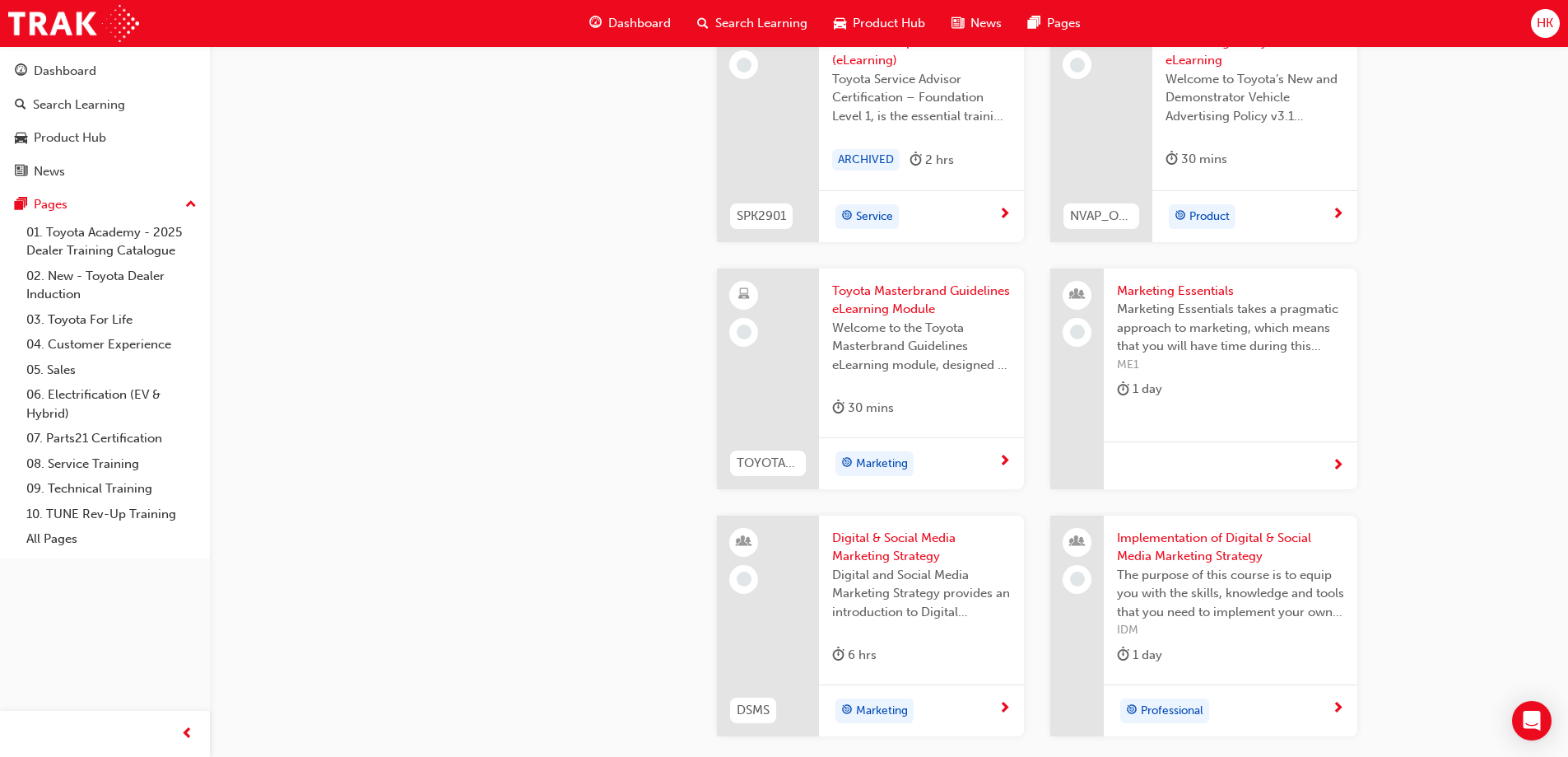
scroll to position [3158, 0]
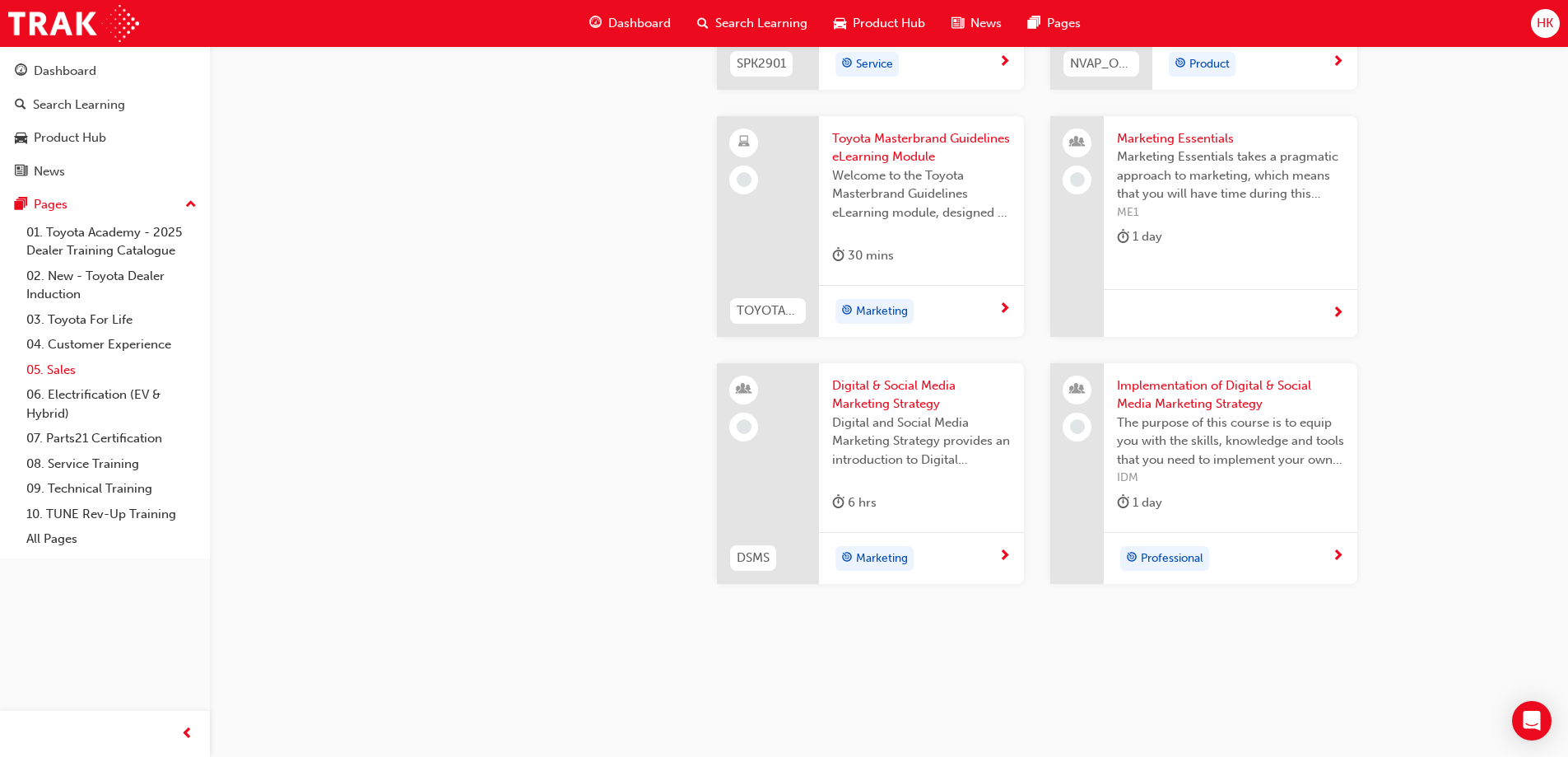
click at [54, 367] on link "05. Sales" at bounding box center [112, 369] width 184 height 25
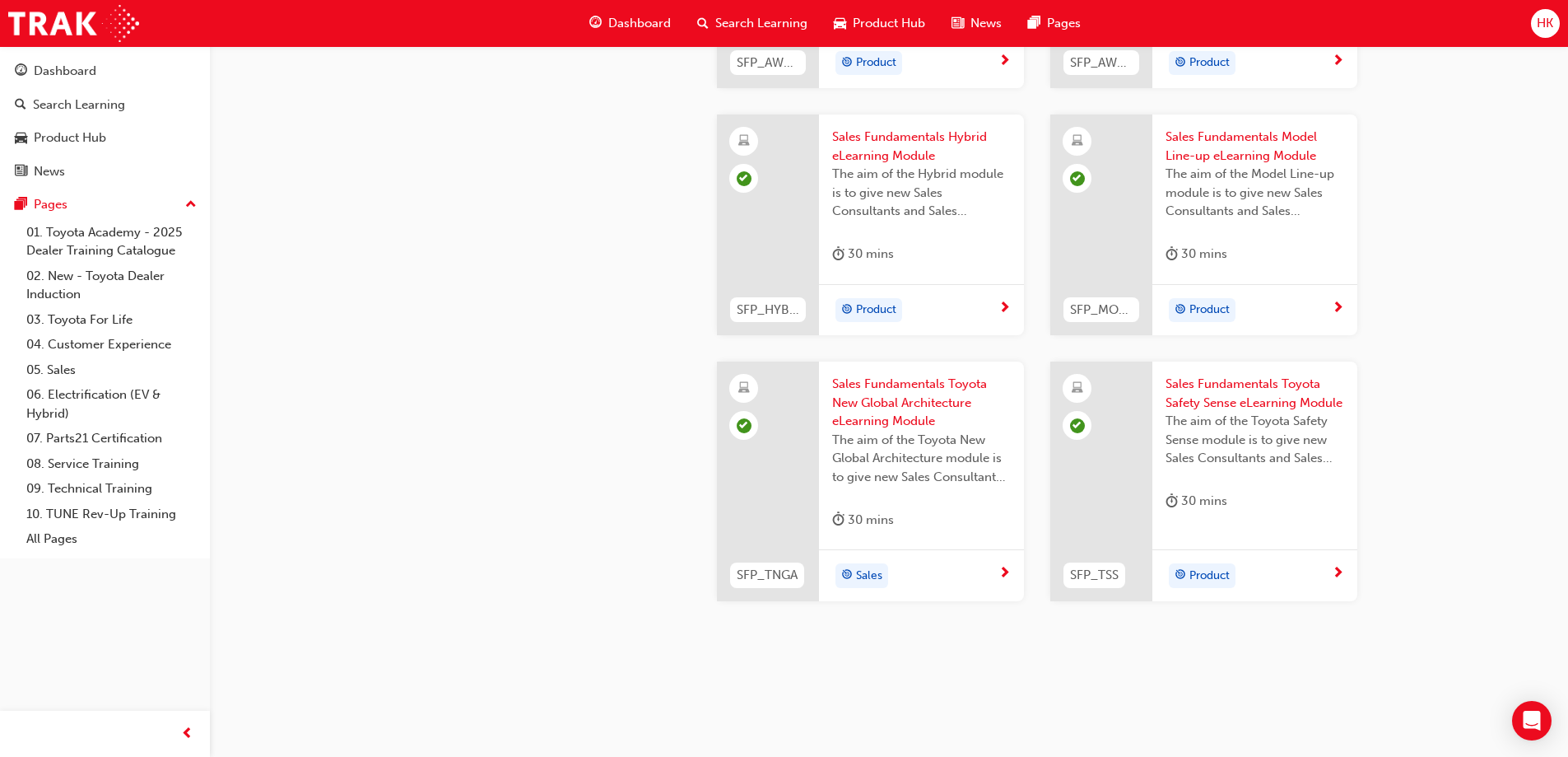
scroll to position [691, 0]
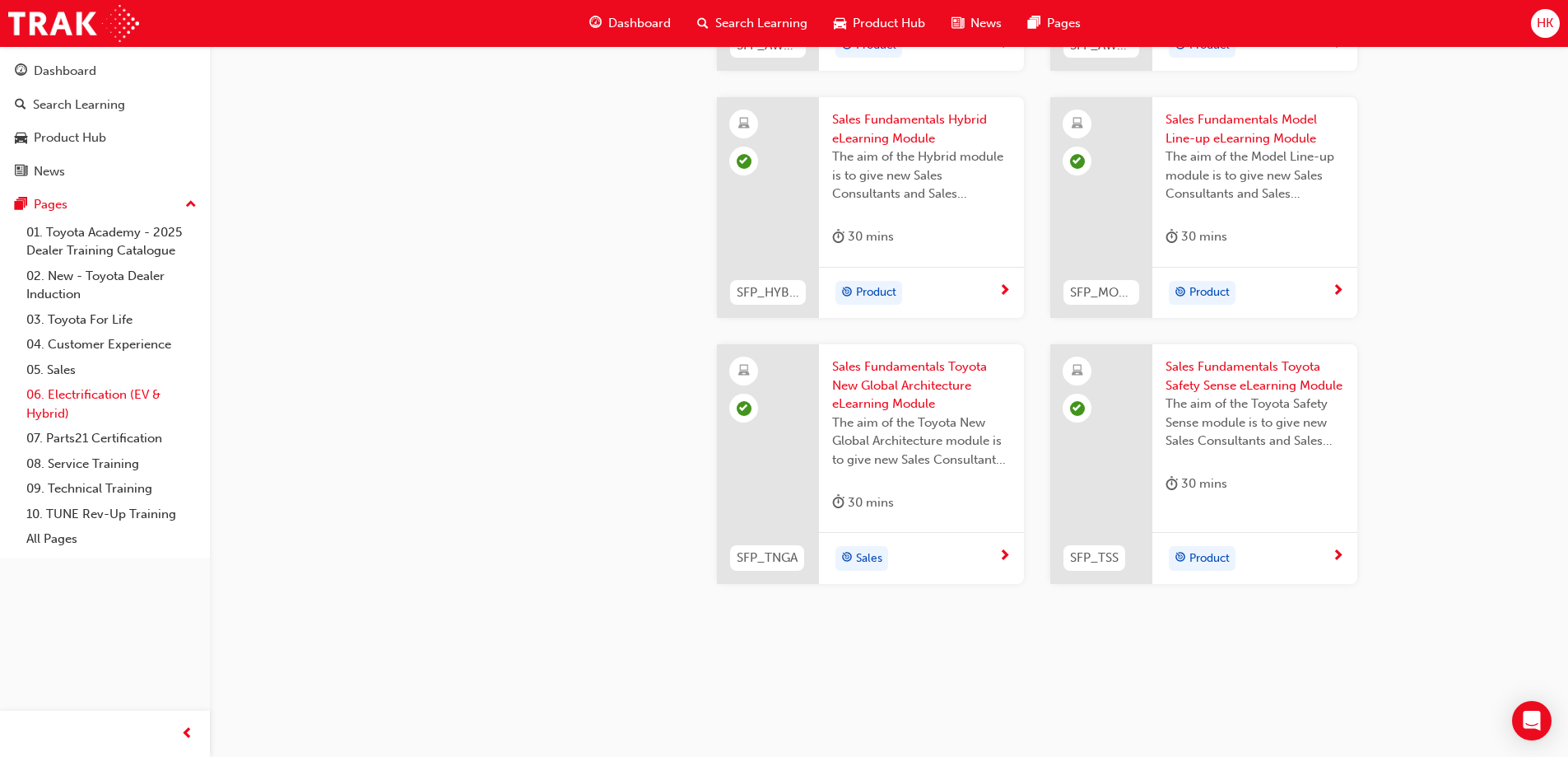
click at [76, 393] on link "06. Electrification (EV & Hybrid)" at bounding box center [112, 404] width 184 height 44
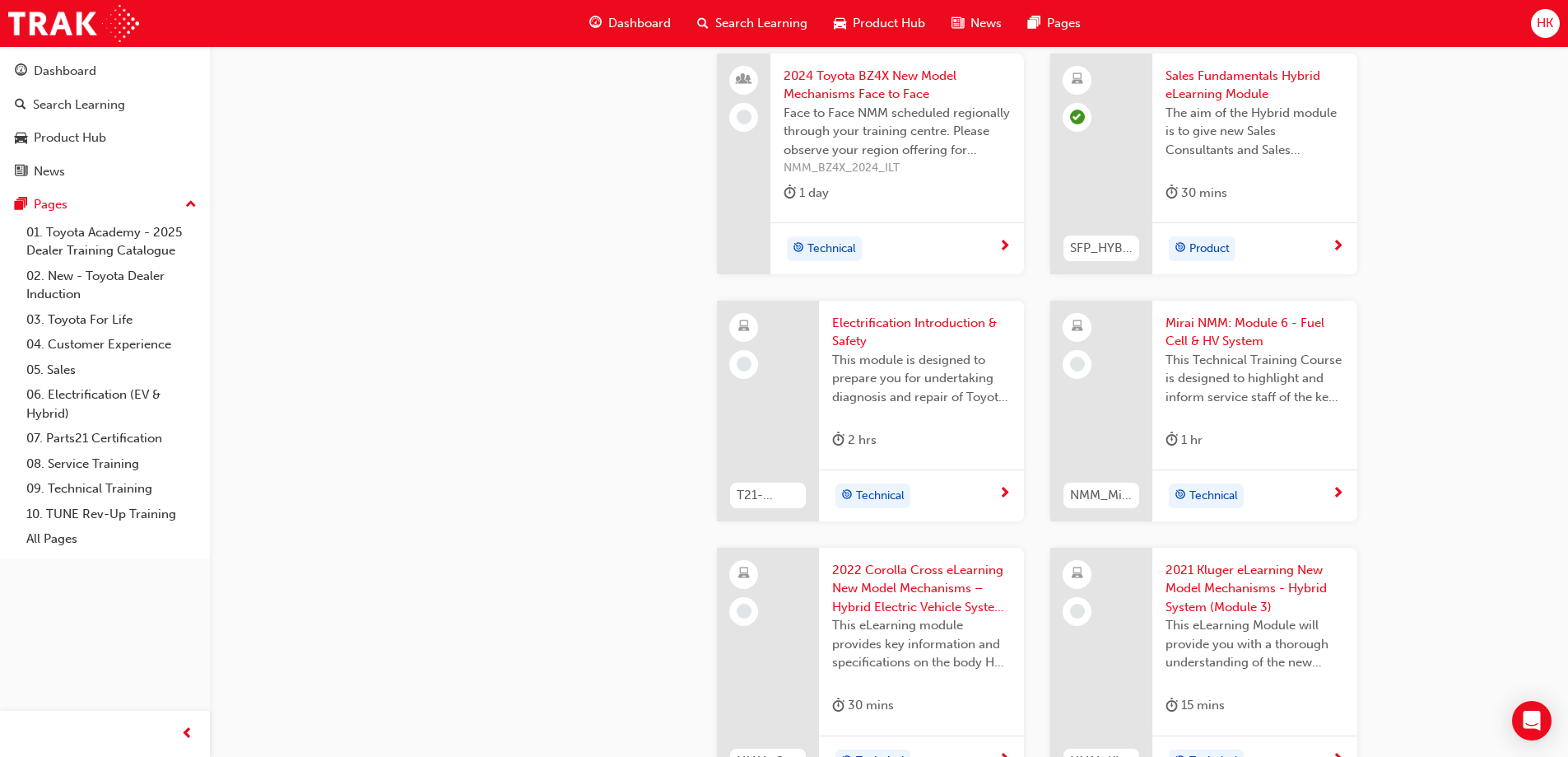
scroll to position [1812, 0]
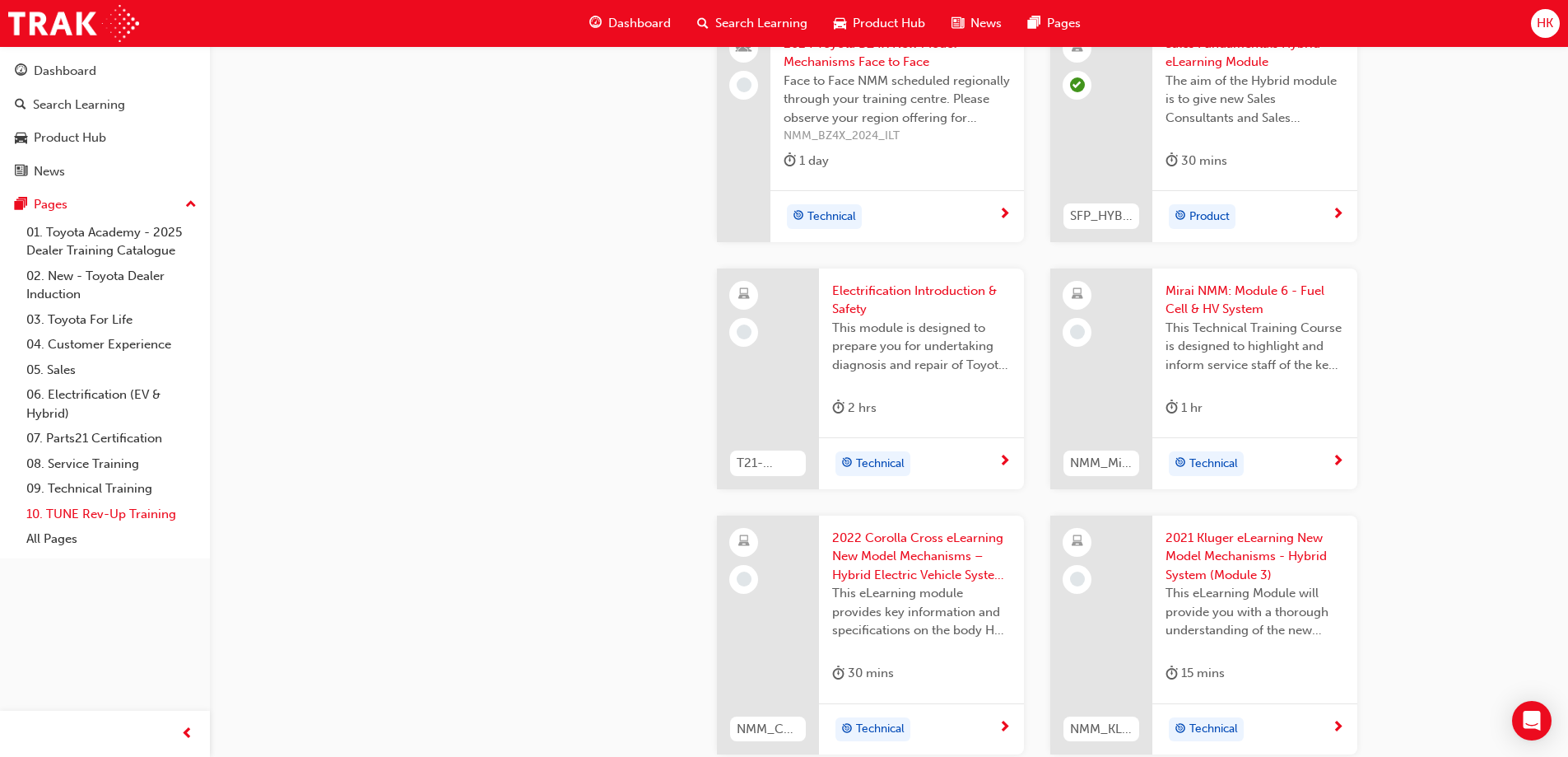
click at [83, 509] on link "10. TUNE Rev-Up Training" at bounding box center [112, 514] width 184 height 25
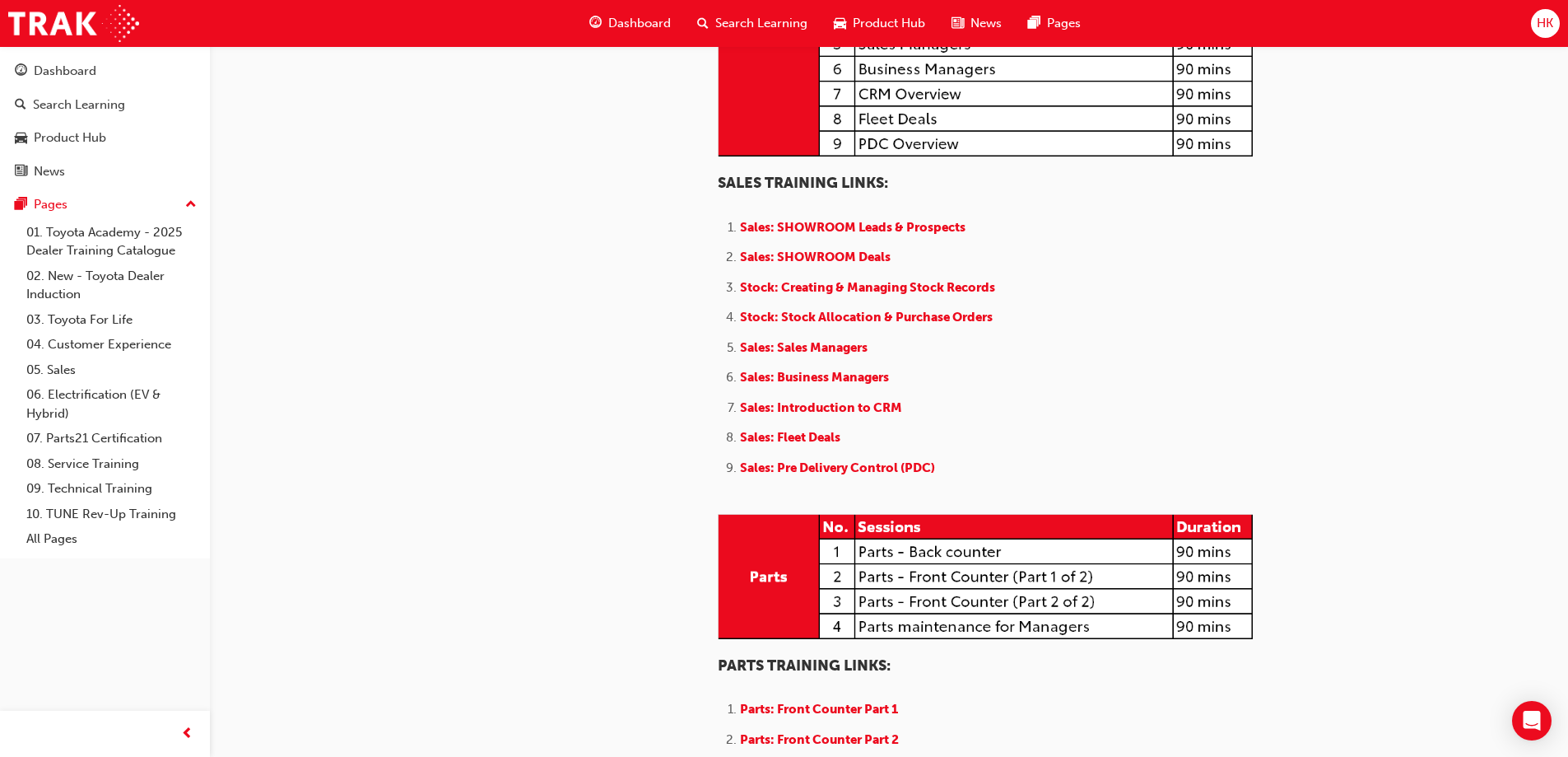
scroll to position [1647, 0]
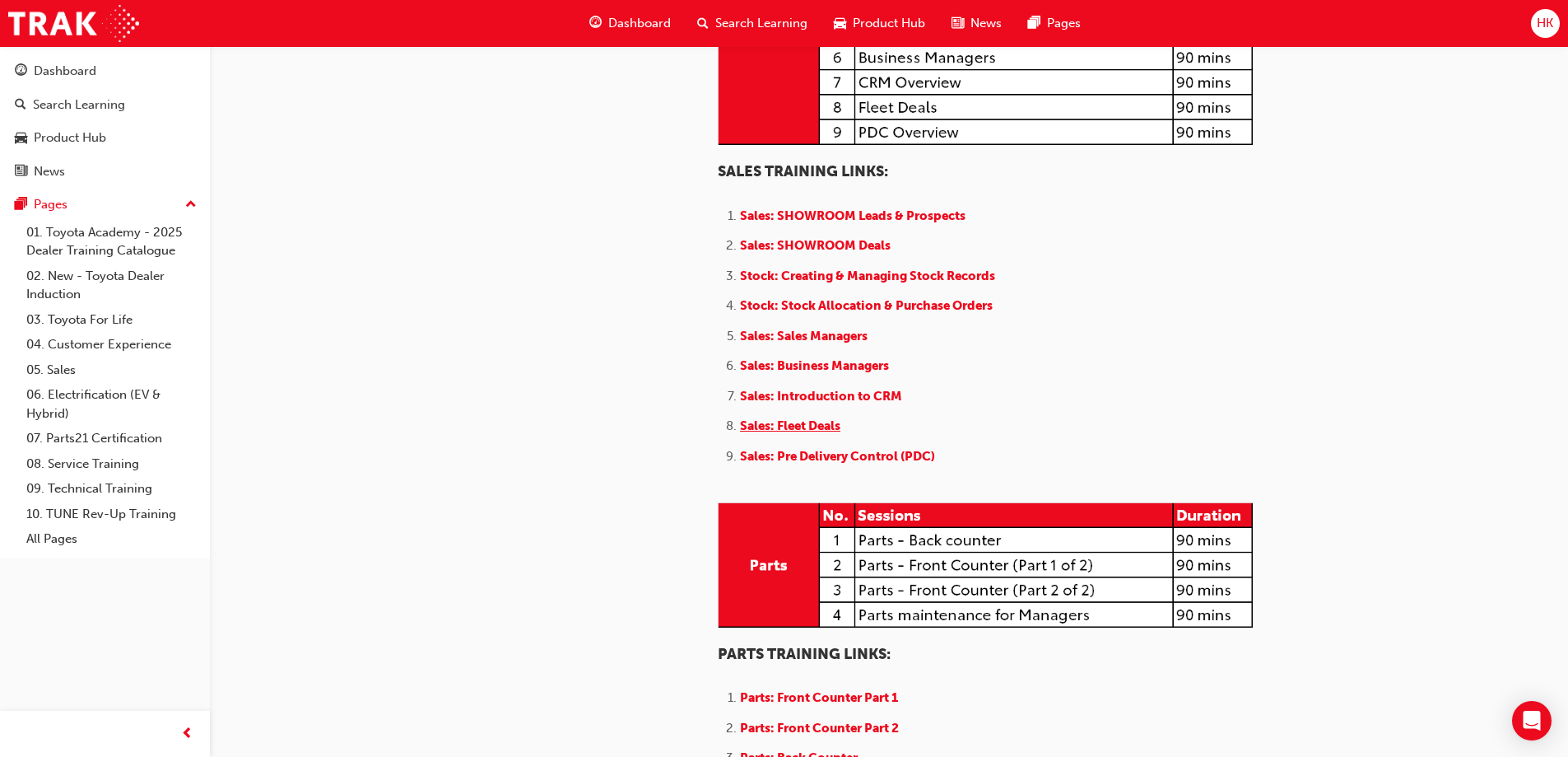
click at [793, 433] on span "Sales: Fleet Deals ​" at bounding box center [799, 425] width 118 height 15
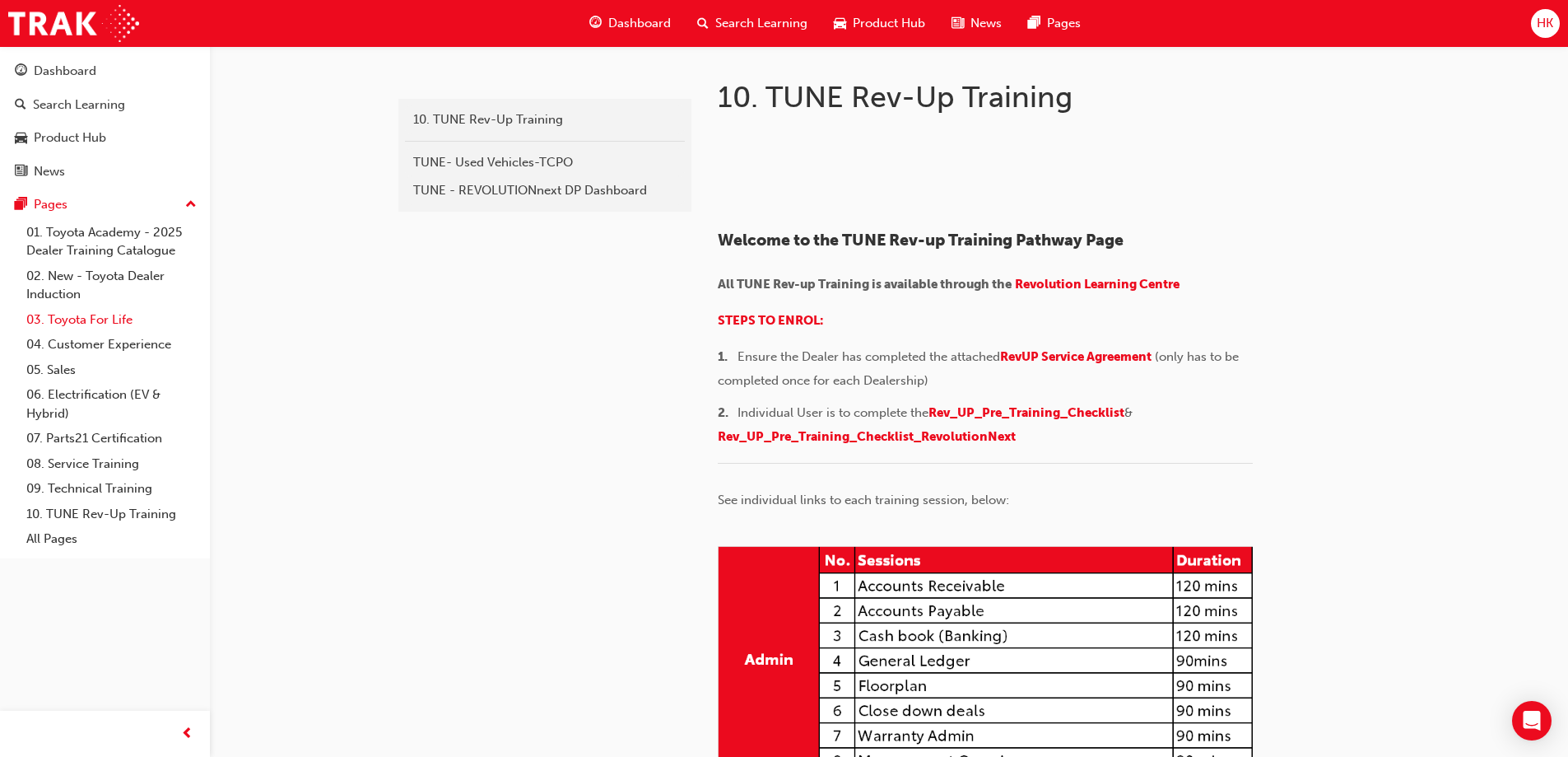
click at [94, 323] on link "03. Toyota For Life" at bounding box center [112, 319] width 184 height 25
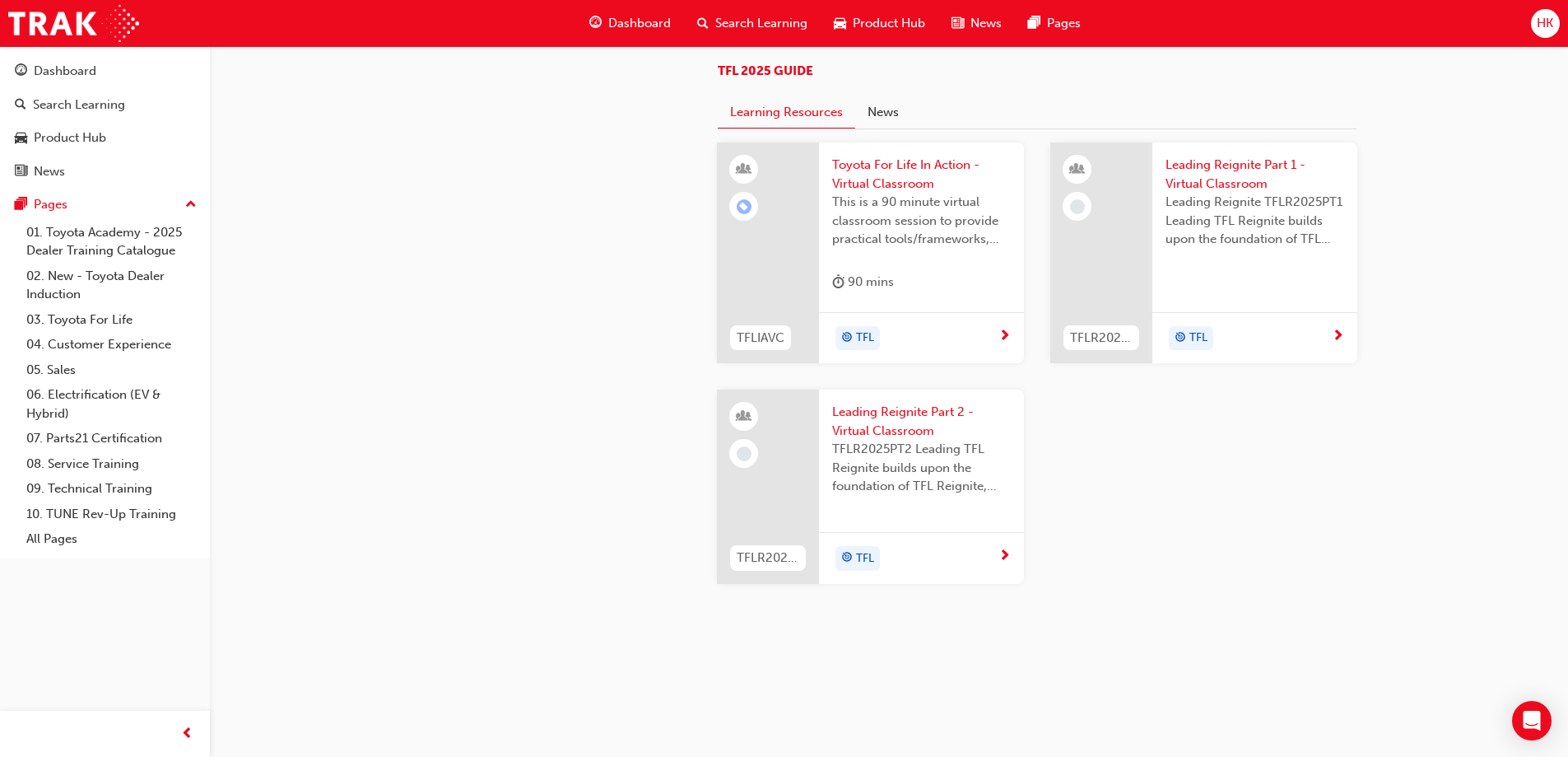
scroll to position [1744, 0]
click at [59, 540] on link "All Pages" at bounding box center [112, 538] width 184 height 25
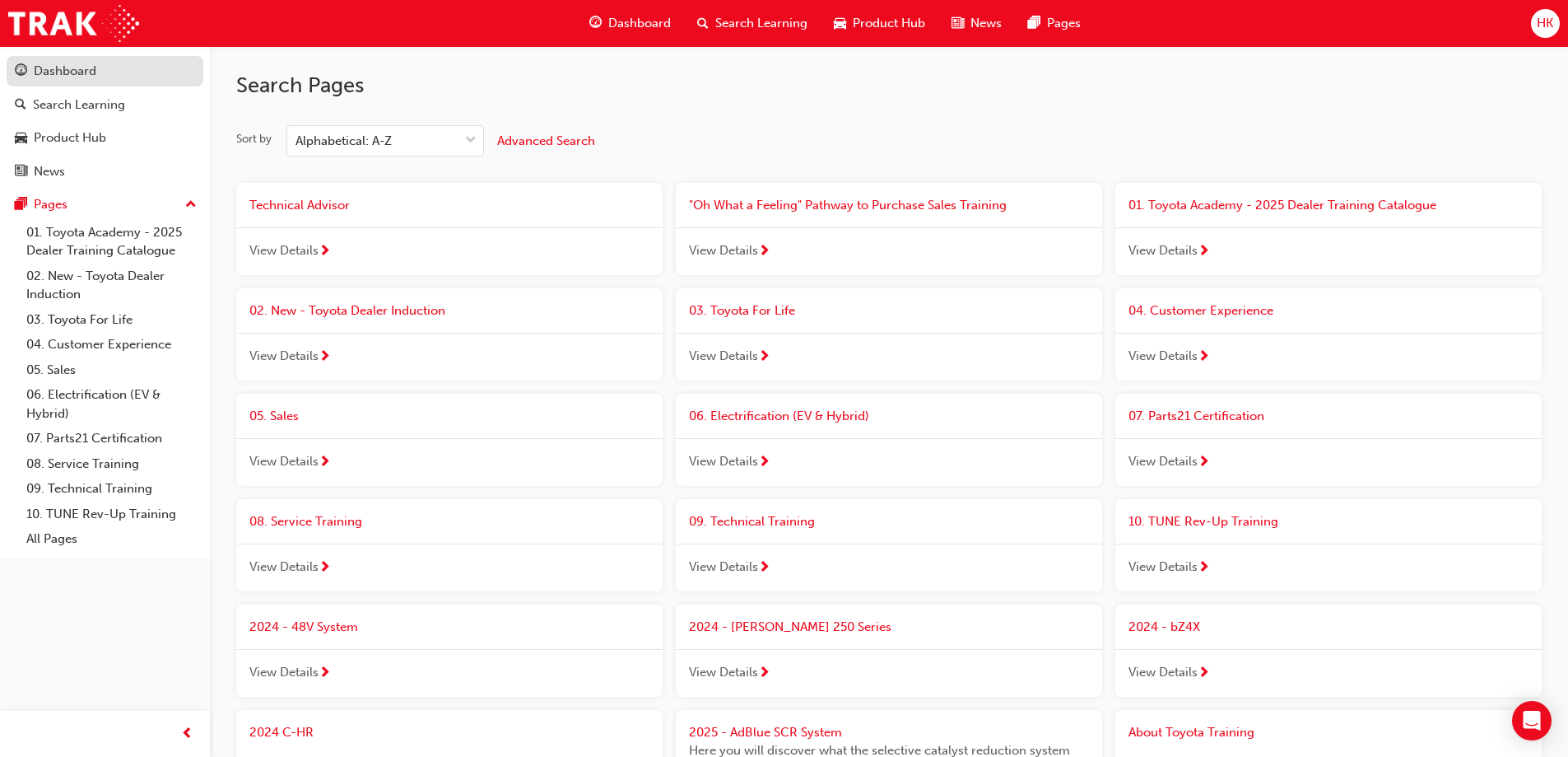
click at [71, 70] on div "Dashboard" at bounding box center [65, 72] width 62 height 19
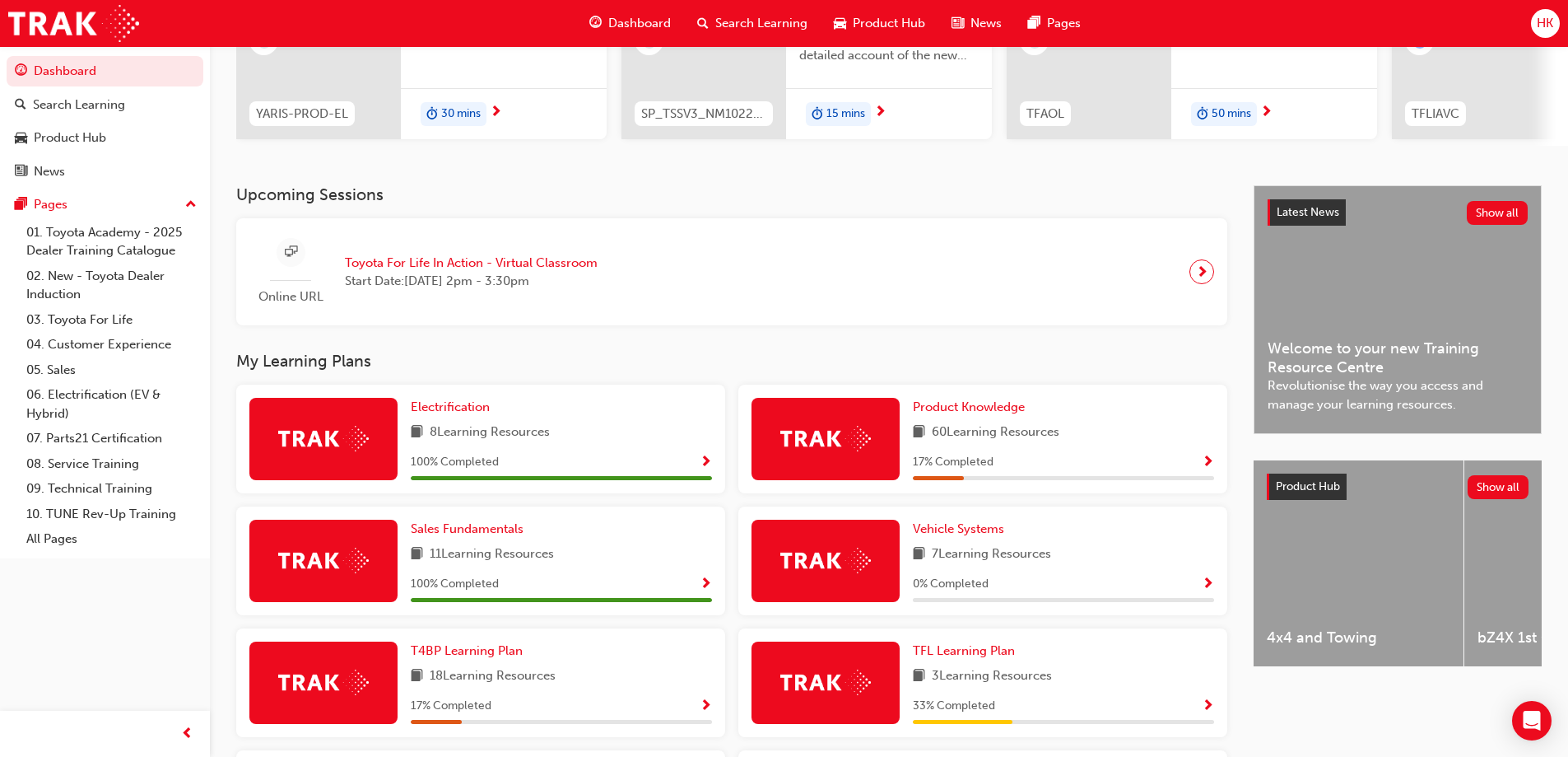
scroll to position [247, 0]
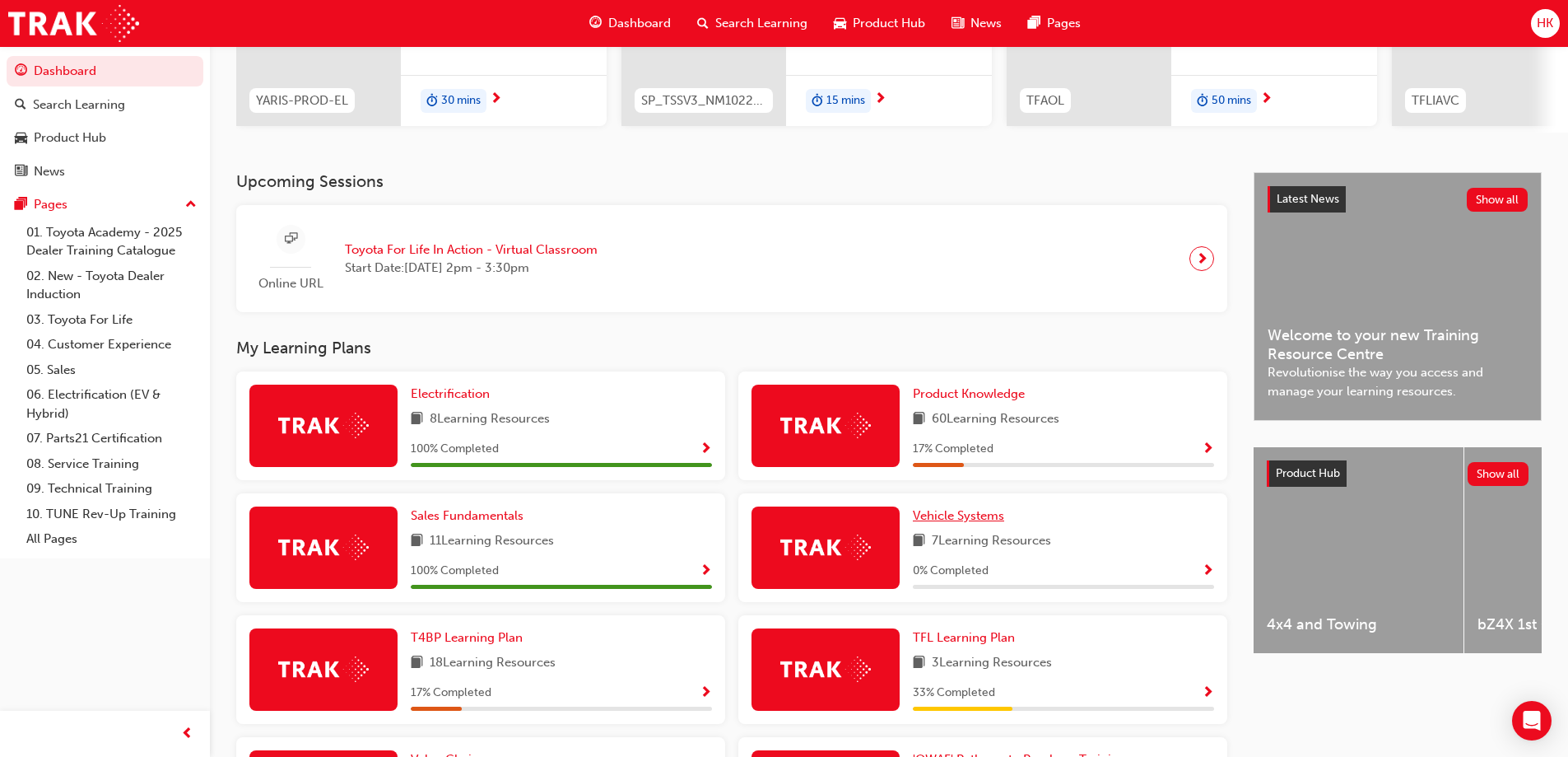
click at [950, 522] on span "Vehicle Systems" at bounding box center [958, 515] width 91 height 15
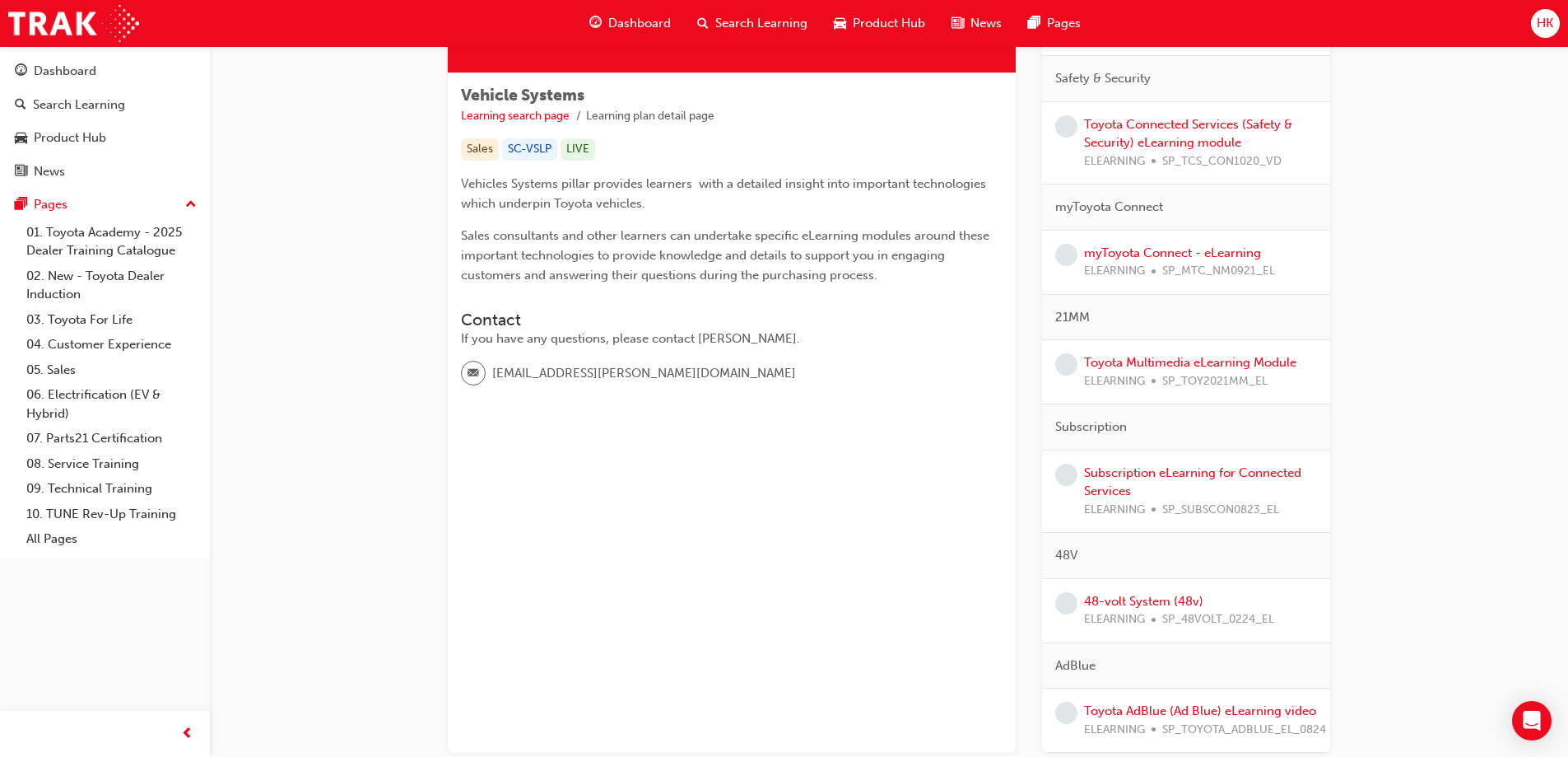
scroll to position [329, 0]
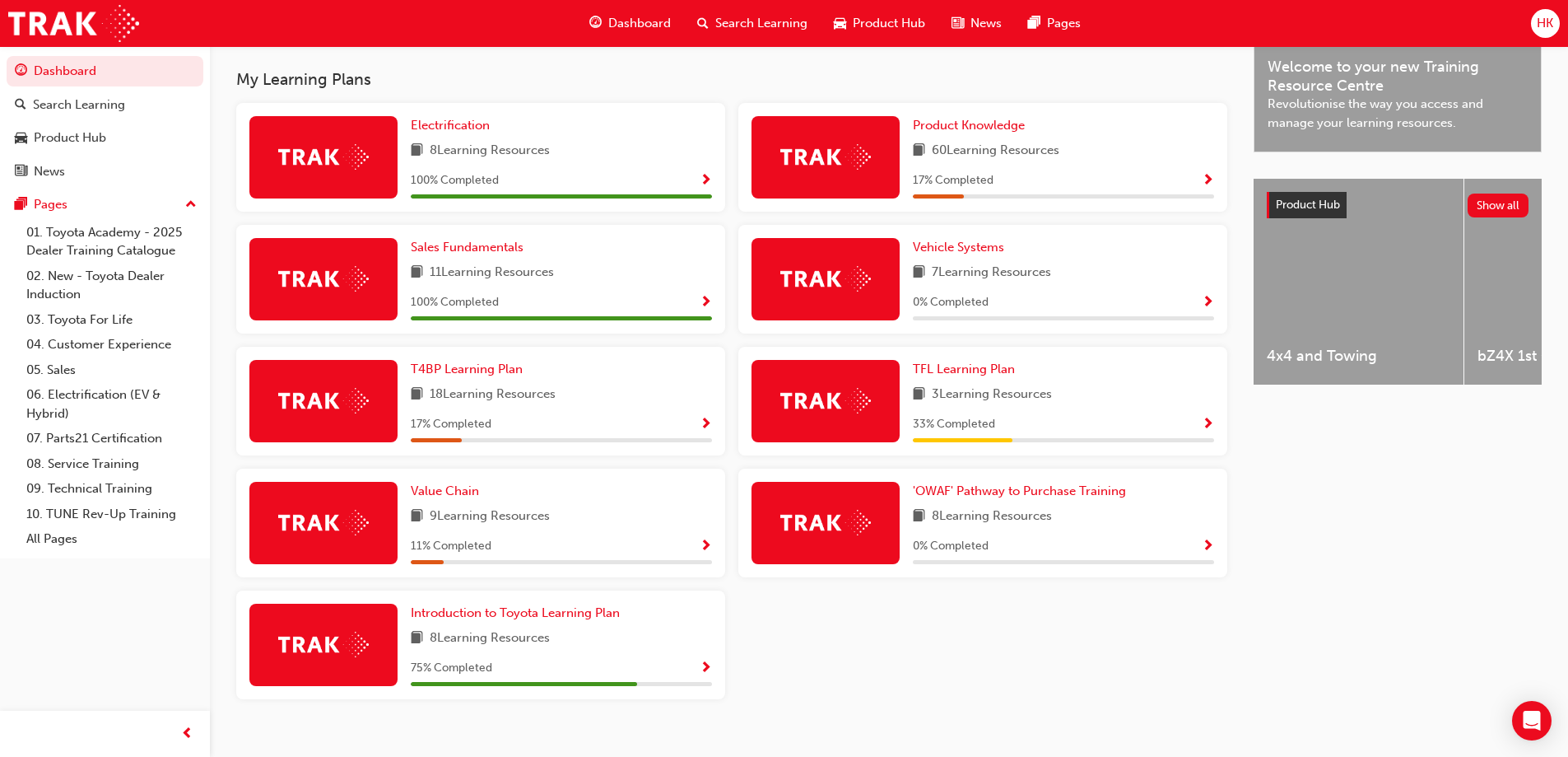
scroll to position [545, 0]
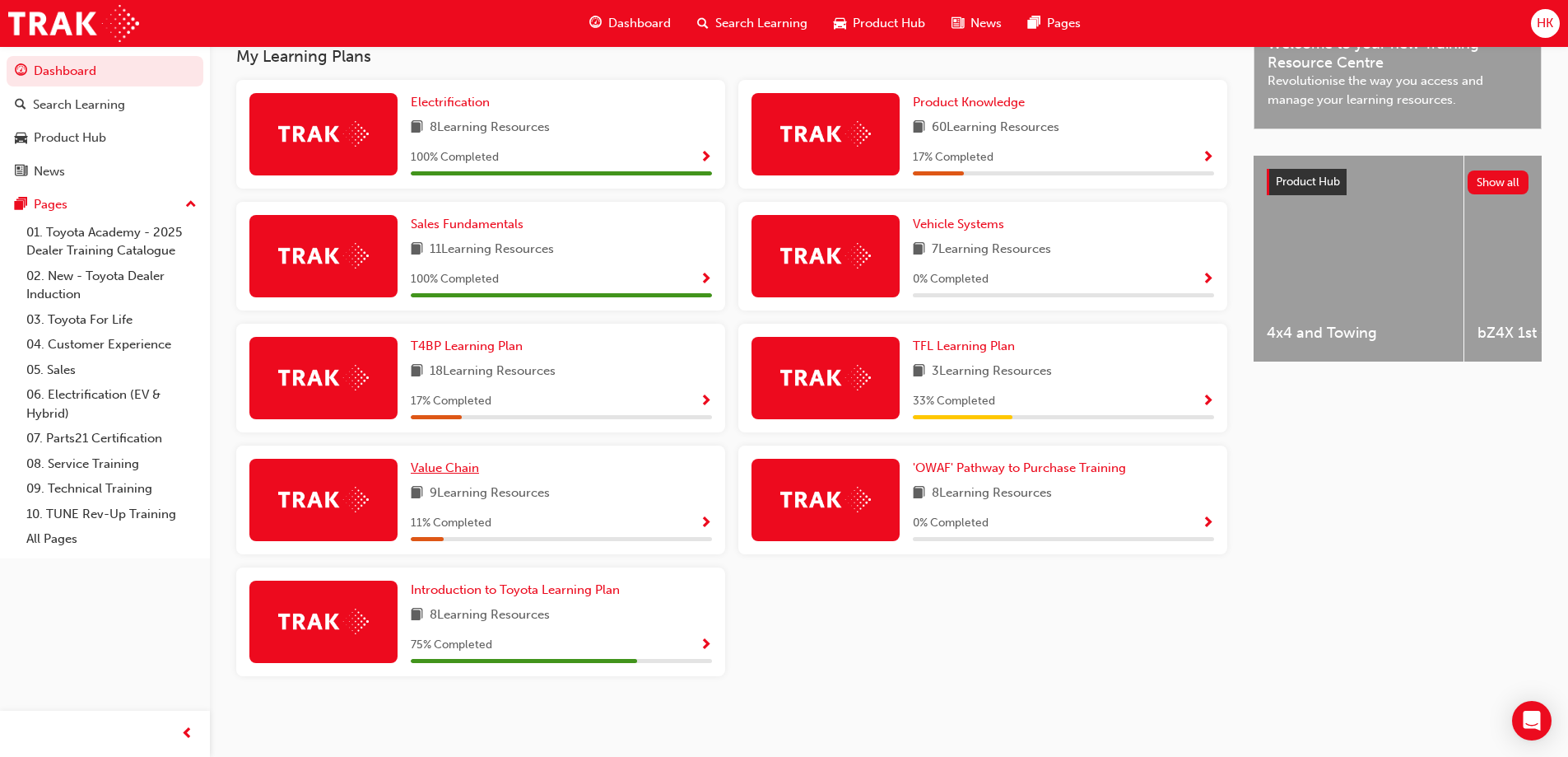
click at [433, 469] on span "Value Chain" at bounding box center [444, 467] width 68 height 15
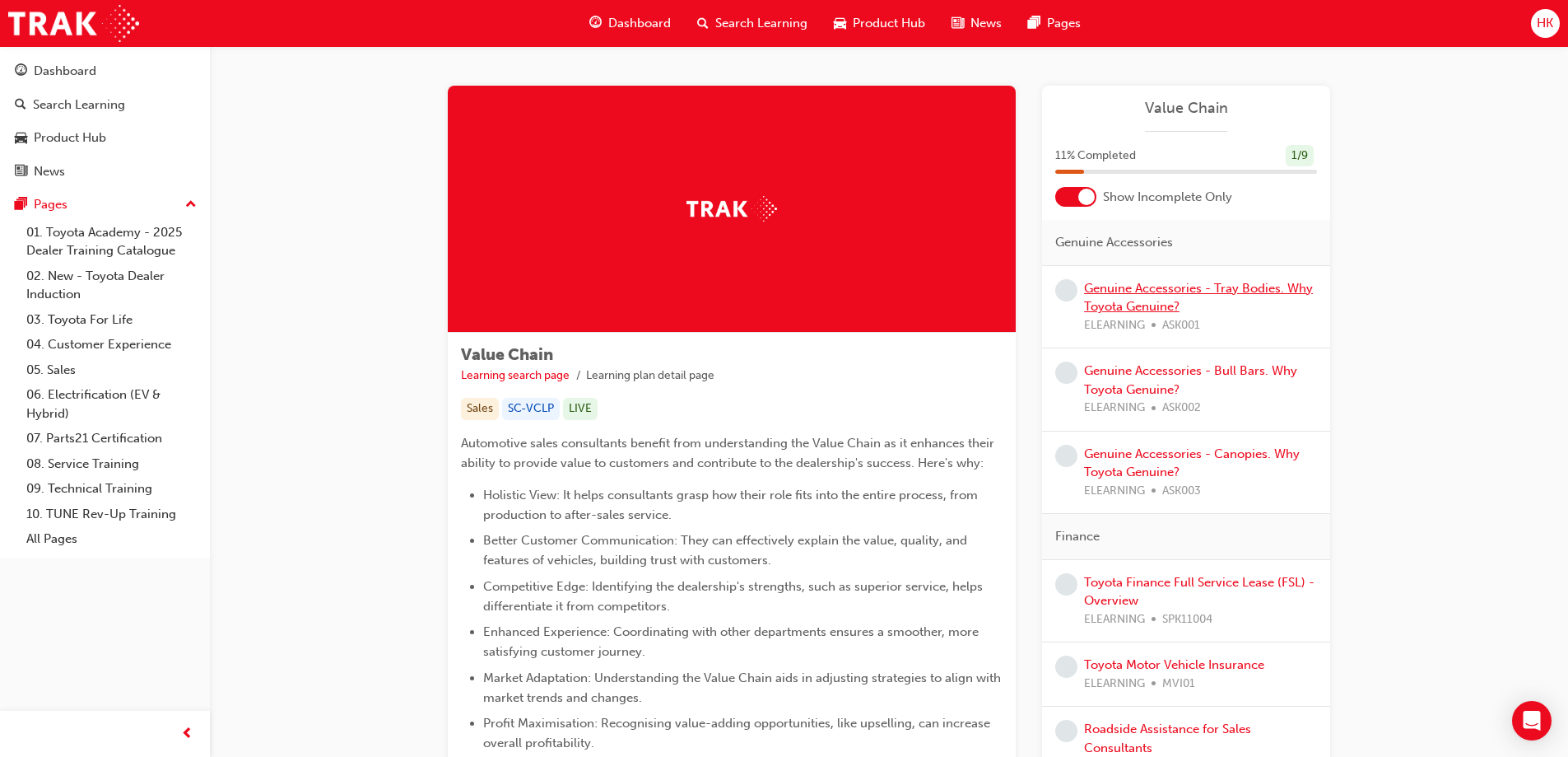
click at [1152, 303] on link "Genuine Accessories - Tray Bodies. Why Toyota Genuine?" at bounding box center [1199, 298] width 229 height 34
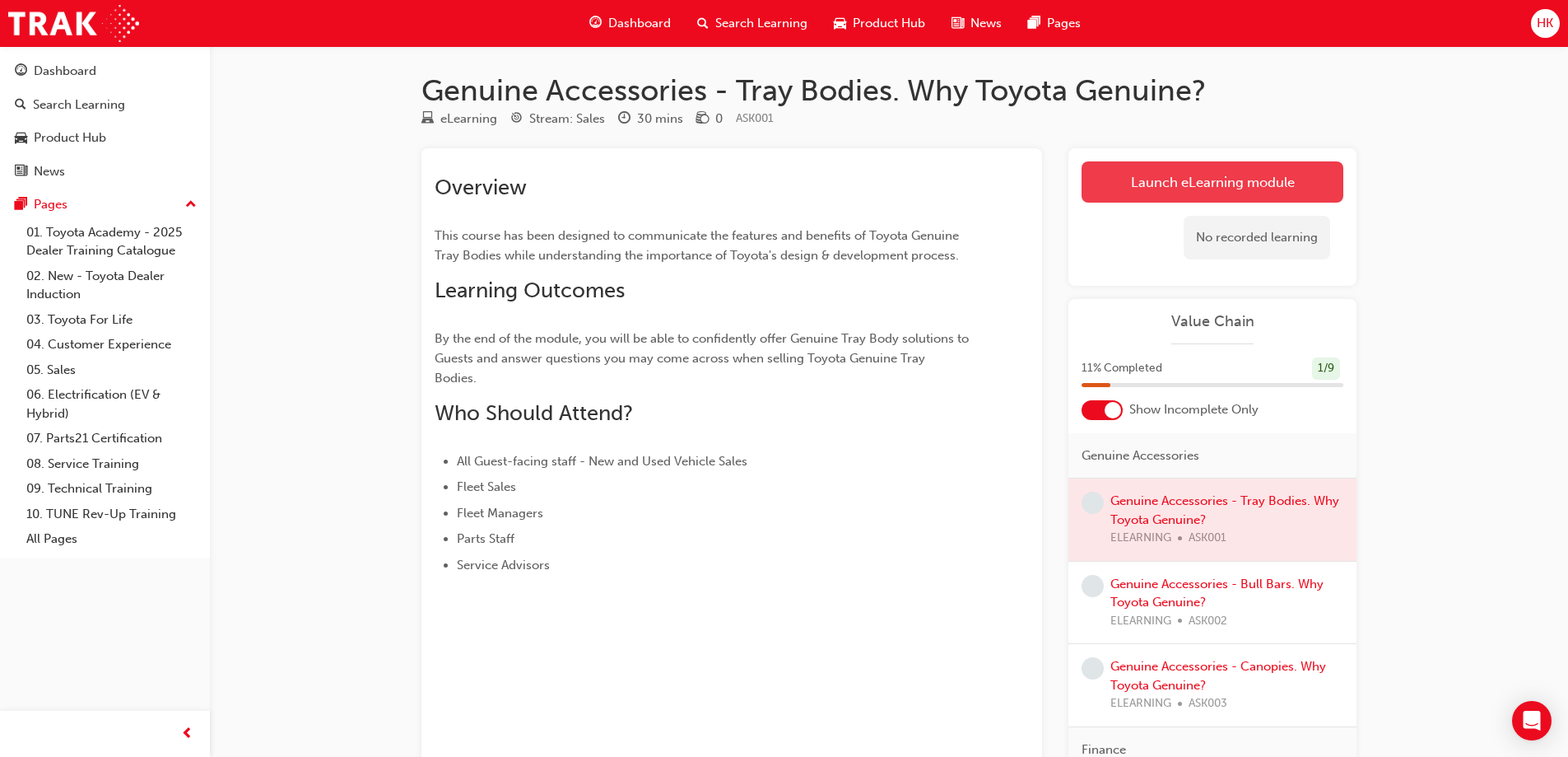
click at [1206, 180] on link "Launch eLearning module" at bounding box center [1212, 181] width 262 height 41
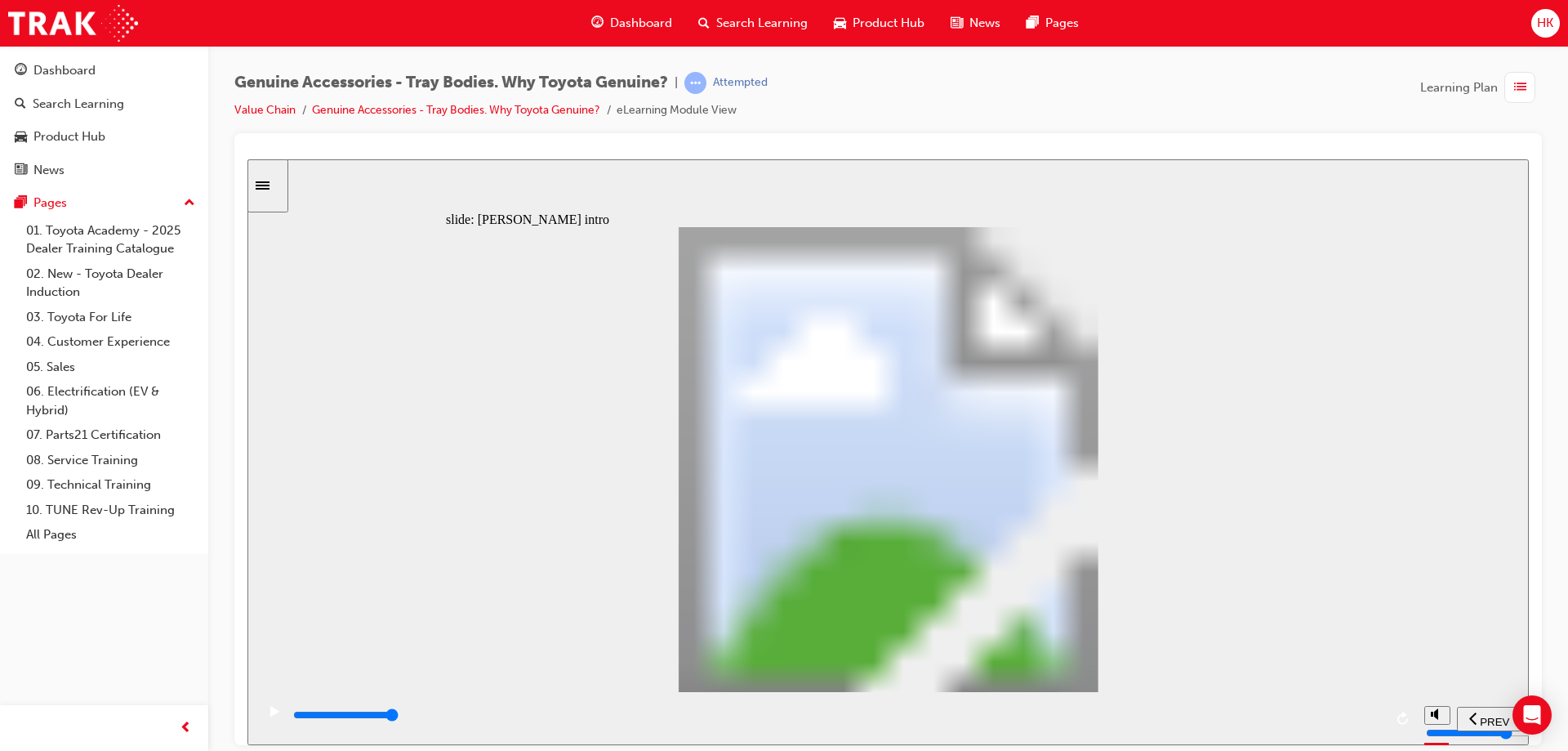
type input "21400"
type input "1"
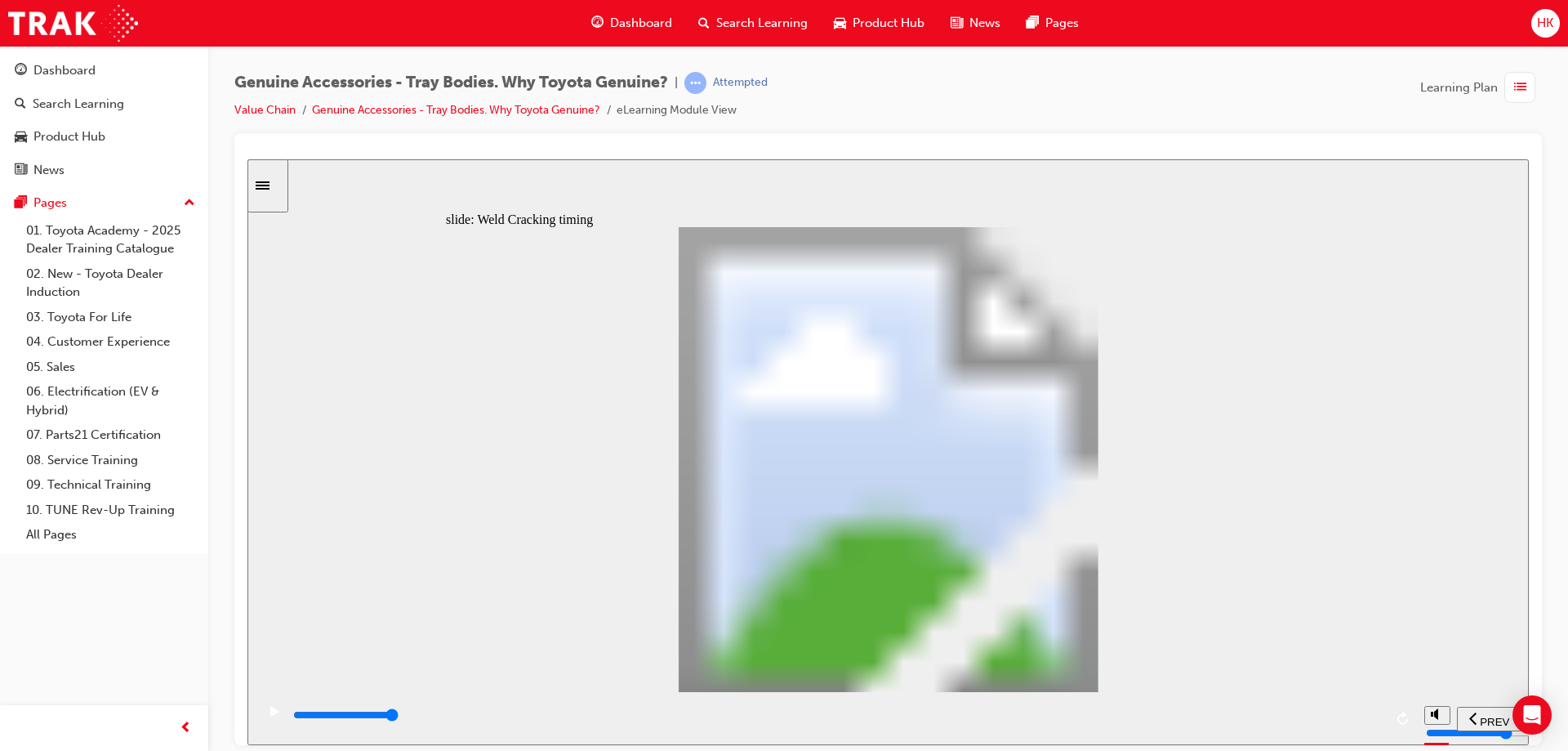
drag, startPoint x: 724, startPoint y: 551, endPoint x: 718, endPoint y: 544, distance: 9.2
type input "7700"
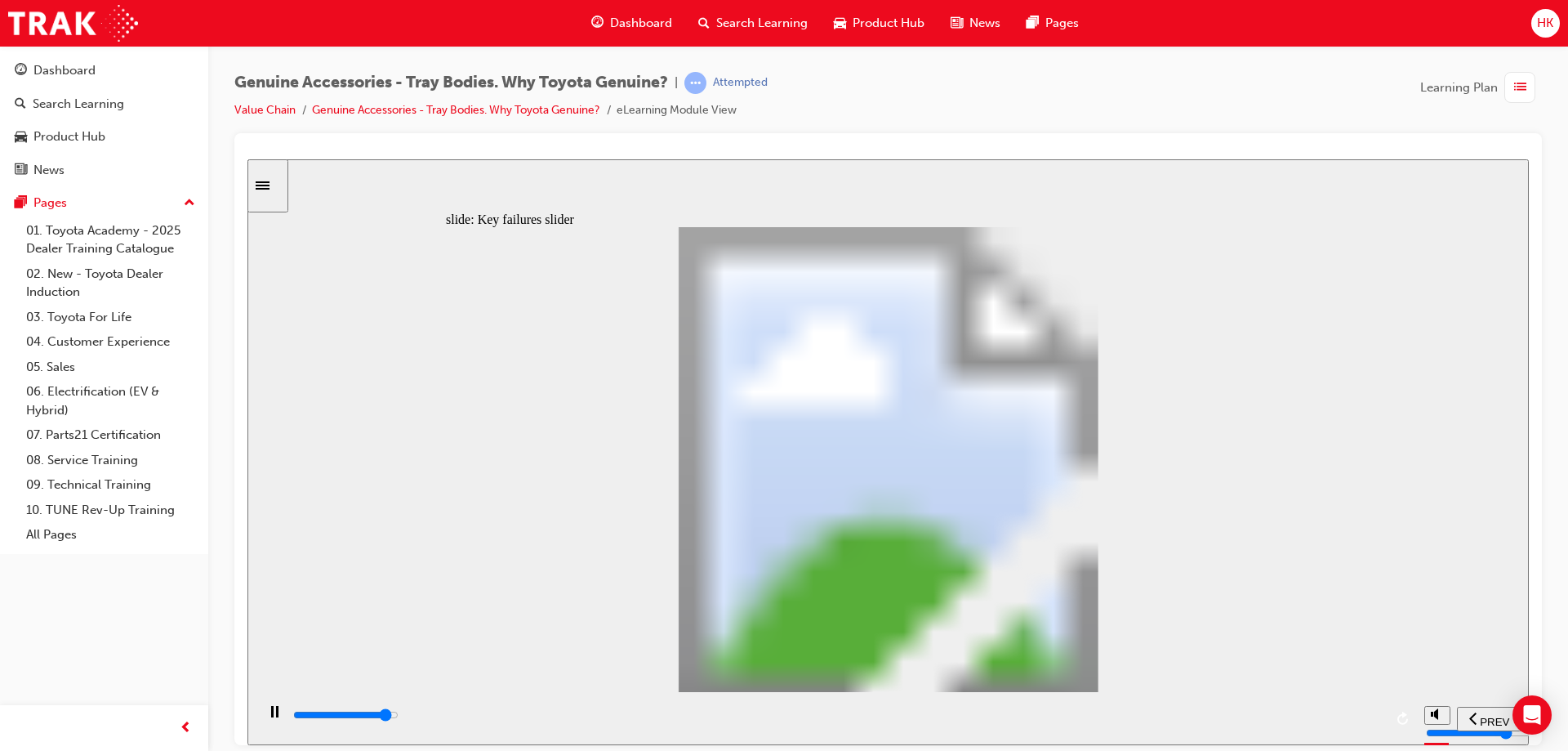
type input "1"
drag, startPoint x: 491, startPoint y: 551, endPoint x: 567, endPoint y: 544, distance: 76.3
type input "8200"
type input "2"
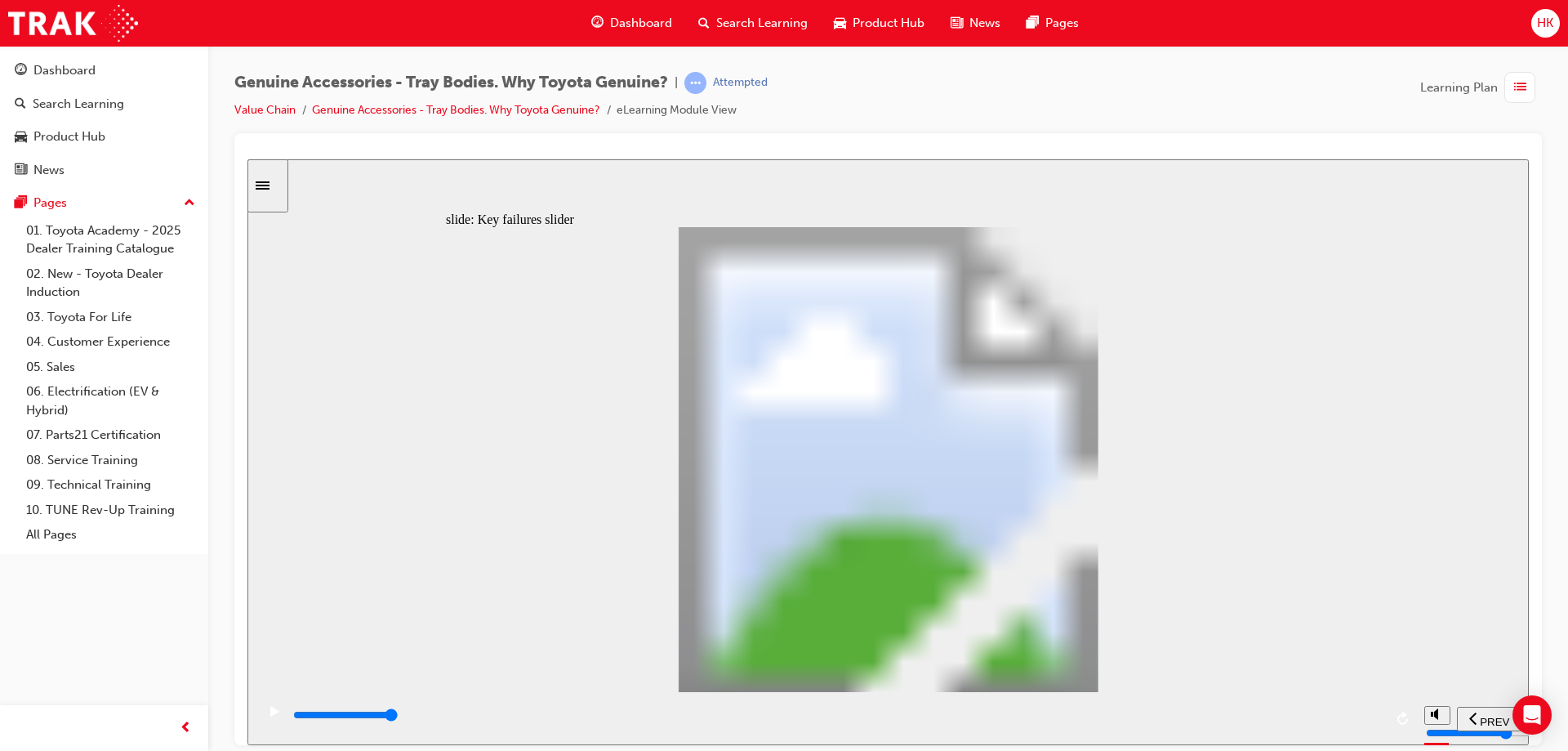
drag, startPoint x: 567, startPoint y: 544, endPoint x: 640, endPoint y: 544, distance: 73.0
type input "0"
type input "3"
drag, startPoint x: 652, startPoint y: 550, endPoint x: 733, endPoint y: 546, distance: 81.1
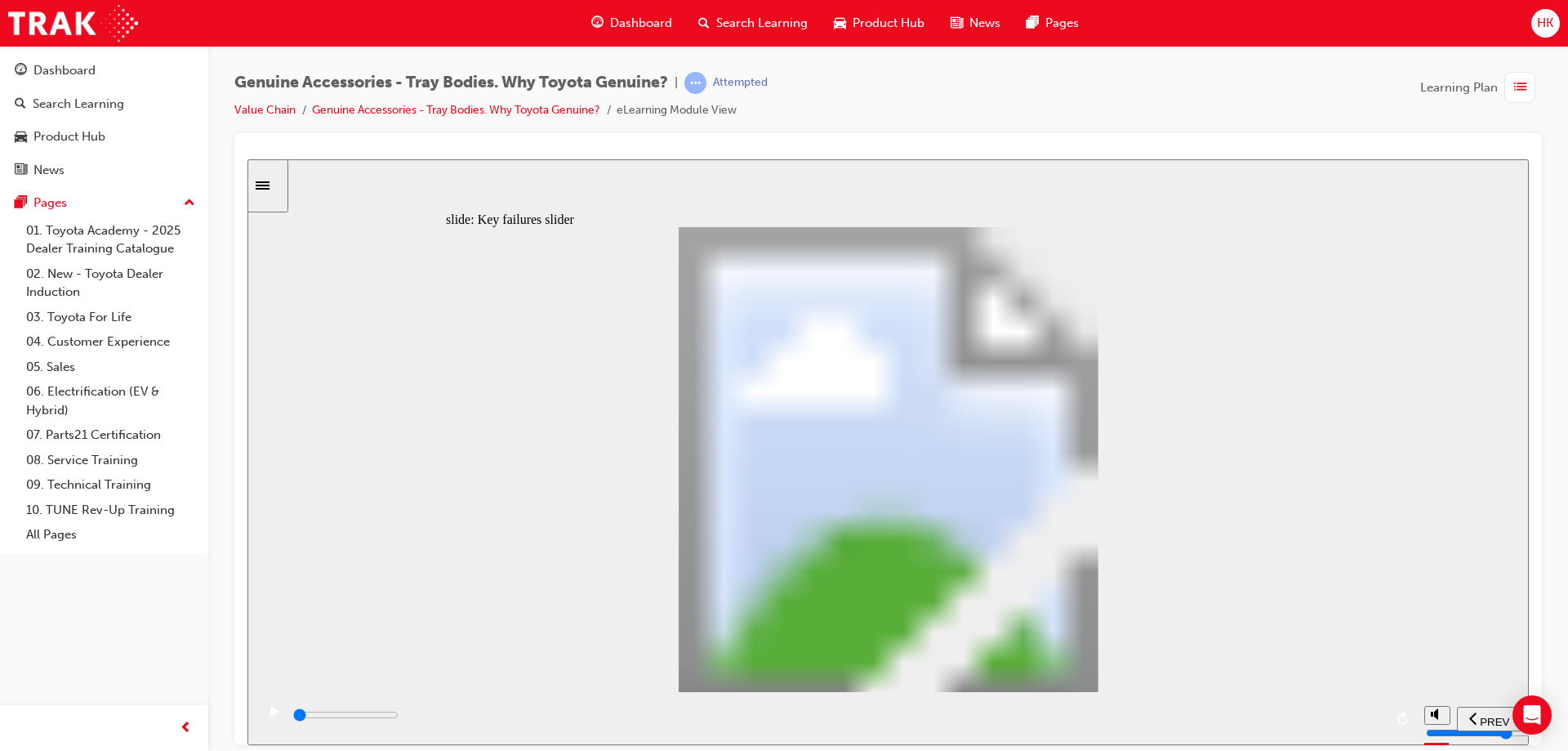
drag, startPoint x: 738, startPoint y: 551, endPoint x: 1000, endPoint y: 550, distance: 262.0
drag, startPoint x: 738, startPoint y: 547, endPoint x: 1000, endPoint y: 560, distance: 262.3
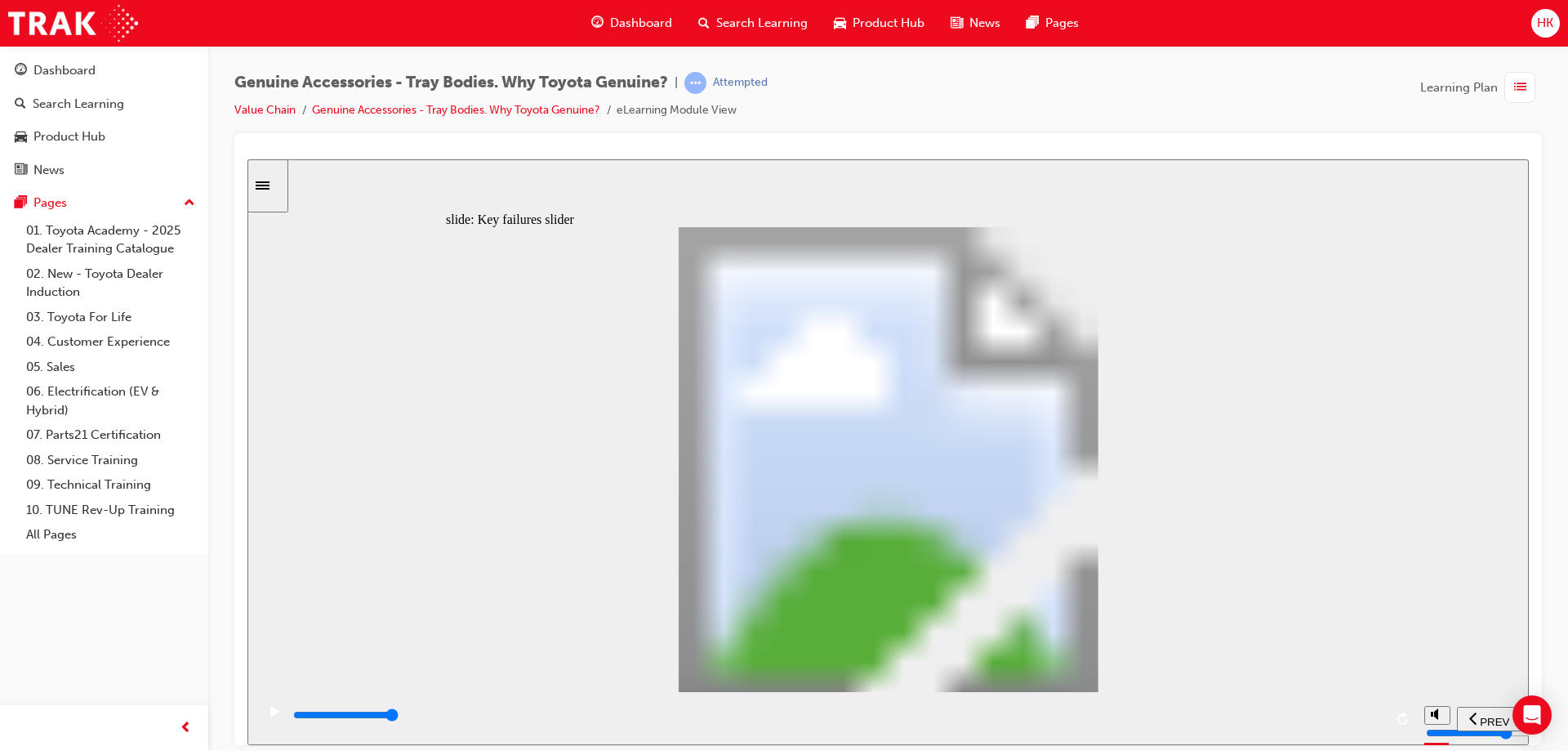
drag, startPoint x: 736, startPoint y: 551, endPoint x: 1103, endPoint y: 543, distance: 367.1
click at [1103, 543] on div "Rectangle 1 Rectangular Hotspot 1 Multiply 2 Close Aftermarket (Welded) Tray Bo…" at bounding box center [889, 466] width 886 height 479
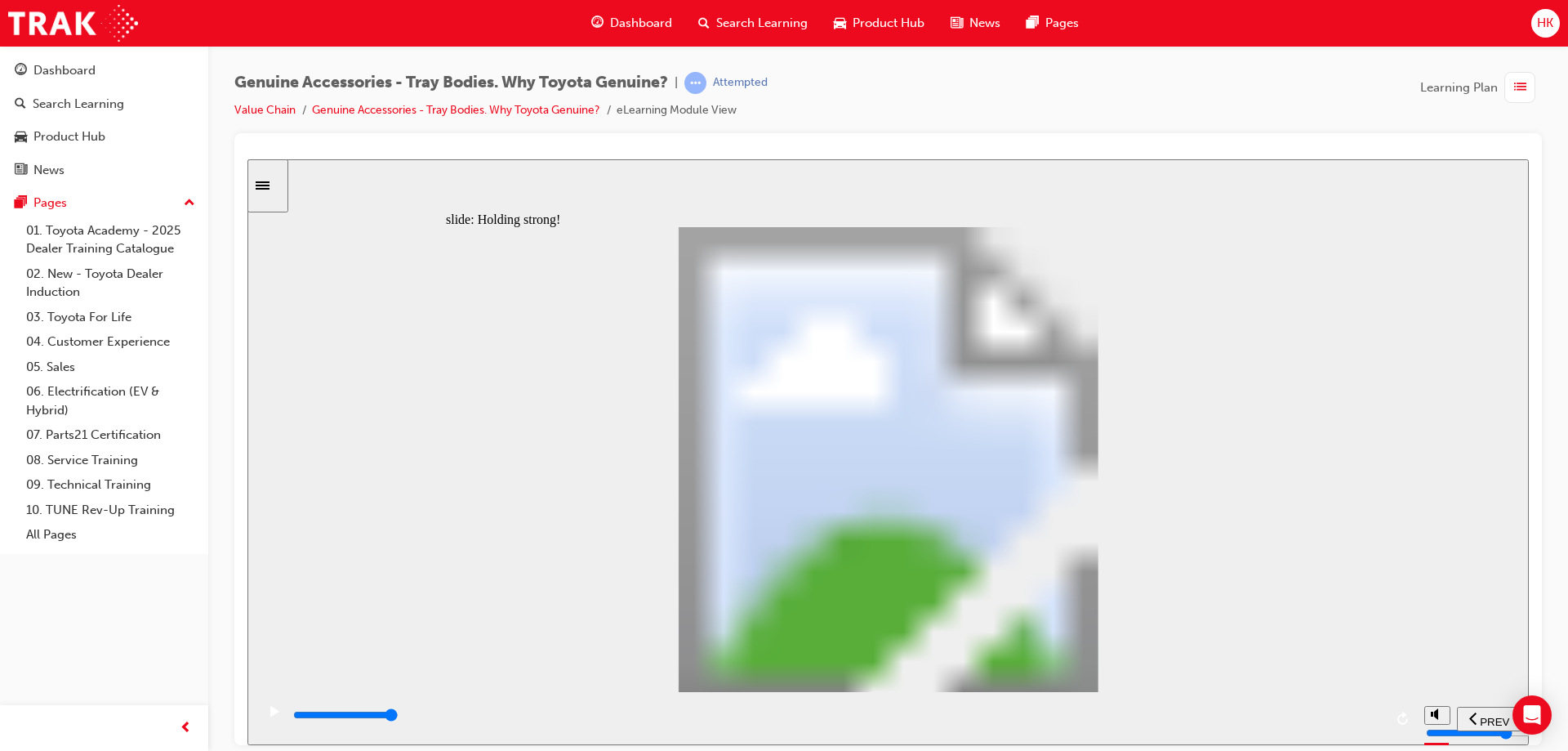
type input "12000"
radio input "true"
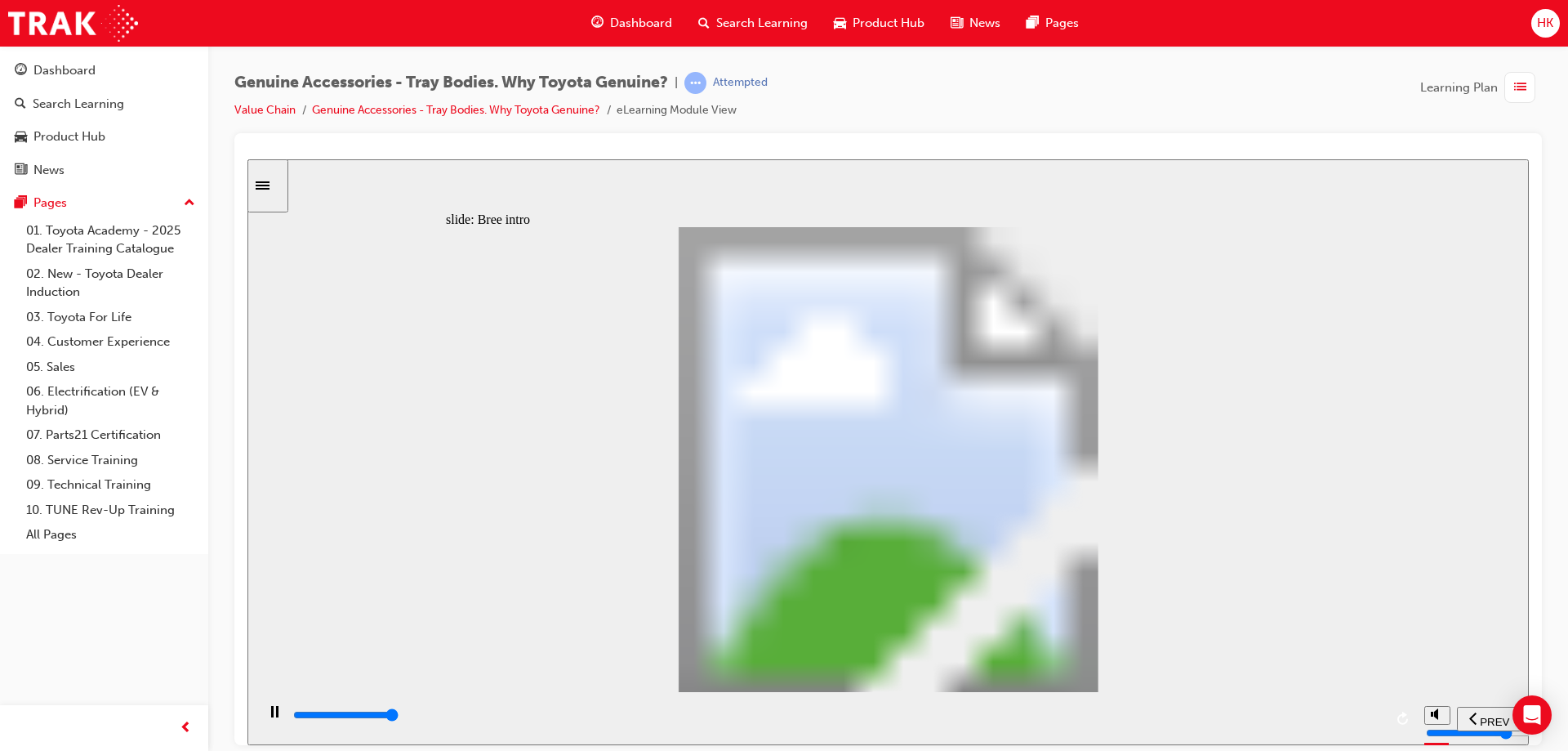
type input "0"
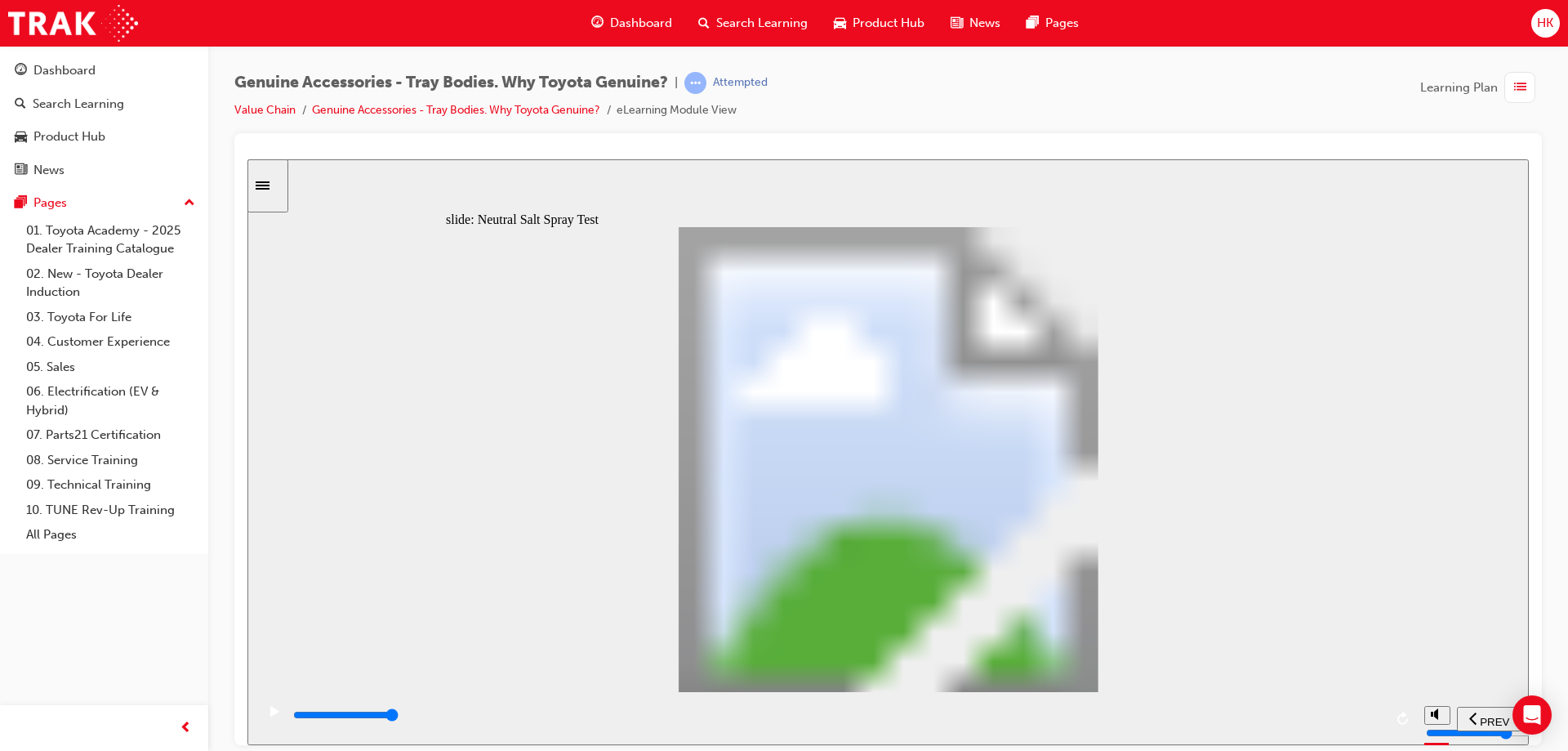
type input "1"
drag, startPoint x: 605, startPoint y: 550, endPoint x: 665, endPoint y: 543, distance: 60.4
type input "6300"
type input "5"
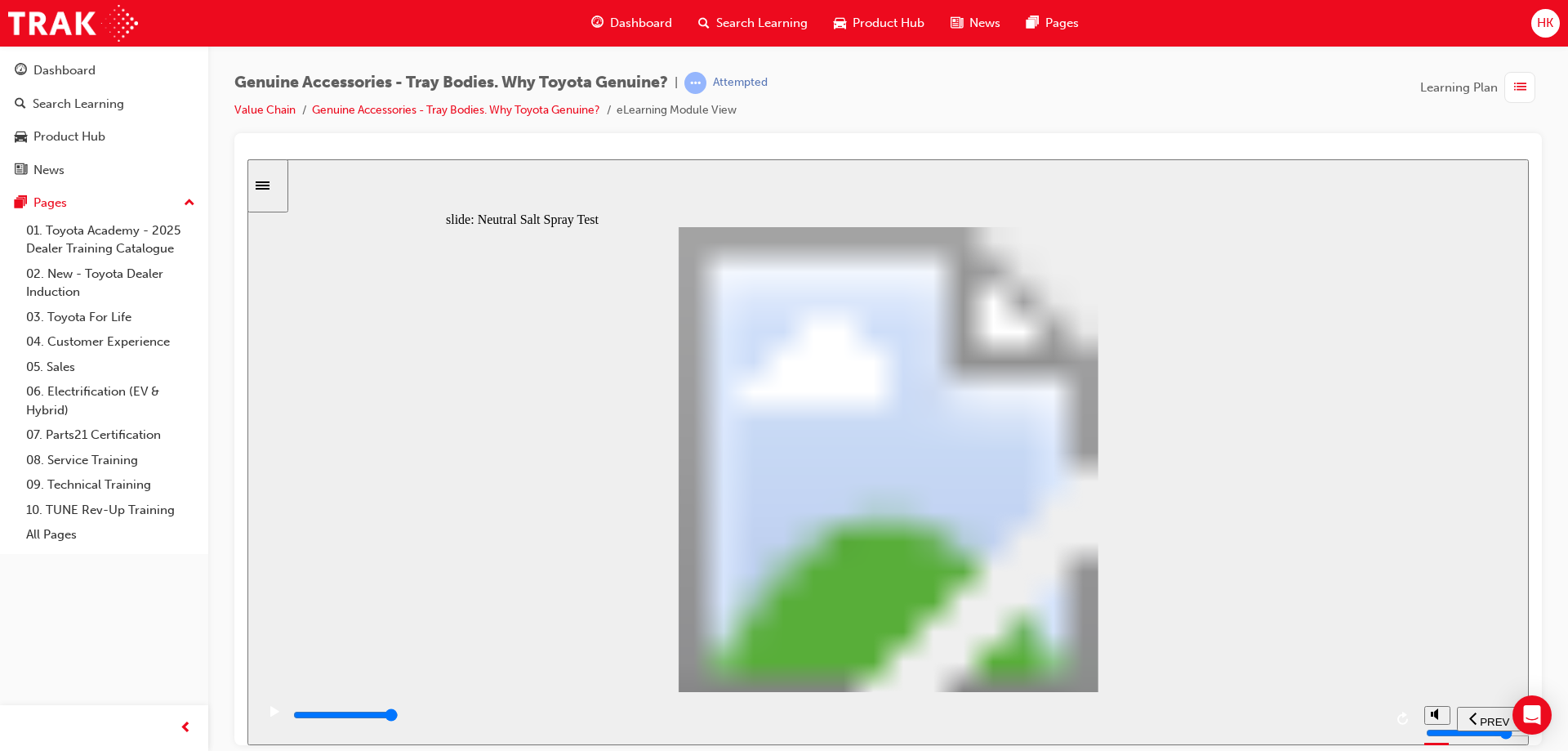
type input "100"
type input "6"
drag, startPoint x: 655, startPoint y: 541, endPoint x: 885, endPoint y: 539, distance: 230.0
type input "8000"
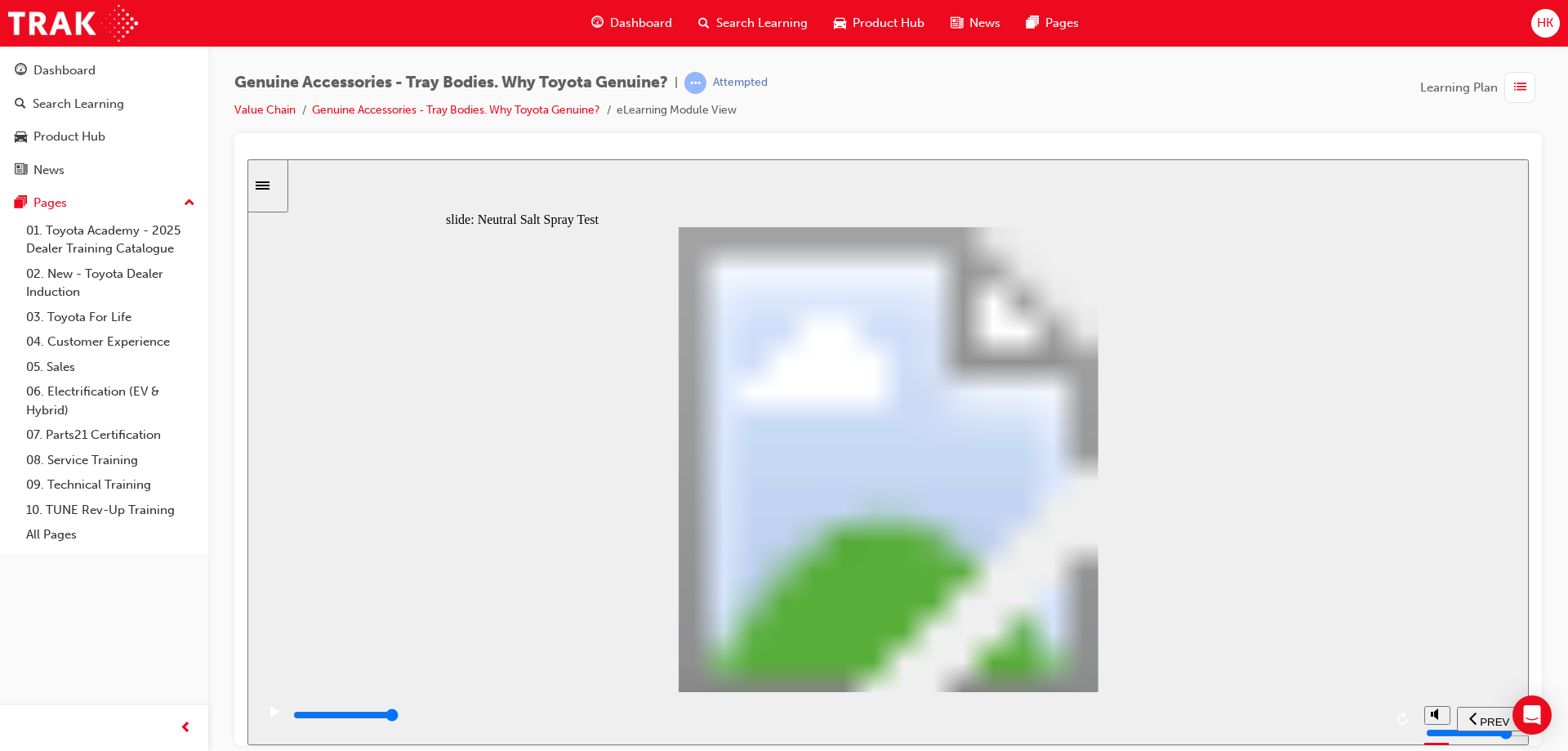
type input "7"
type input "0"
type input "8"
drag, startPoint x: 913, startPoint y: 544, endPoint x: 1019, endPoint y: 544, distance: 106.0
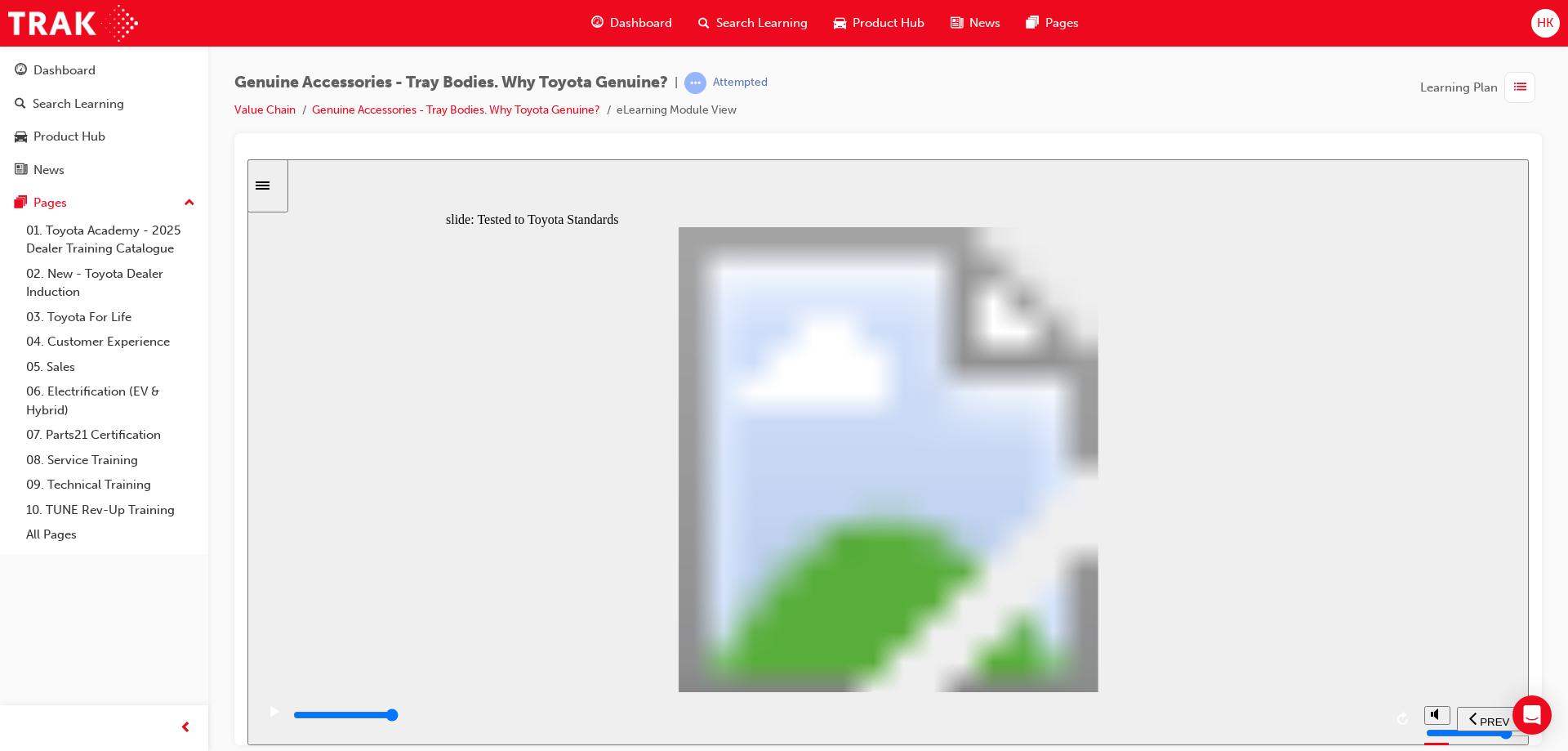
type input "12500"
radio input "true"
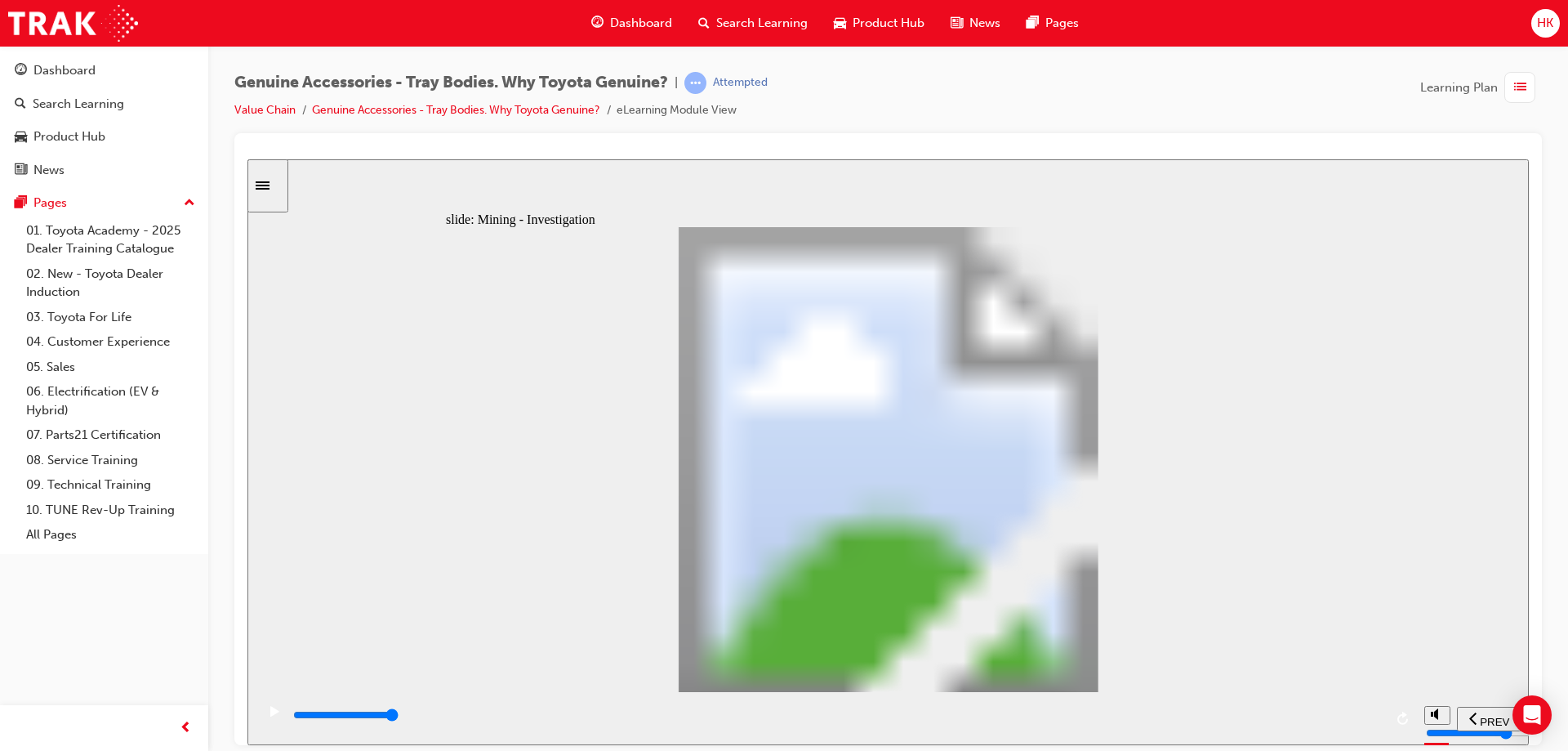
type input "13200"
click at [276, 716] on rect "play/pause" at bounding box center [277, 710] width 3 height 11
